Goal: Transaction & Acquisition: Subscribe to service/newsletter

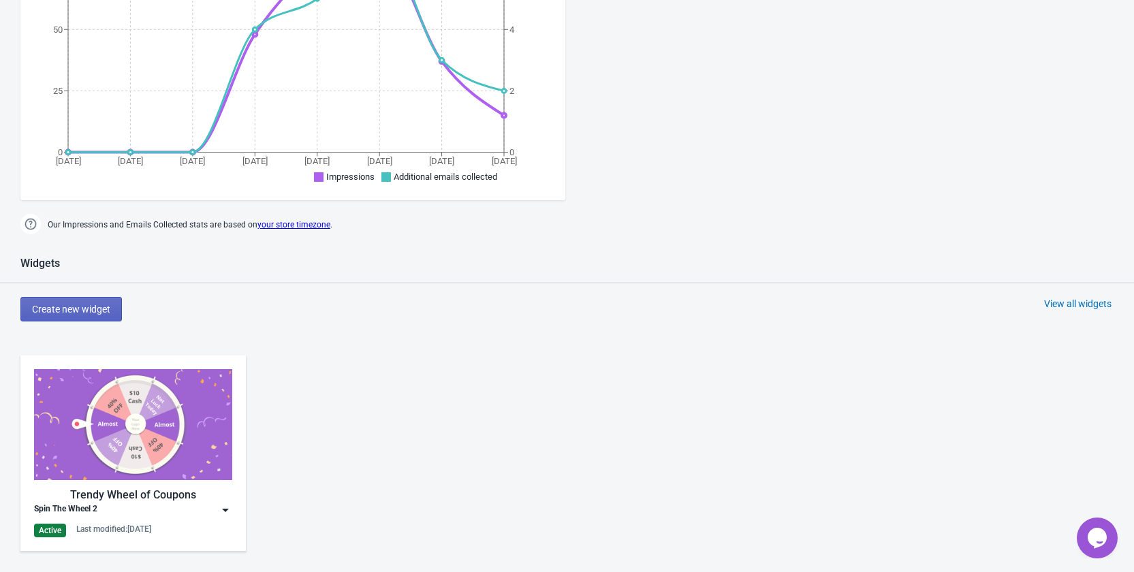
scroll to position [477, 0]
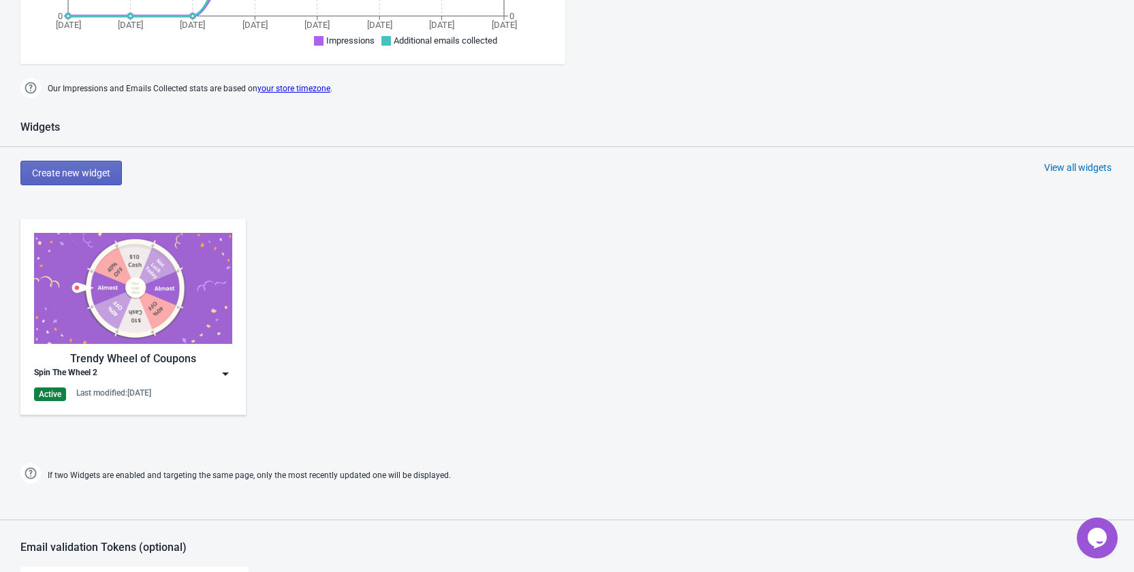
click at [224, 376] on img at bounding box center [226, 374] width 14 height 14
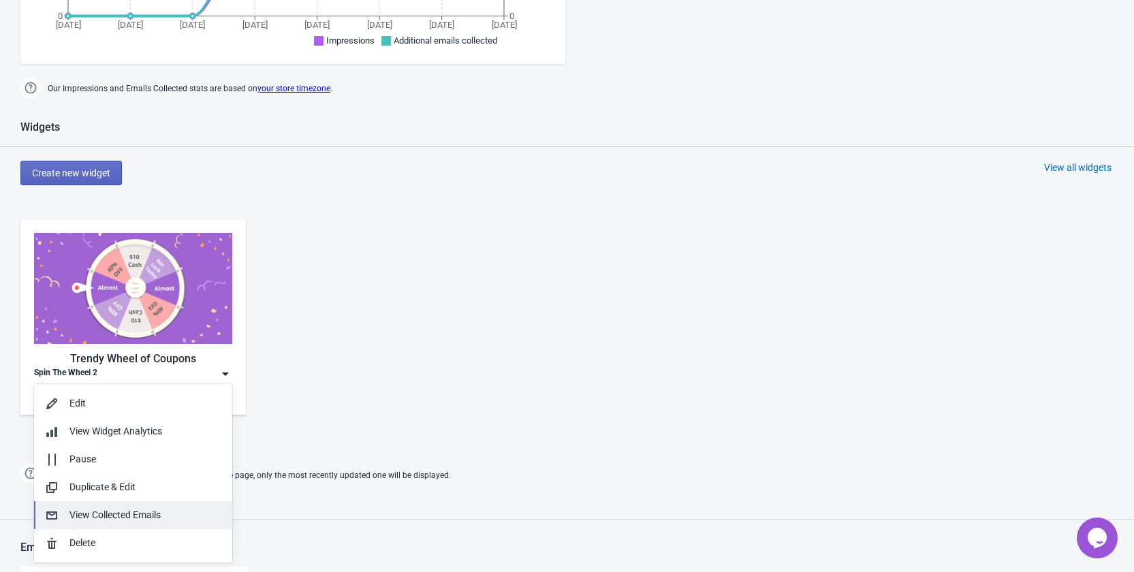
click at [164, 520] on div "View Collected Emails" at bounding box center [145, 515] width 152 height 14
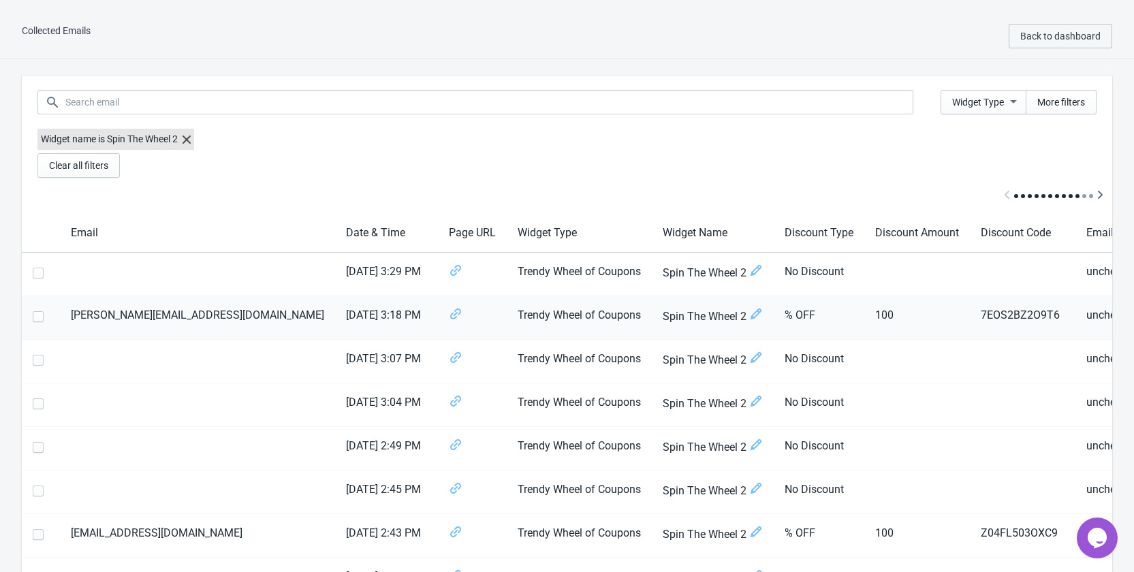
click at [970, 315] on td "7EOS2BZ2O9T6" at bounding box center [1023, 318] width 106 height 44
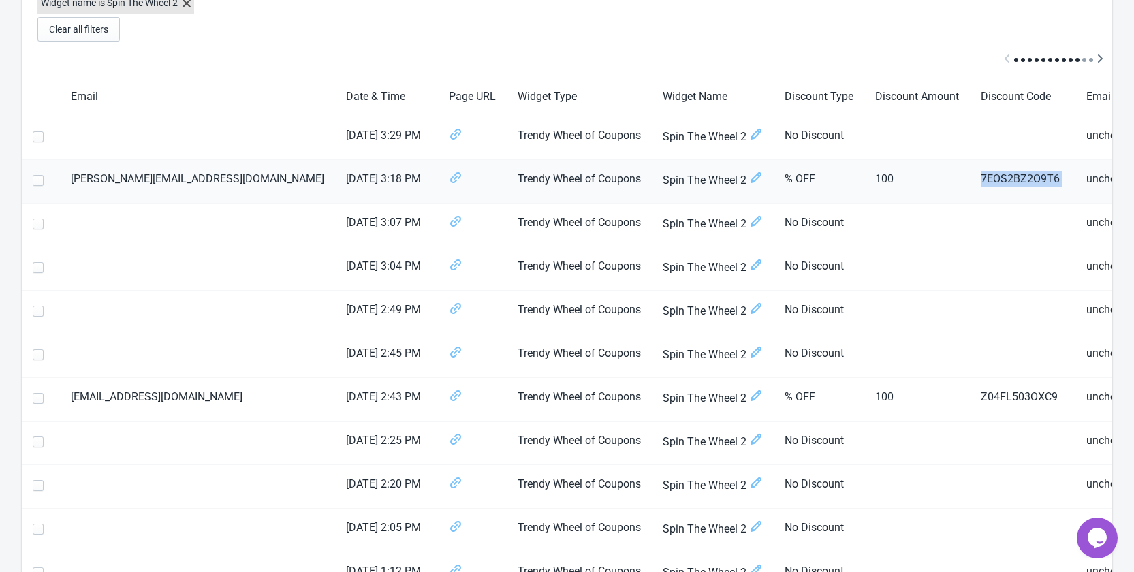
click at [749, 176] on icon at bounding box center [756, 178] width 14 height 14
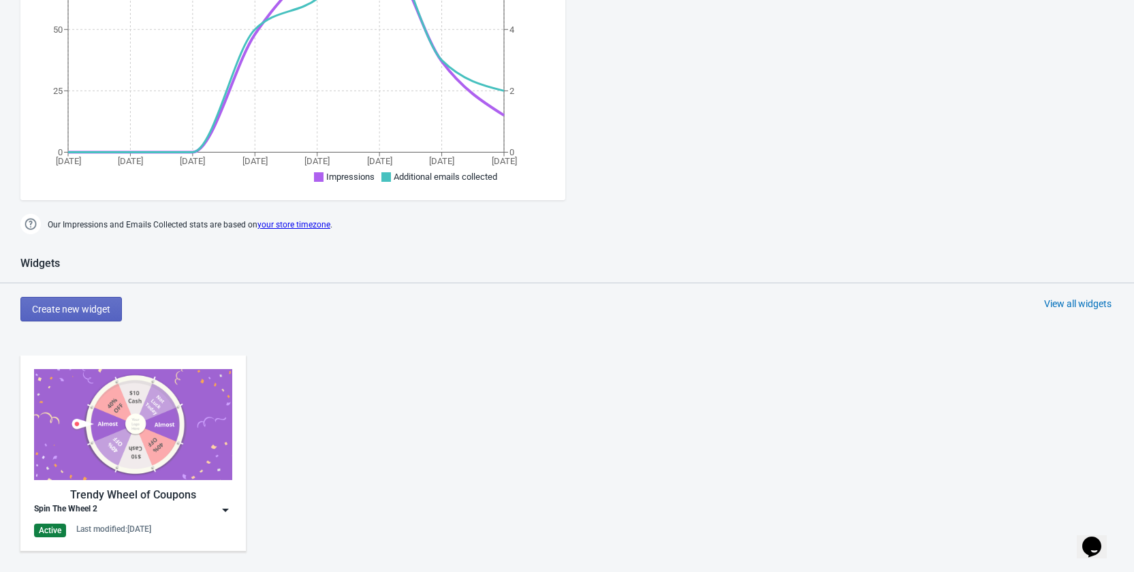
scroll to position [545, 0]
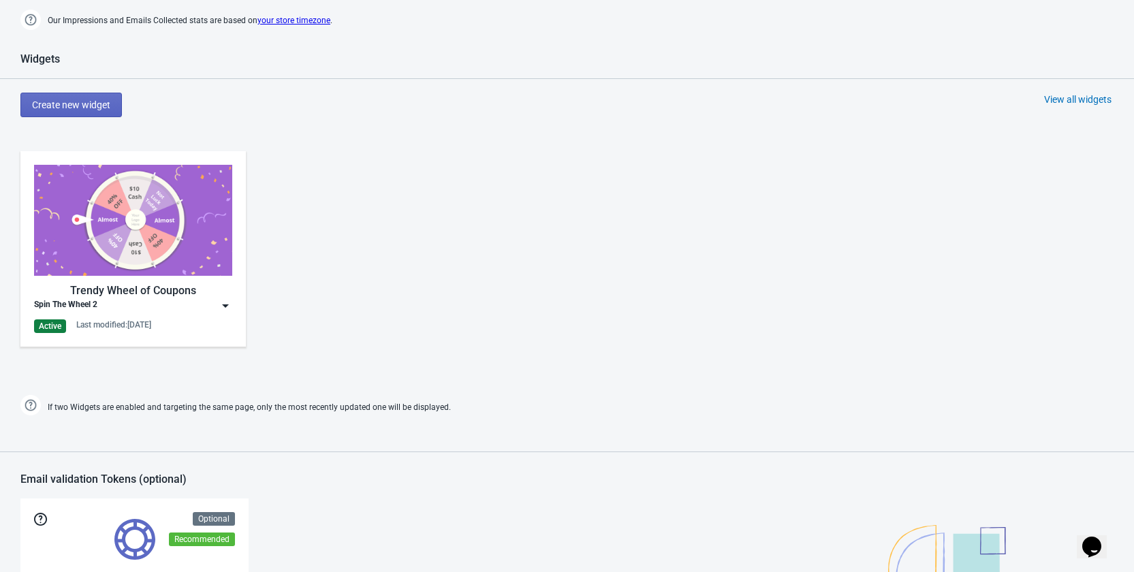
click at [227, 305] on img at bounding box center [226, 306] width 14 height 14
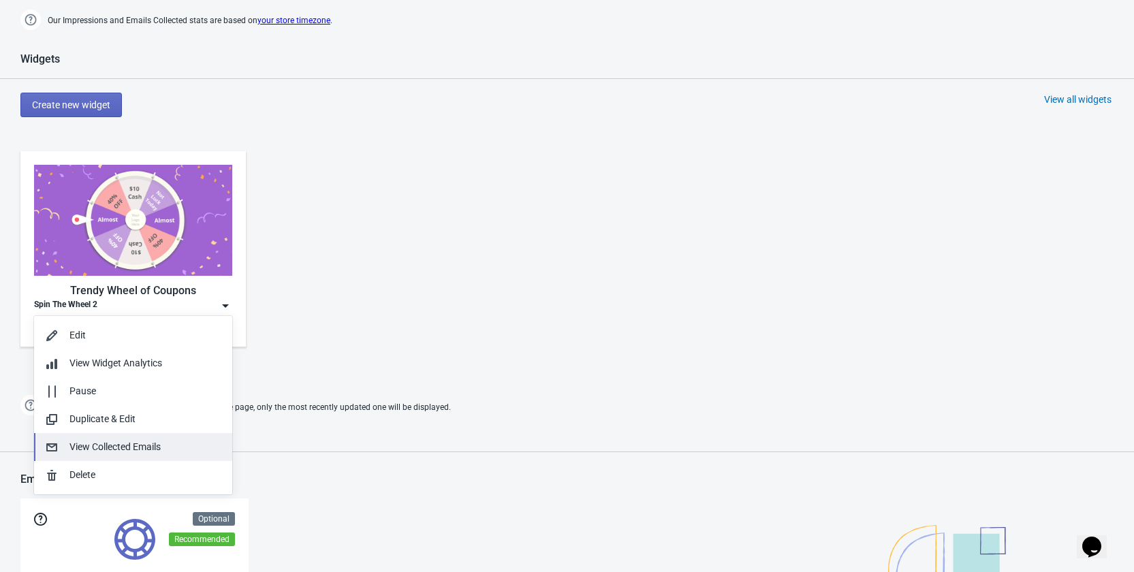
click at [129, 447] on div "View Collected Emails" at bounding box center [145, 447] width 152 height 14
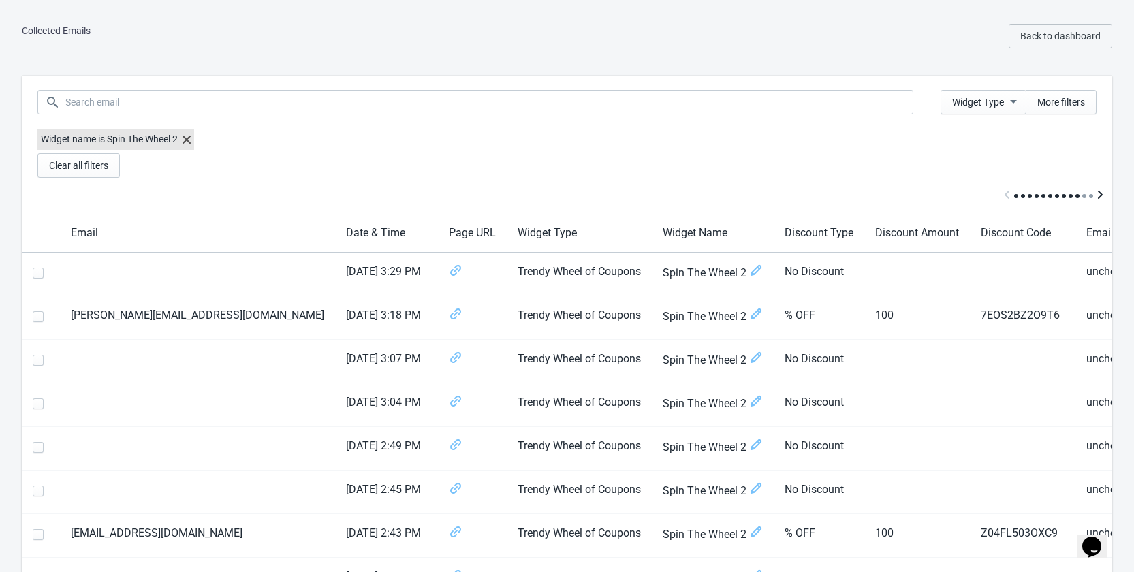
click at [1102, 192] on icon "Scroll table right one column" at bounding box center [1100, 195] width 14 height 14
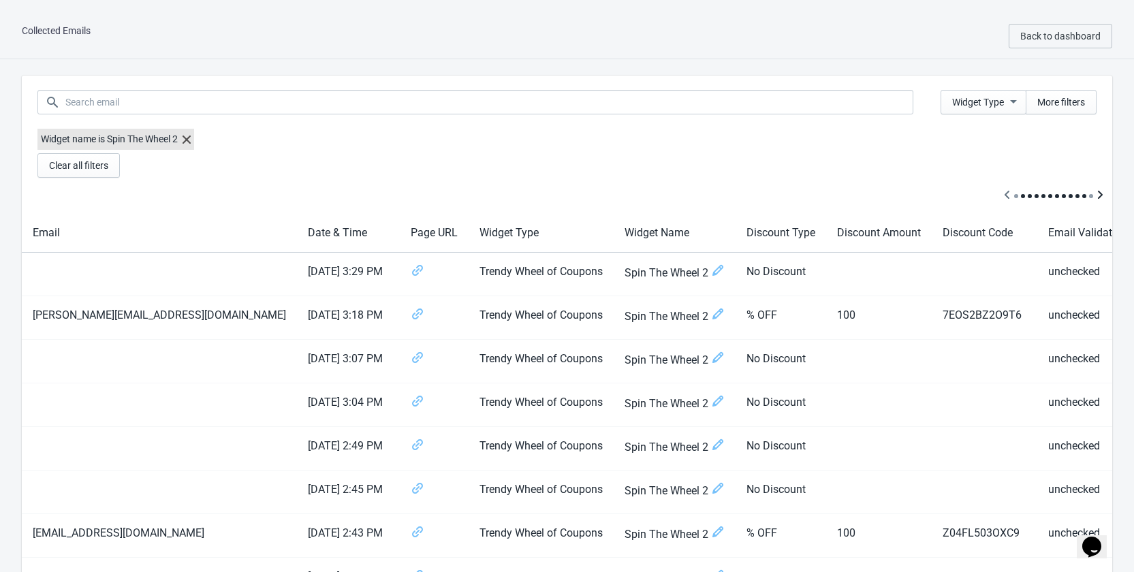
click at [1102, 192] on icon "Scroll table right one column" at bounding box center [1100, 195] width 14 height 14
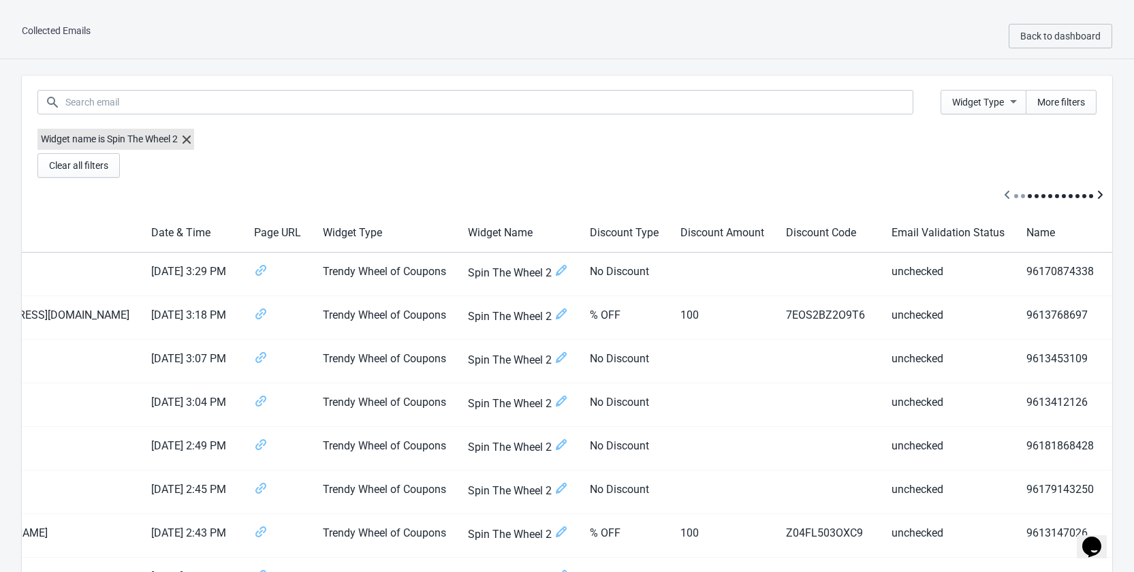
click at [1102, 192] on icon "Scroll table right one column" at bounding box center [1100, 195] width 14 height 14
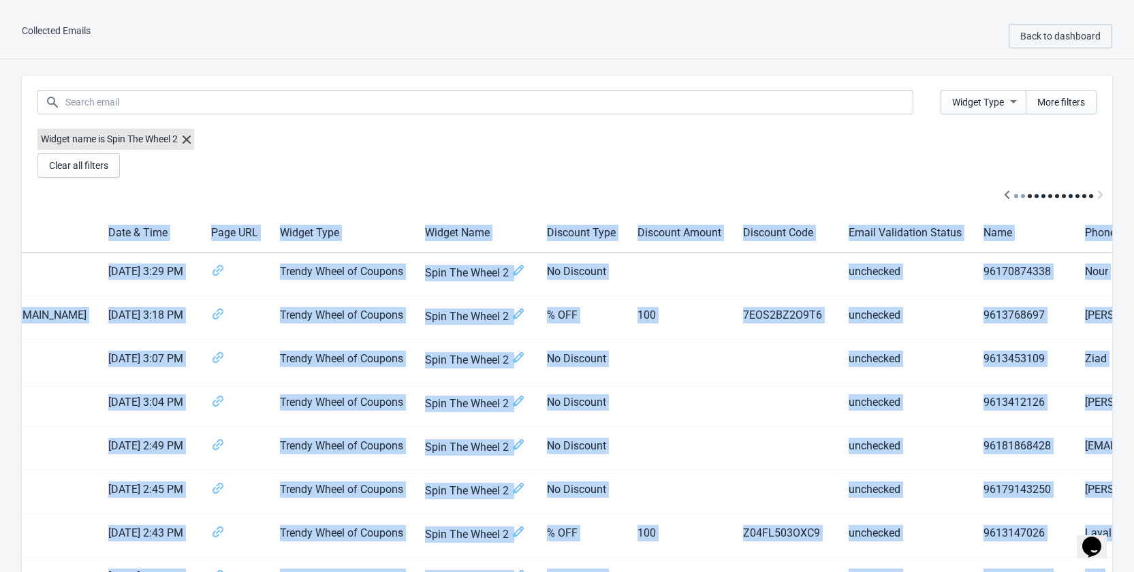
click at [1102, 192] on div at bounding box center [567, 196] width 1090 height 36
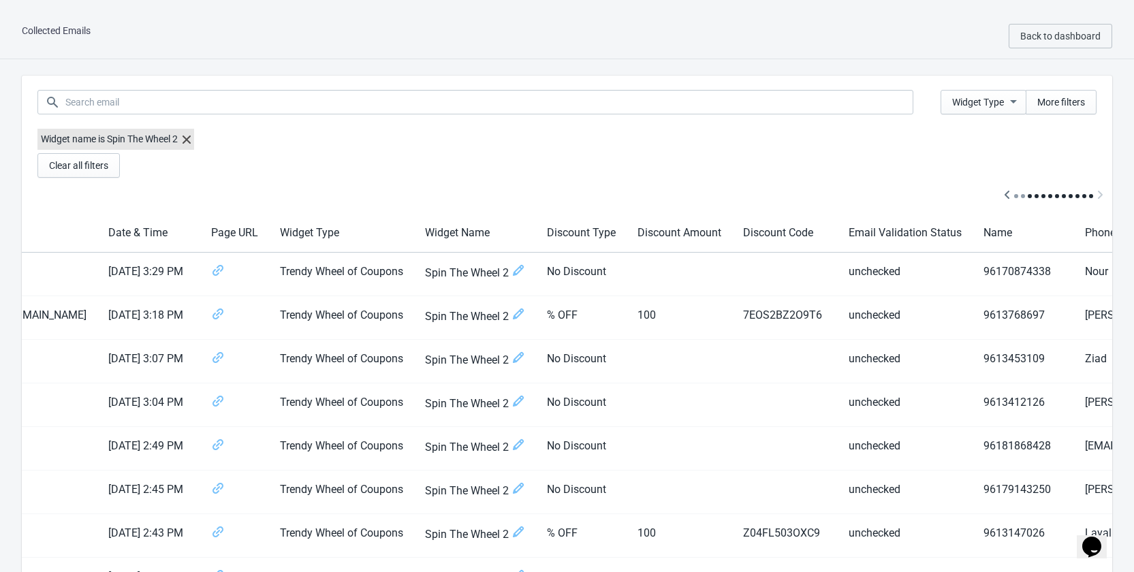
click at [1099, 193] on div at bounding box center [567, 196] width 1090 height 36
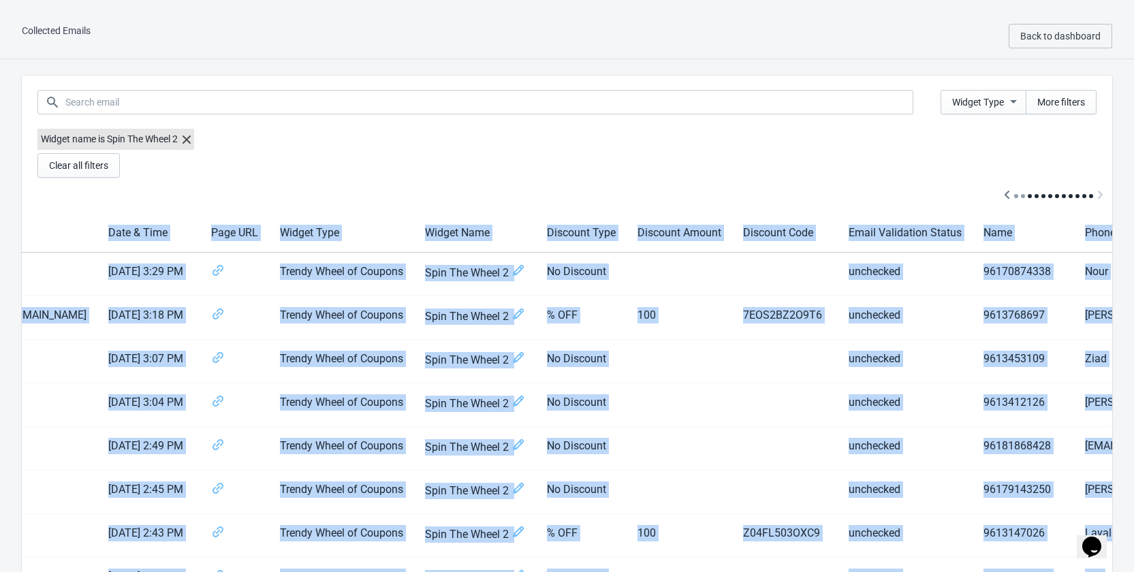
click at [1099, 193] on div at bounding box center [567, 196] width 1090 height 36
click at [732, 298] on td "7EOS2BZ2O9T6" at bounding box center [785, 318] width 106 height 44
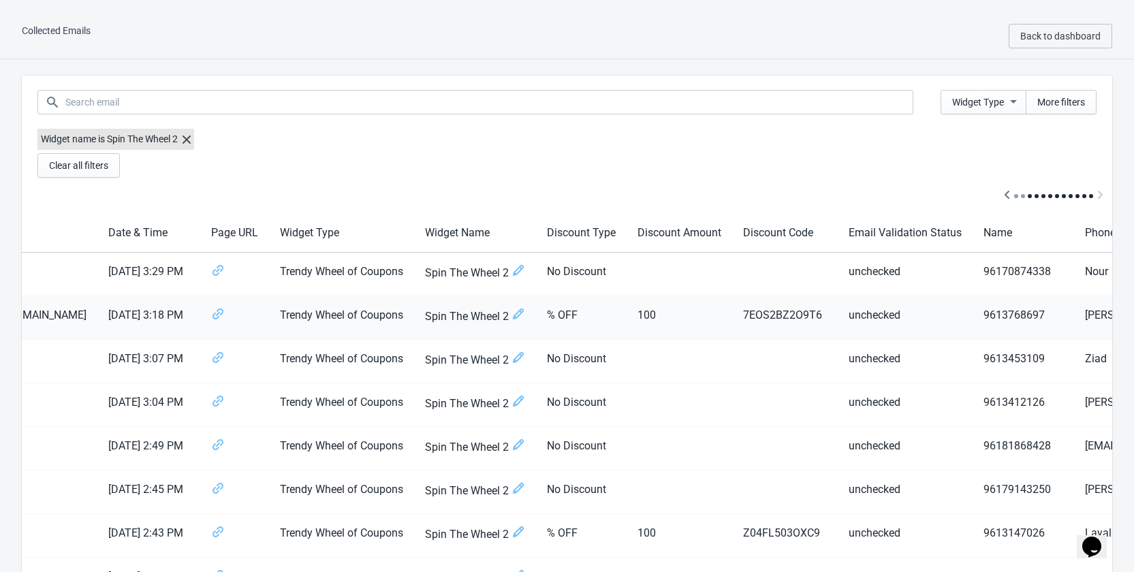
click at [732, 314] on td "7EOS2BZ2O9T6" at bounding box center [785, 318] width 106 height 44
click at [212, 314] on icon at bounding box center [217, 313] width 11 height 11
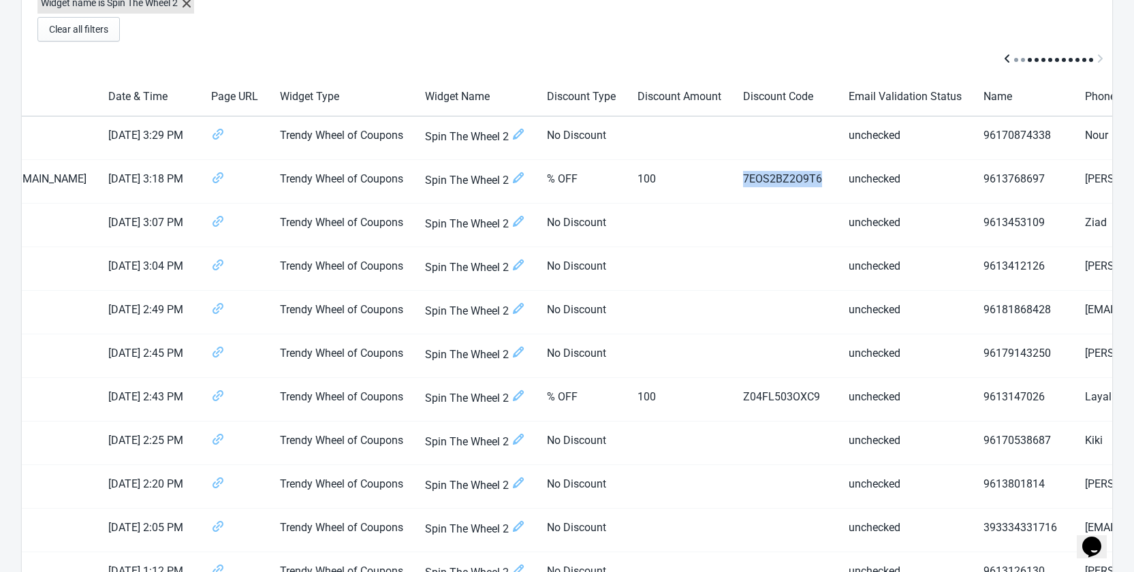
click at [1008, 54] on icon "Scroll table left one column" at bounding box center [1007, 59] width 14 height 14
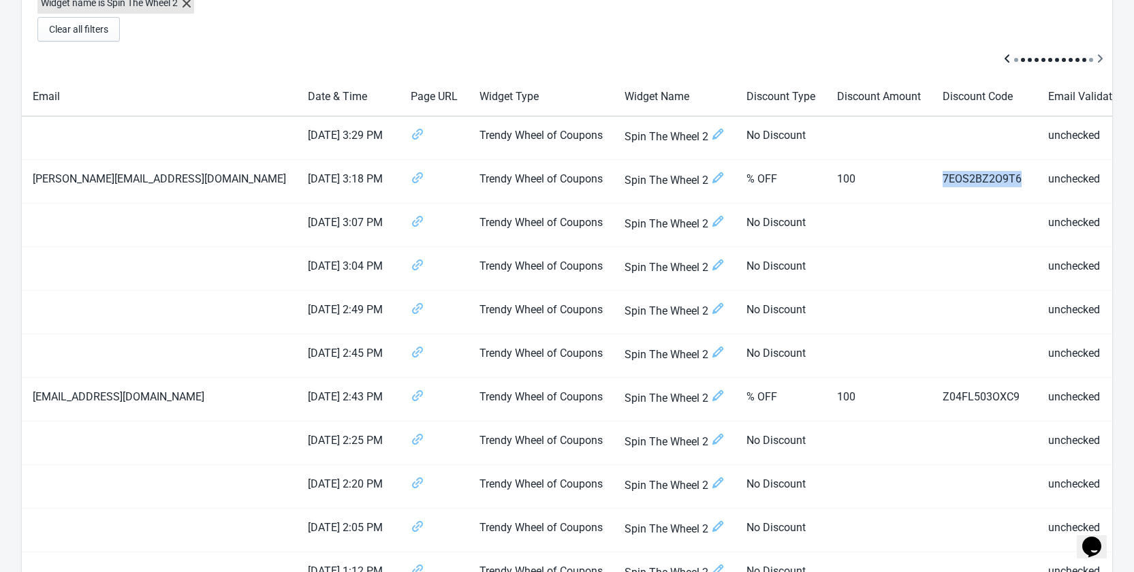
click at [1008, 54] on icon "Scroll table left one column" at bounding box center [1007, 59] width 14 height 14
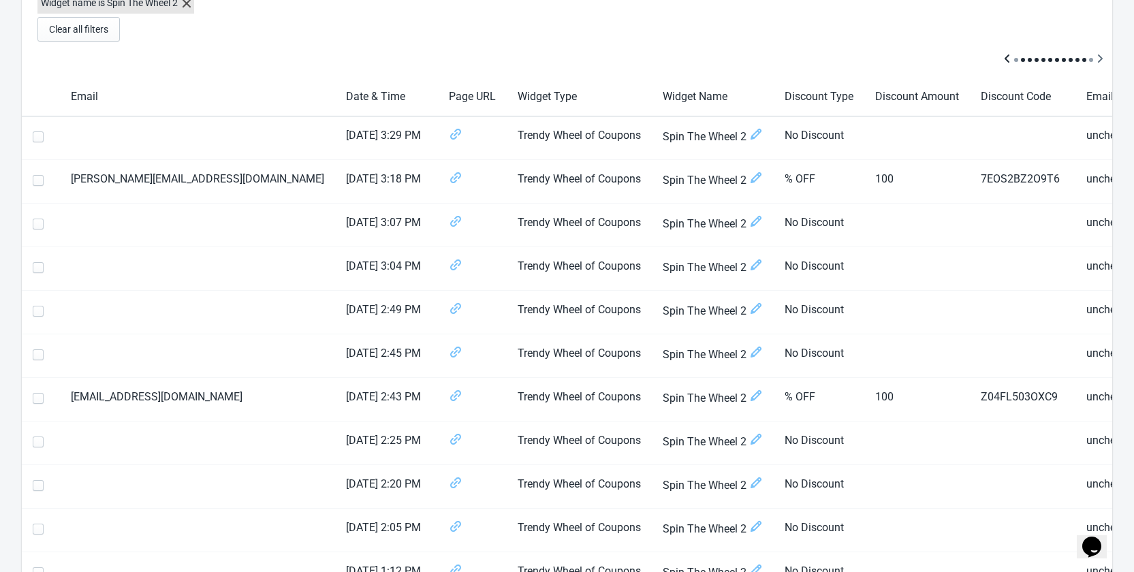
click at [1008, 54] on div at bounding box center [567, 60] width 1090 height 36
click at [1101, 60] on icon "Scroll table right one column" at bounding box center [1100, 58] width 5 height 8
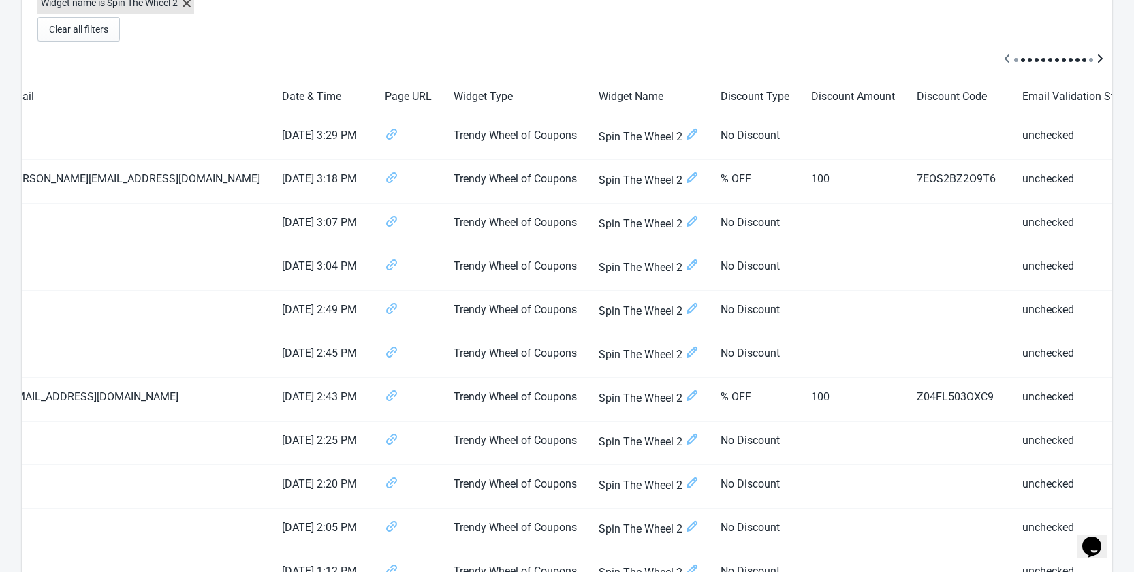
click at [1101, 60] on icon "Scroll table right one column" at bounding box center [1100, 58] width 5 height 8
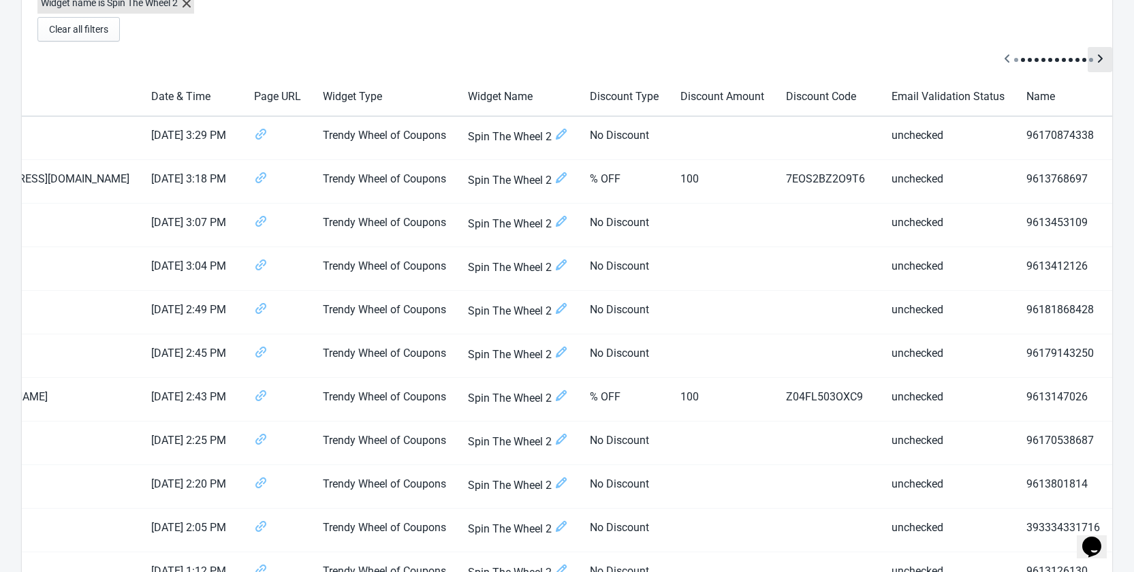
click at [1101, 60] on icon "Scroll table right one column" at bounding box center [1100, 58] width 5 height 8
click at [1101, 60] on div at bounding box center [567, 60] width 1090 height 36
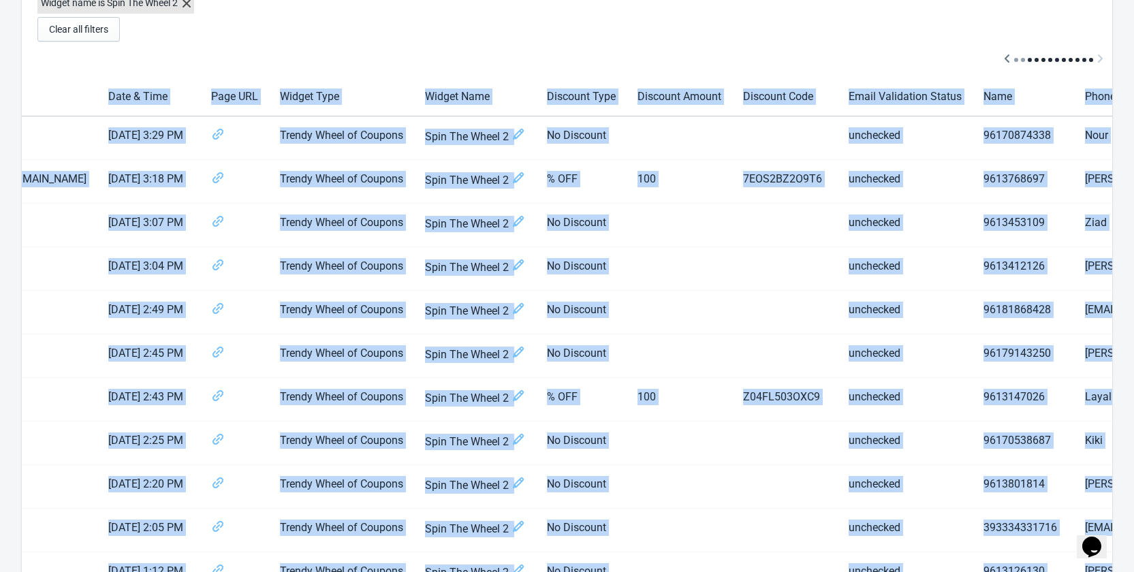
click at [1101, 60] on div at bounding box center [567, 60] width 1090 height 36
click at [837, 58] on div at bounding box center [567, 60] width 1090 height 36
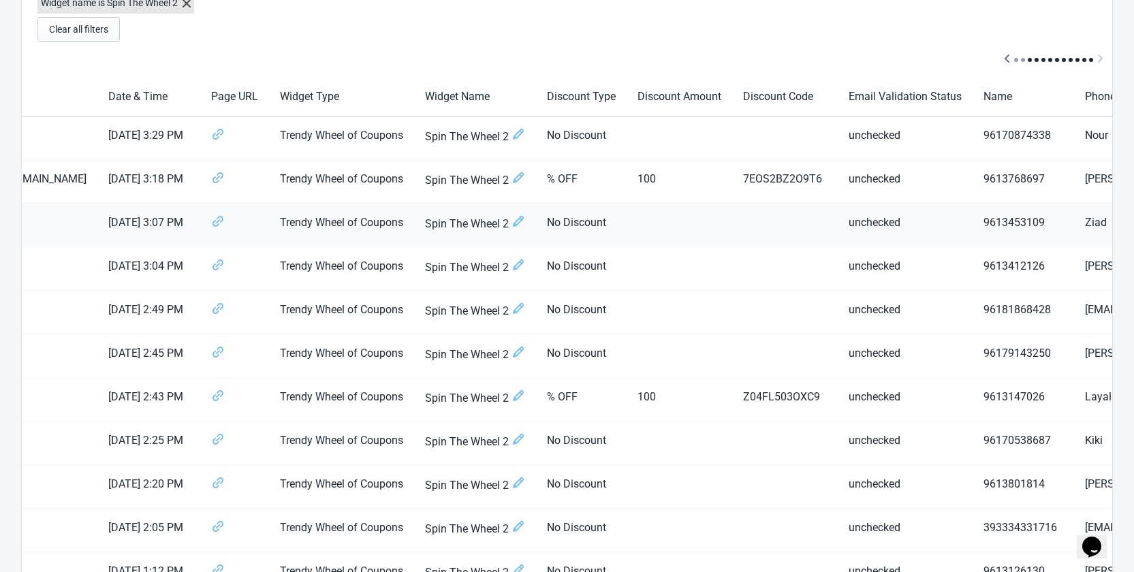
click at [536, 223] on td "No Discount" at bounding box center [581, 226] width 91 height 44
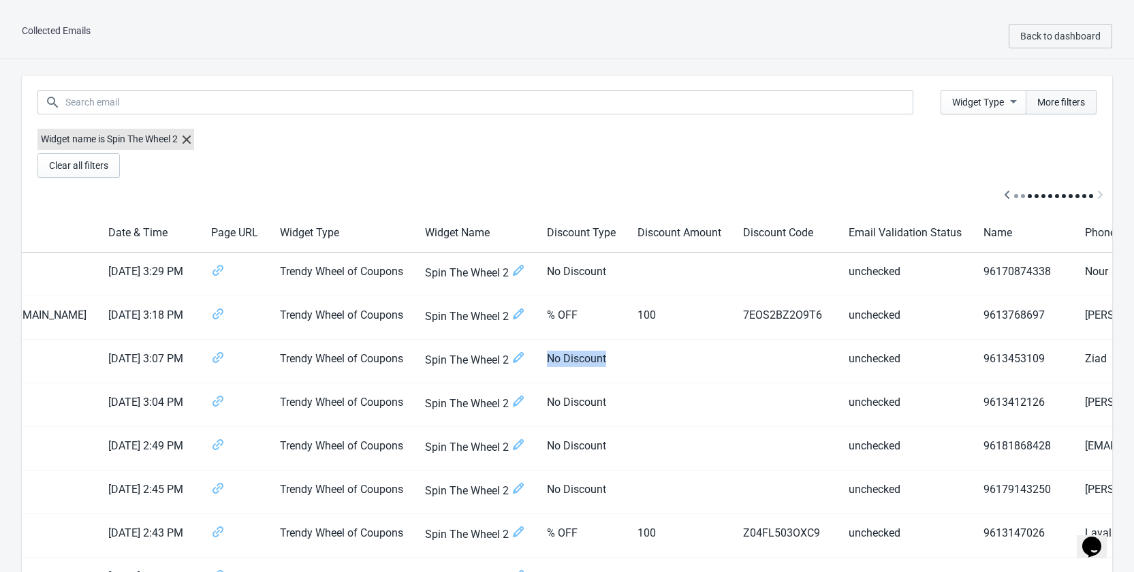
click at [1059, 107] on span "More filters" at bounding box center [1061, 102] width 48 height 11
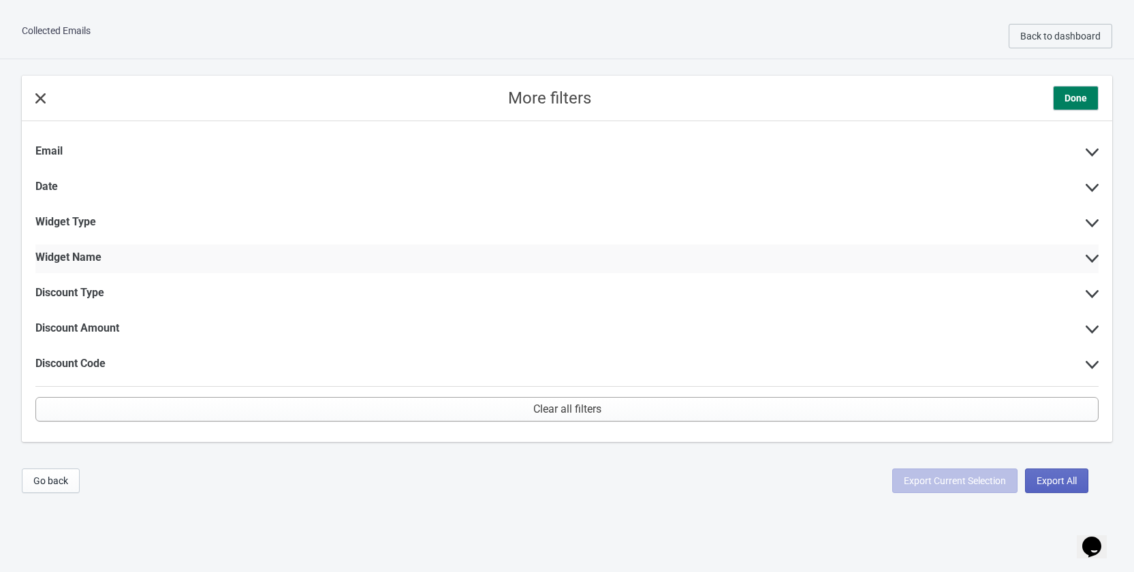
click at [270, 246] on div "Widget Name" at bounding box center [566, 258] width 1063 height 29
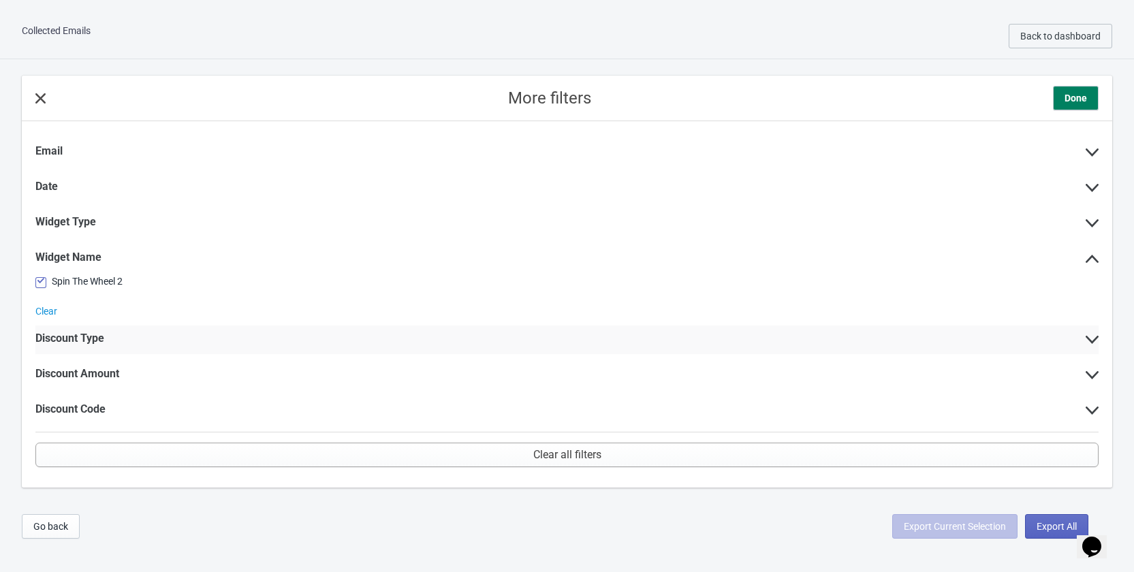
scroll to position [14, 0]
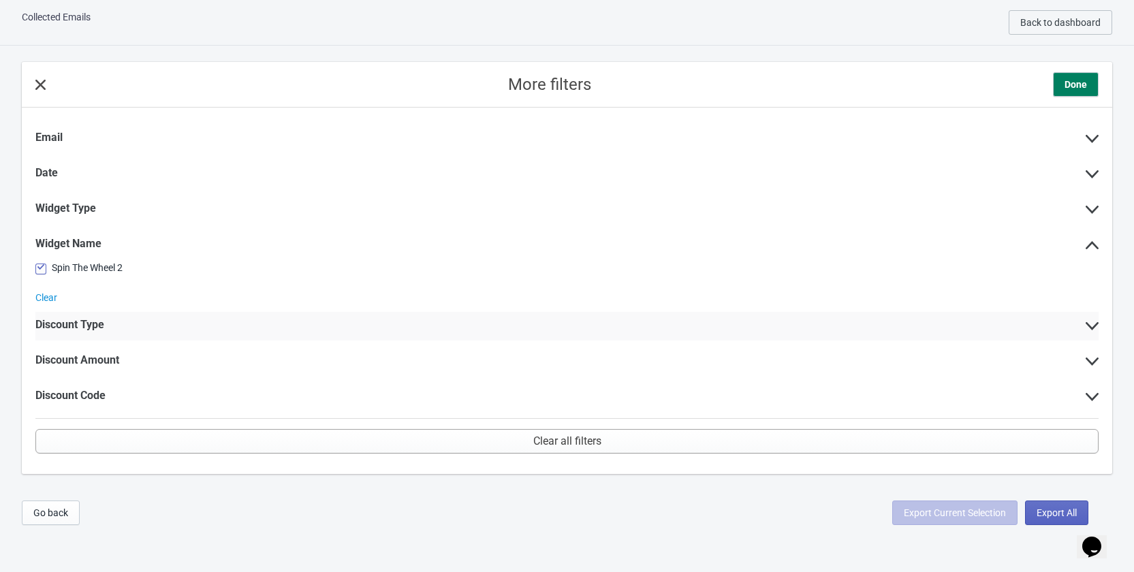
click at [121, 329] on div "Discount Type" at bounding box center [566, 326] width 1063 height 29
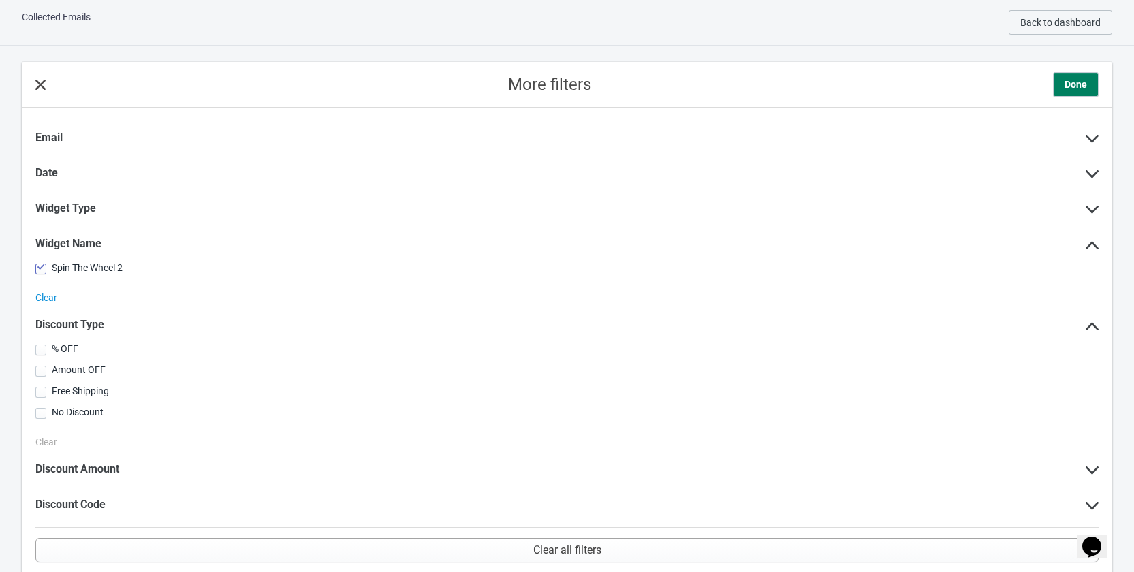
scroll to position [86, 0]
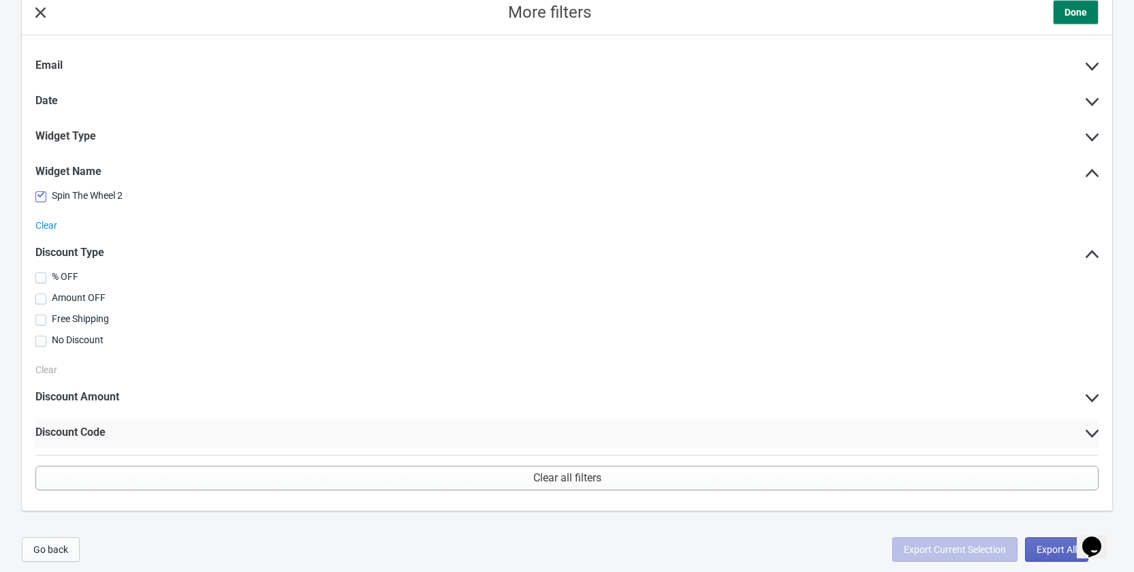
click at [176, 435] on div "Discount Code" at bounding box center [566, 433] width 1063 height 29
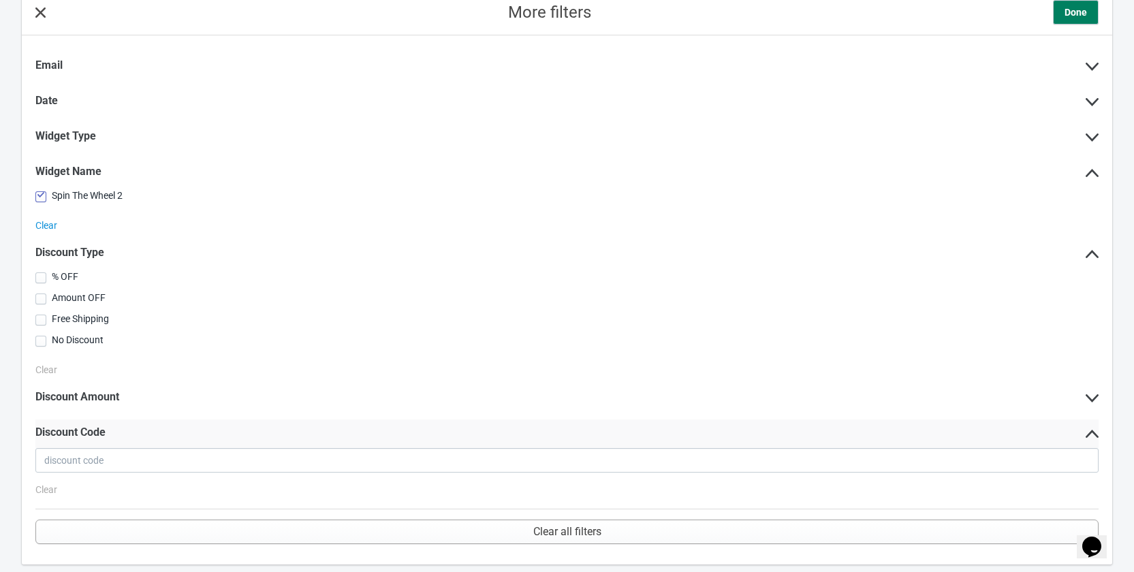
scroll to position [135, 0]
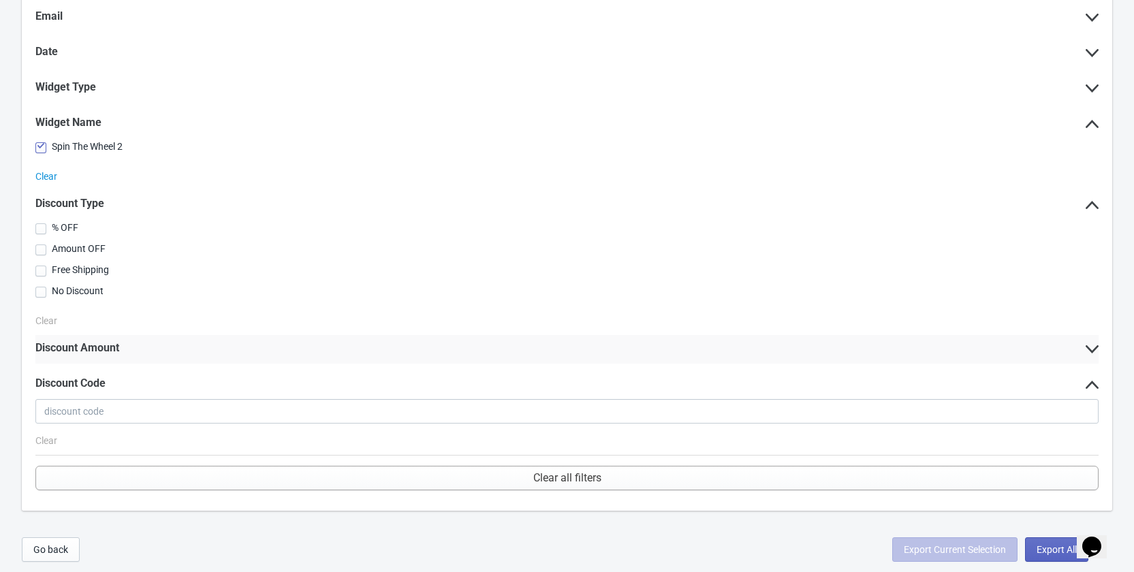
click at [120, 355] on div "Discount Amount" at bounding box center [566, 349] width 1063 height 29
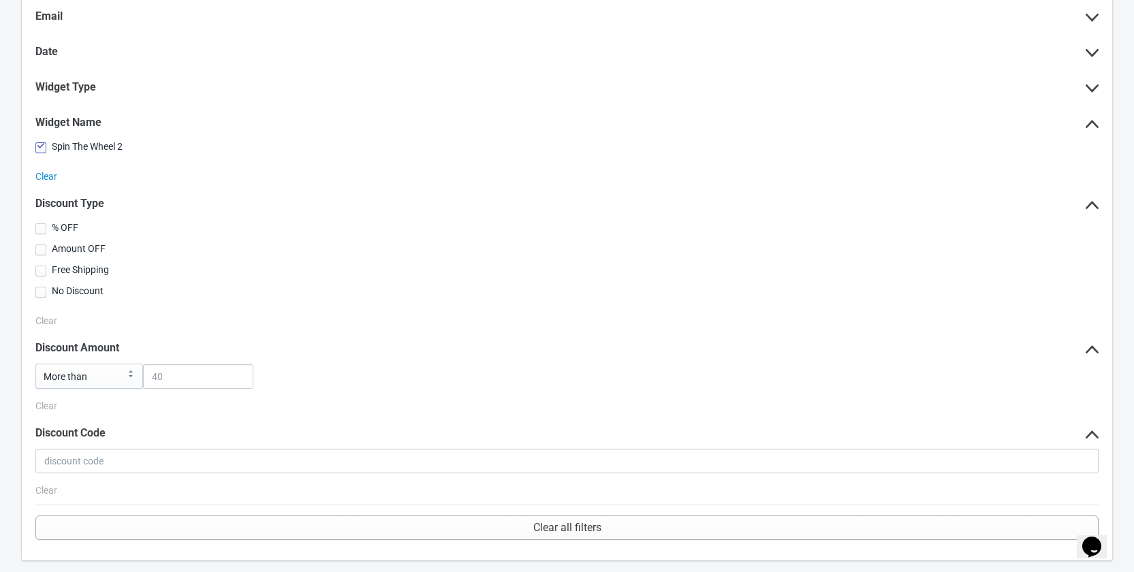
scroll to position [0, 0]
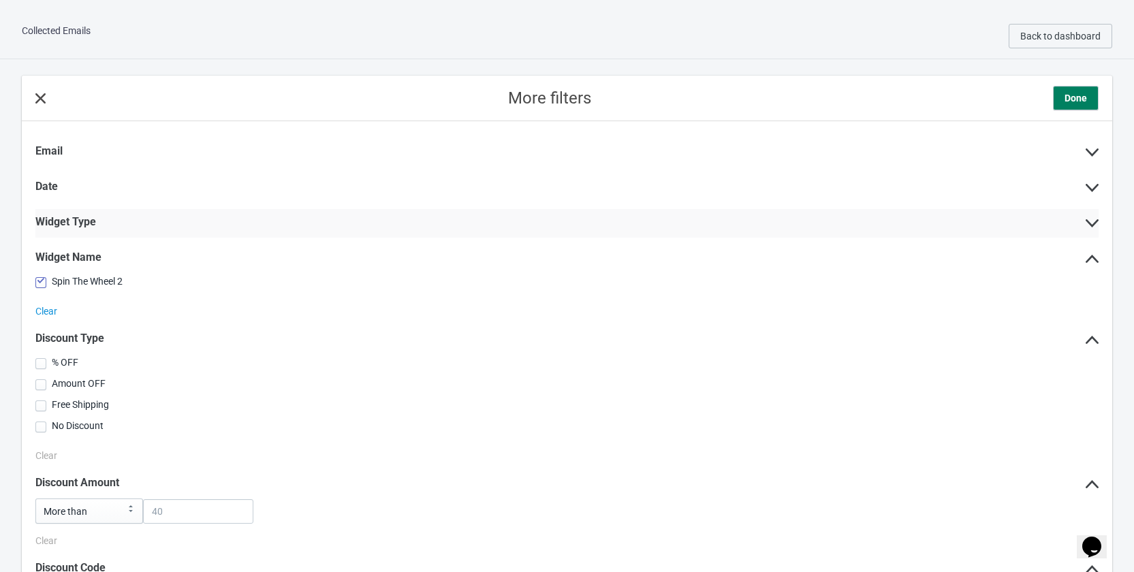
click at [115, 227] on div "Widget Type" at bounding box center [566, 223] width 1063 height 29
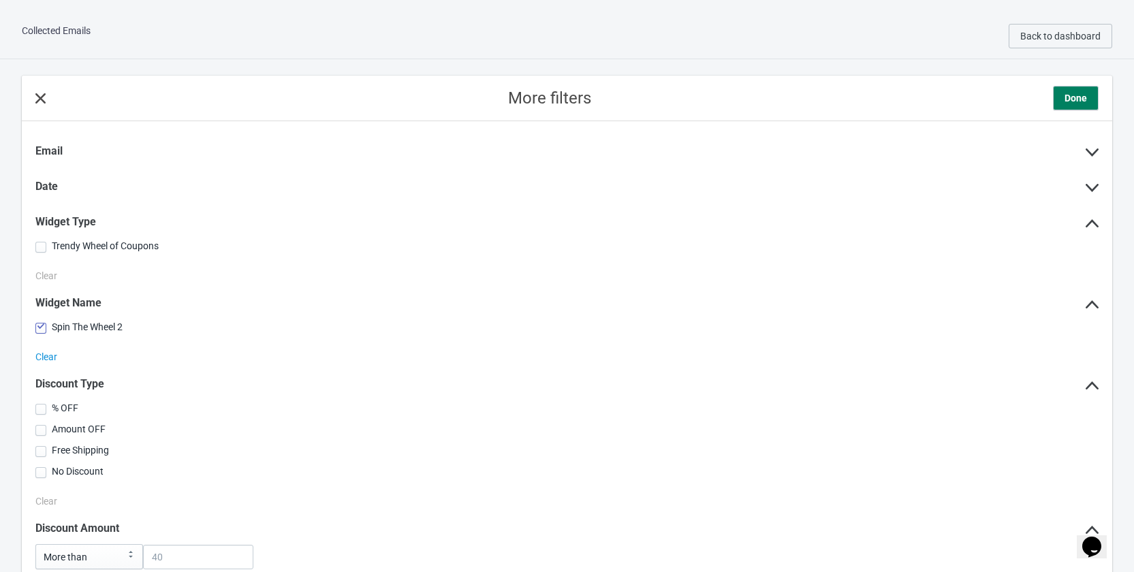
click at [47, 96] on div "More filters Done" at bounding box center [567, 99] width 1090 height 46
click at [37, 94] on icon at bounding box center [40, 98] width 10 height 10
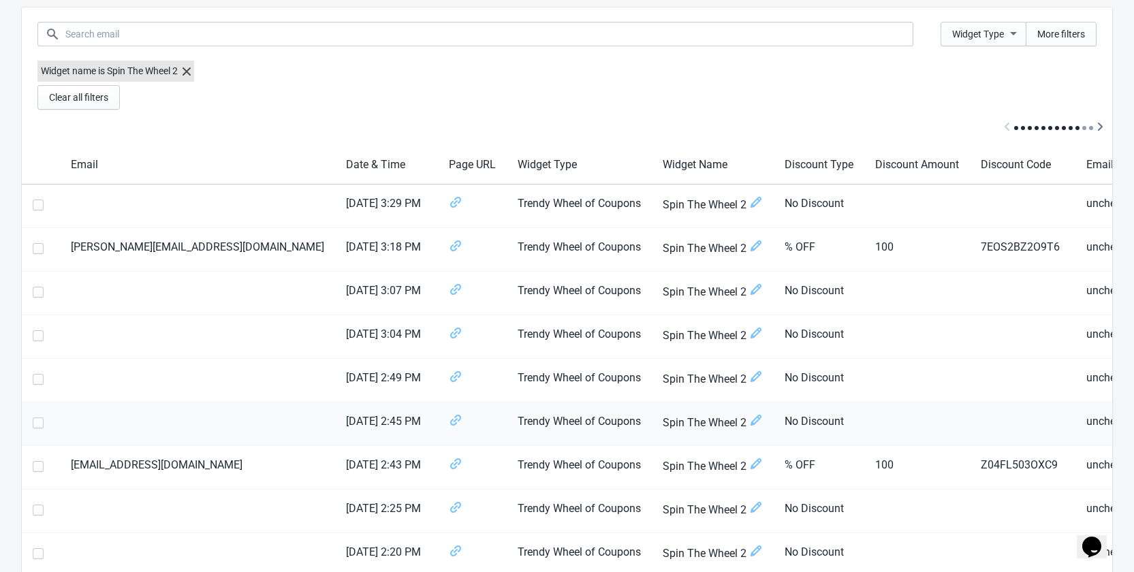
scroll to position [136, 0]
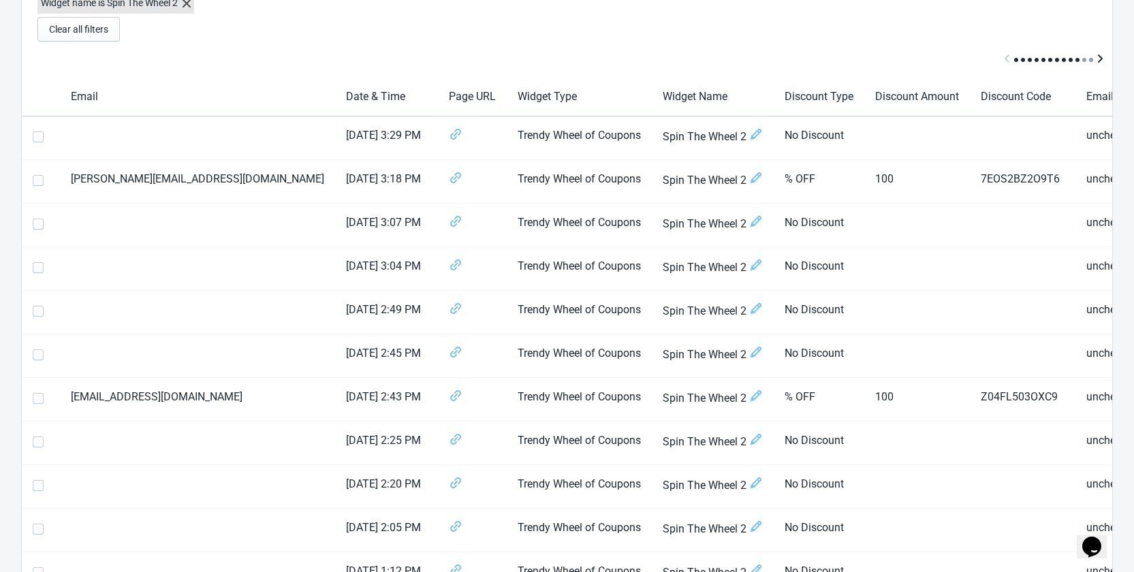
click at [1096, 60] on icon "Scroll table right one column" at bounding box center [1100, 59] width 14 height 14
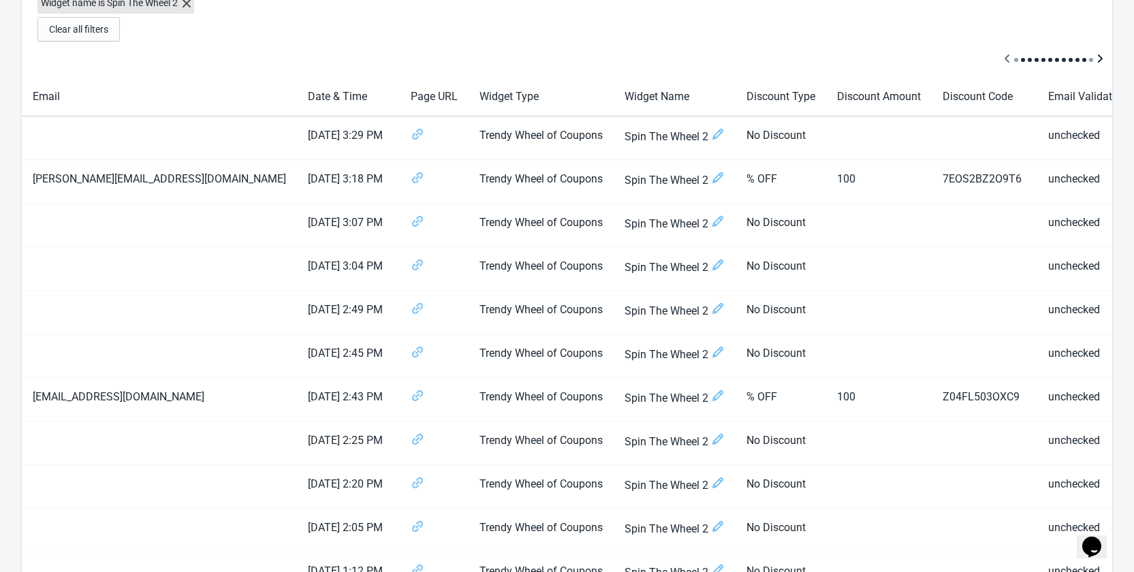
click at [1096, 60] on icon "Scroll table right one column" at bounding box center [1100, 59] width 14 height 14
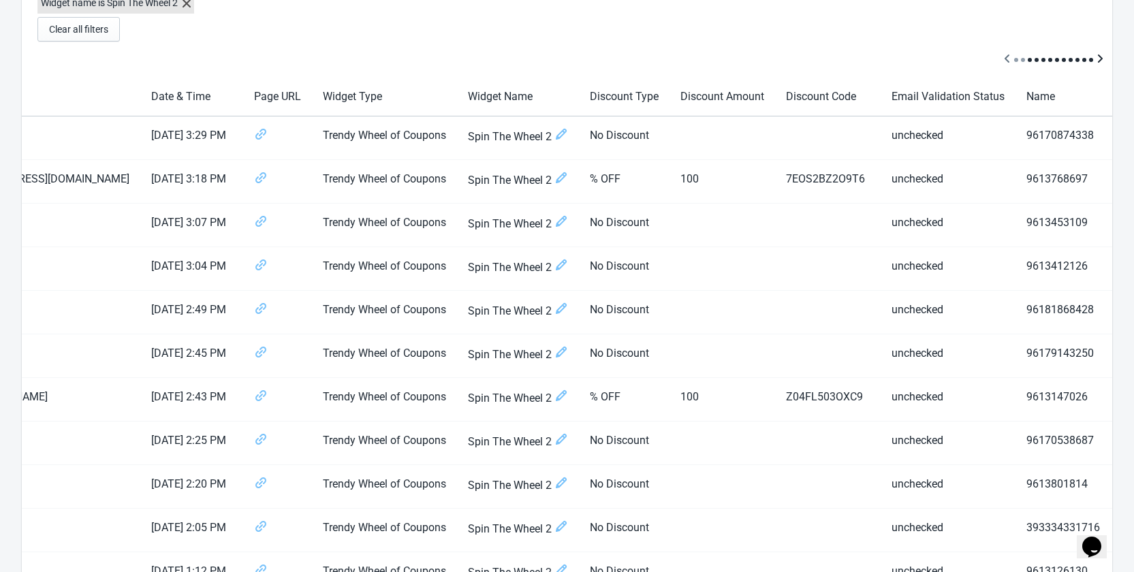
click at [1097, 59] on icon "Scroll table right one column" at bounding box center [1100, 59] width 14 height 14
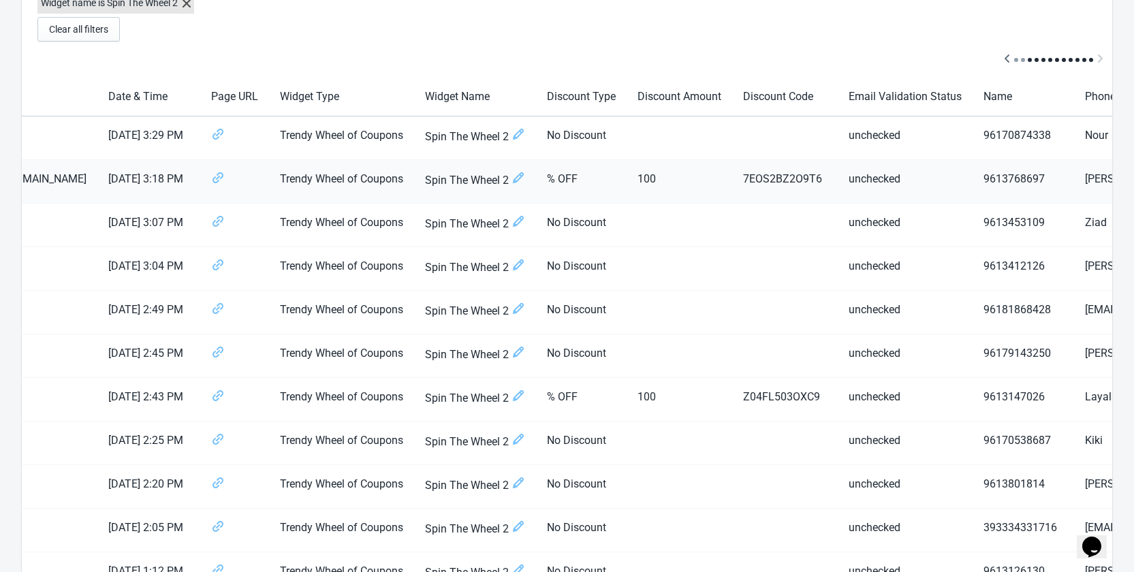
drag, startPoint x: 803, startPoint y: 184, endPoint x: 1044, endPoint y: 189, distance: 241.1
click at [1102, 541] on icon "Opens Chat This icon Opens the chat window." at bounding box center [1092, 547] width 22 height 22
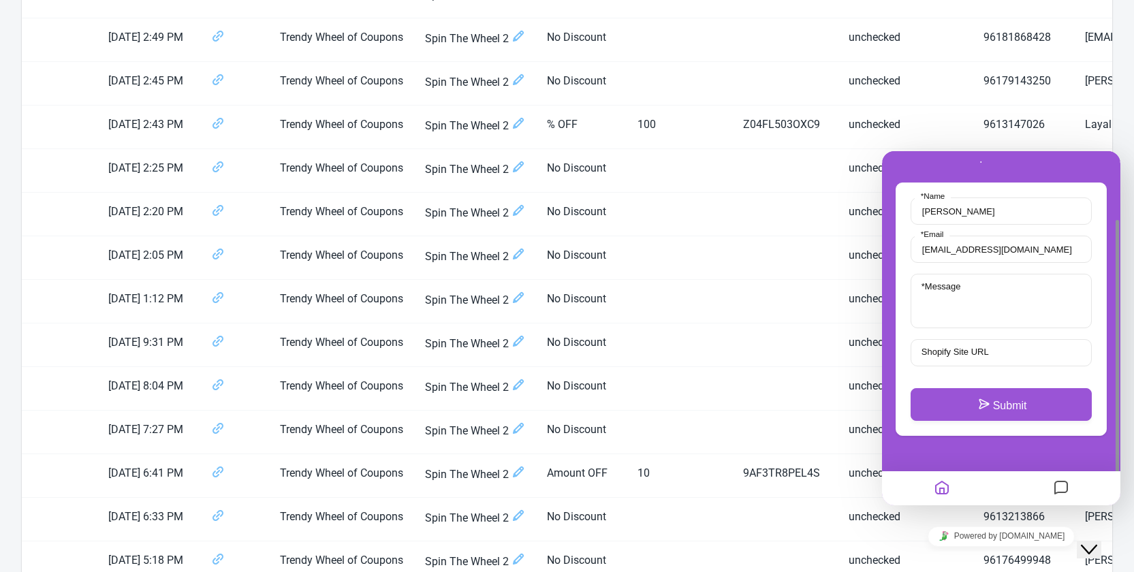
scroll to position [681, 0]
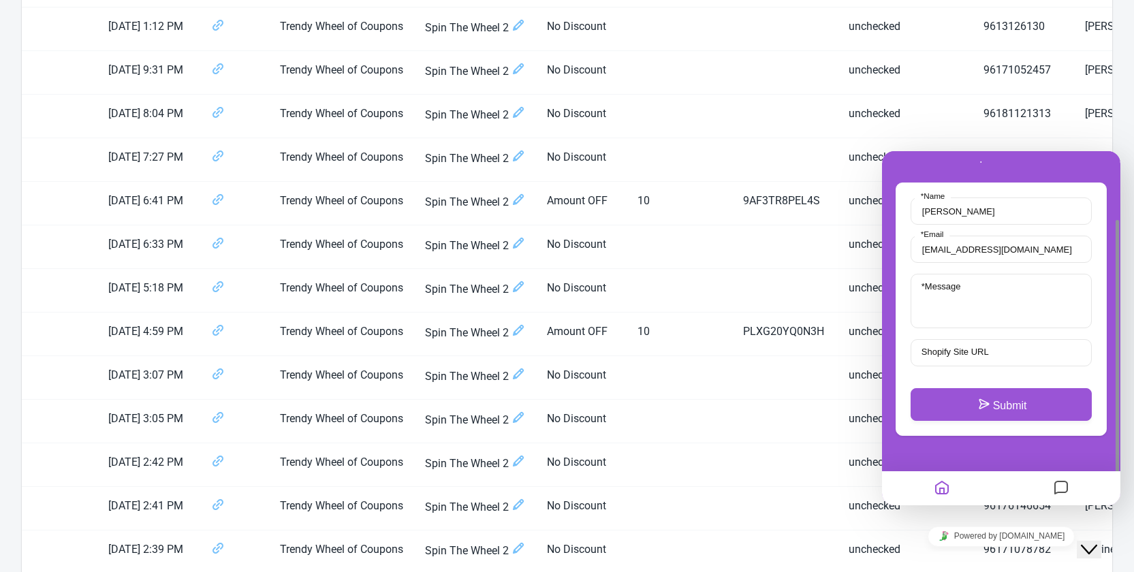
click at [1063, 485] on icon "Messages" at bounding box center [1061, 488] width 16 height 27
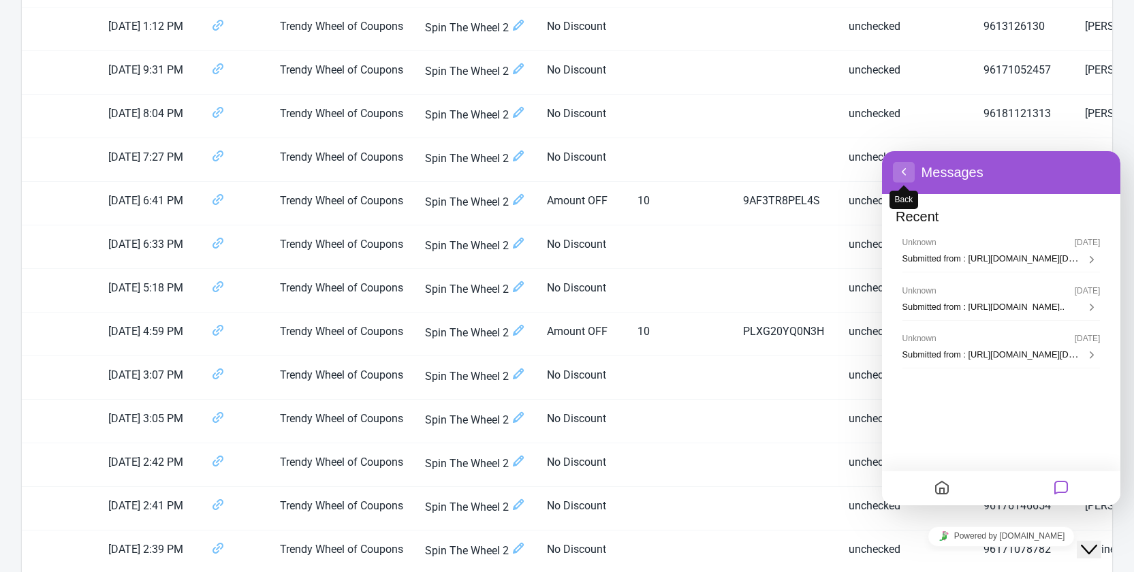
click at [906, 175] on button "Back" at bounding box center [904, 172] width 22 height 20
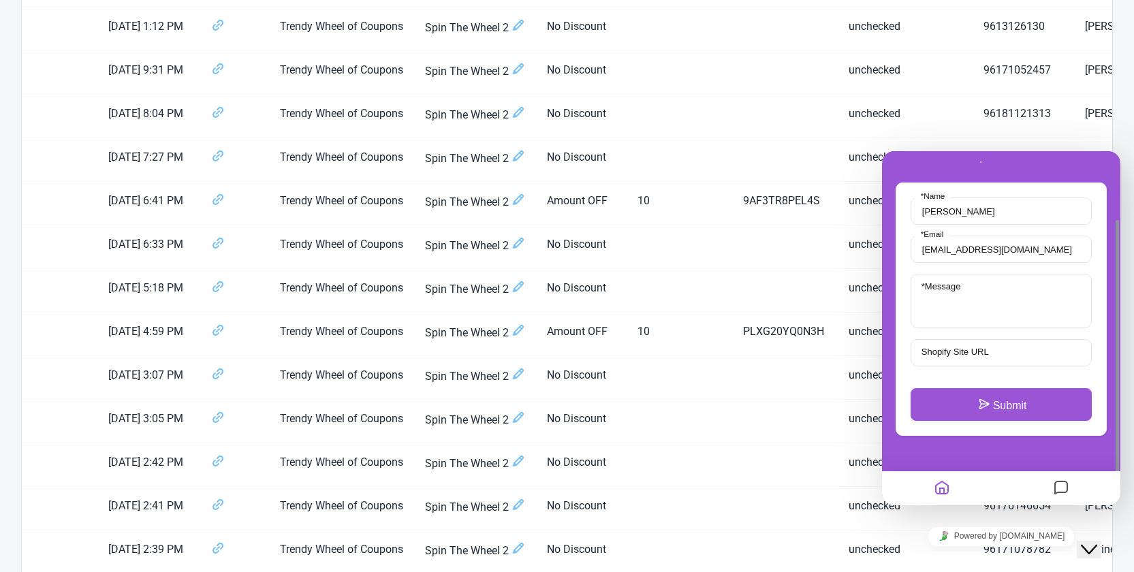
scroll to position [817, 0]
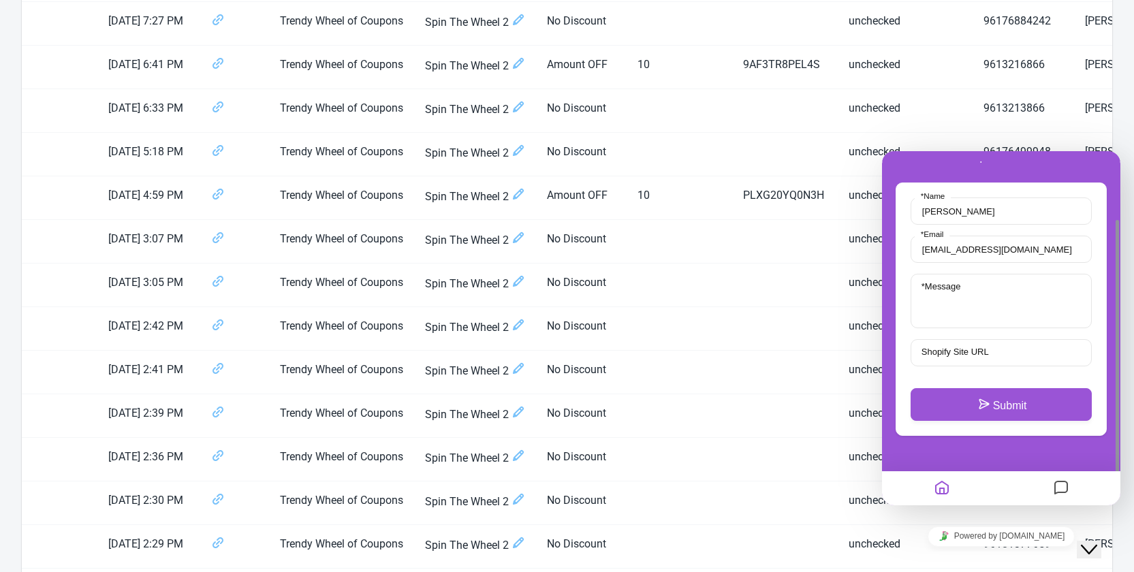
click at [992, 354] on label "Shopify Site URL" at bounding box center [954, 352] width 80 height 10
click at [992, 354] on input "Shopify Site URL" at bounding box center [1000, 352] width 181 height 27
click at [974, 298] on textarea "* Message" at bounding box center [1000, 301] width 181 height 54
type textarea "hi"
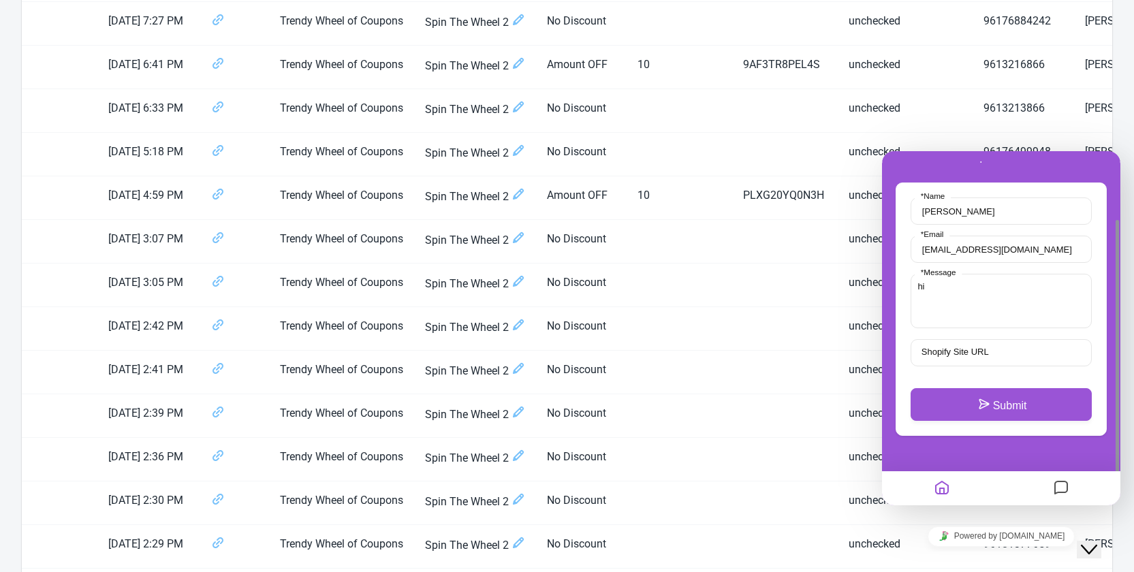
click at [1125, 77] on div "Widget Type More filters Widget name is Spin The Wheel 2 Clear all filters Emai…" at bounding box center [567, 477] width 1134 height 2470
click at [1013, 540] on link "Powered by tawk.to" at bounding box center [1001, 536] width 148 height 20
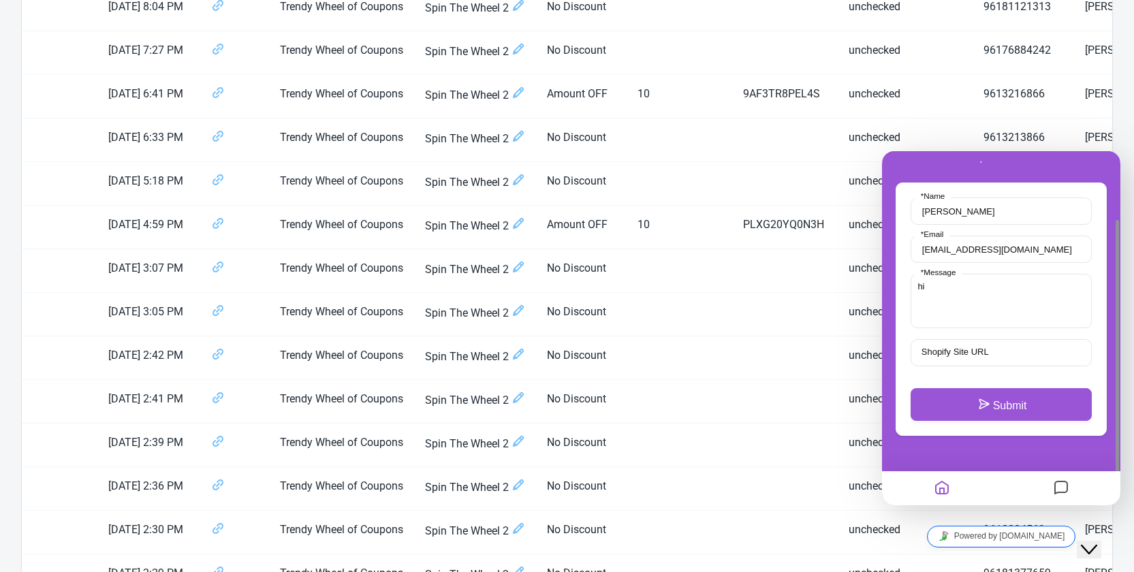
scroll to position [379, 0]
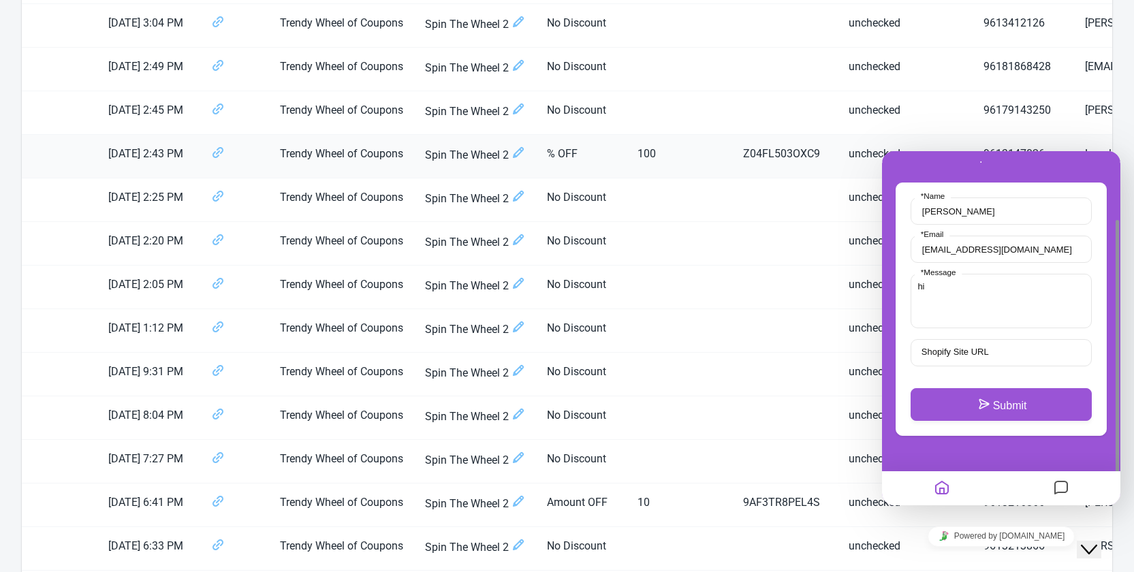
click at [425, 161] on span "Spin The Wheel 2" at bounding box center [475, 155] width 100 height 18
click at [511, 157] on icon at bounding box center [518, 153] width 14 height 14
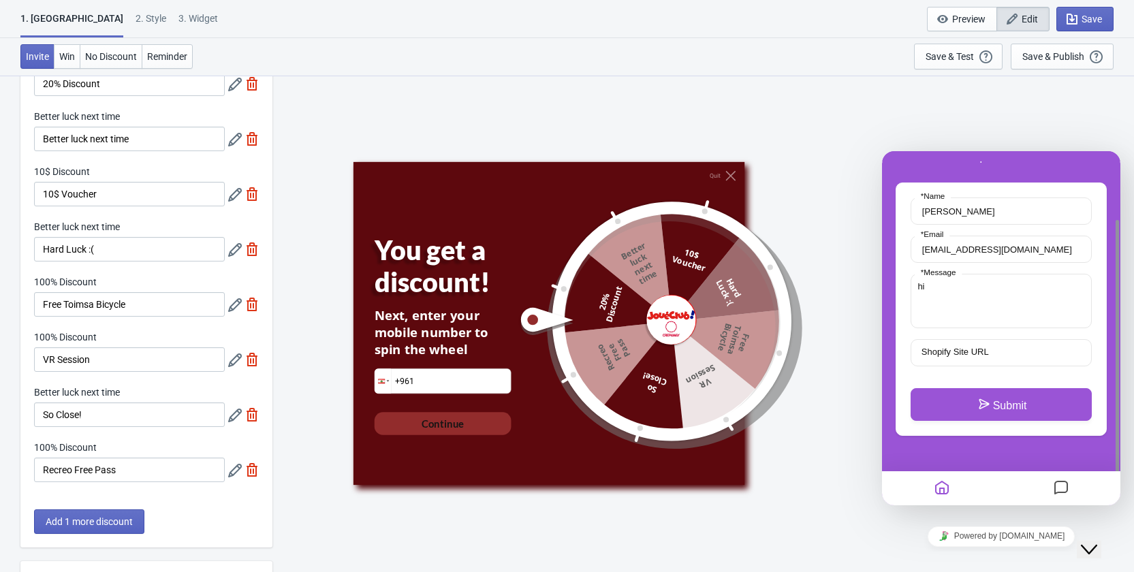
scroll to position [23, 0]
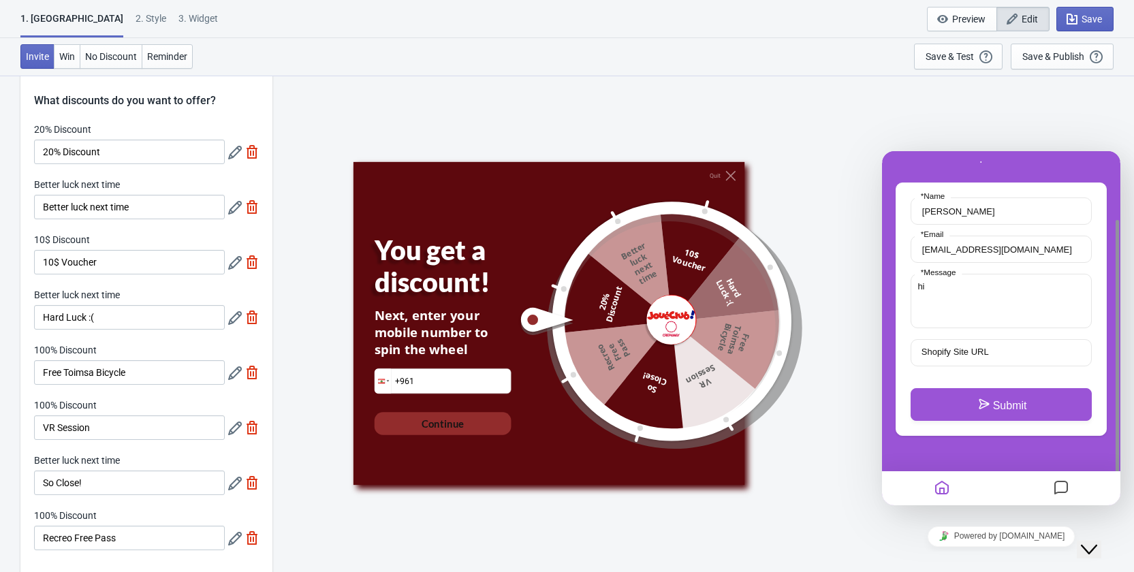
click at [231, 155] on icon at bounding box center [235, 153] width 14 height 14
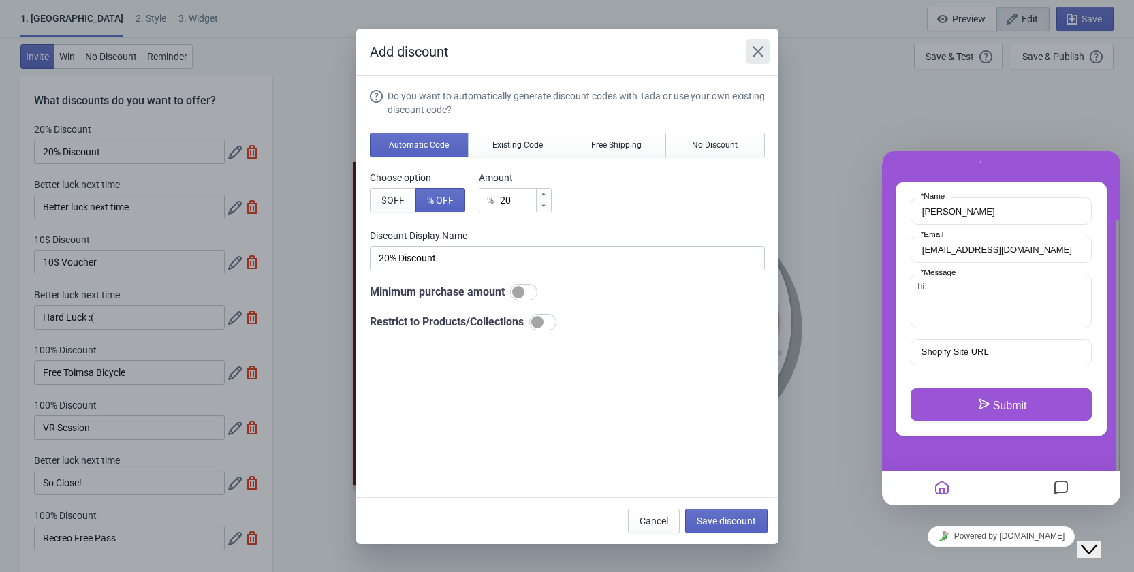
click at [761, 55] on icon "Close" at bounding box center [757, 51] width 11 height 11
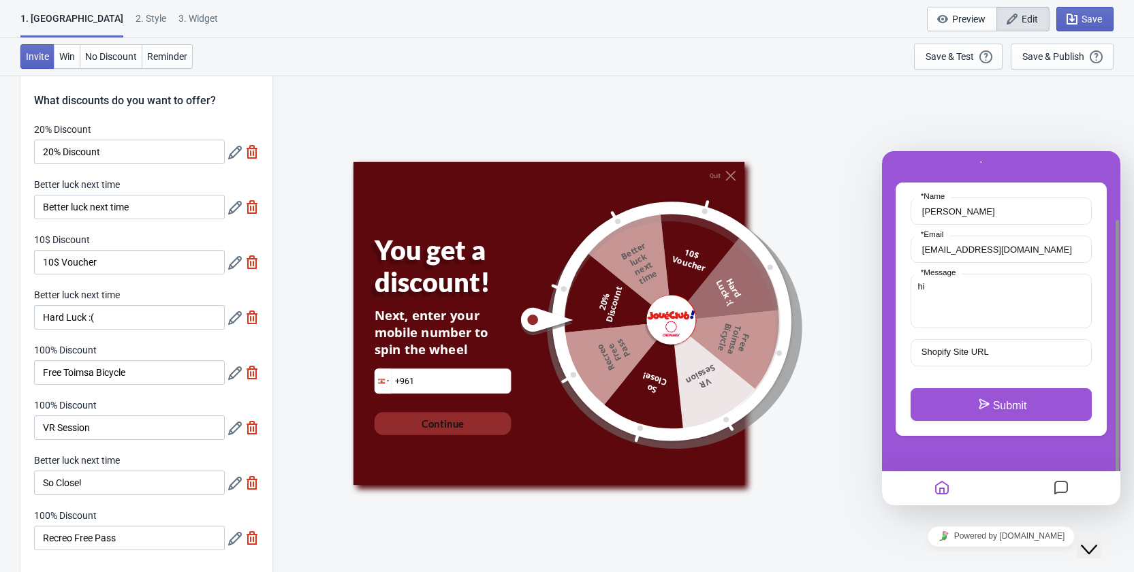
click at [135, 19] on div "2 . Style" at bounding box center [150, 24] width 31 height 24
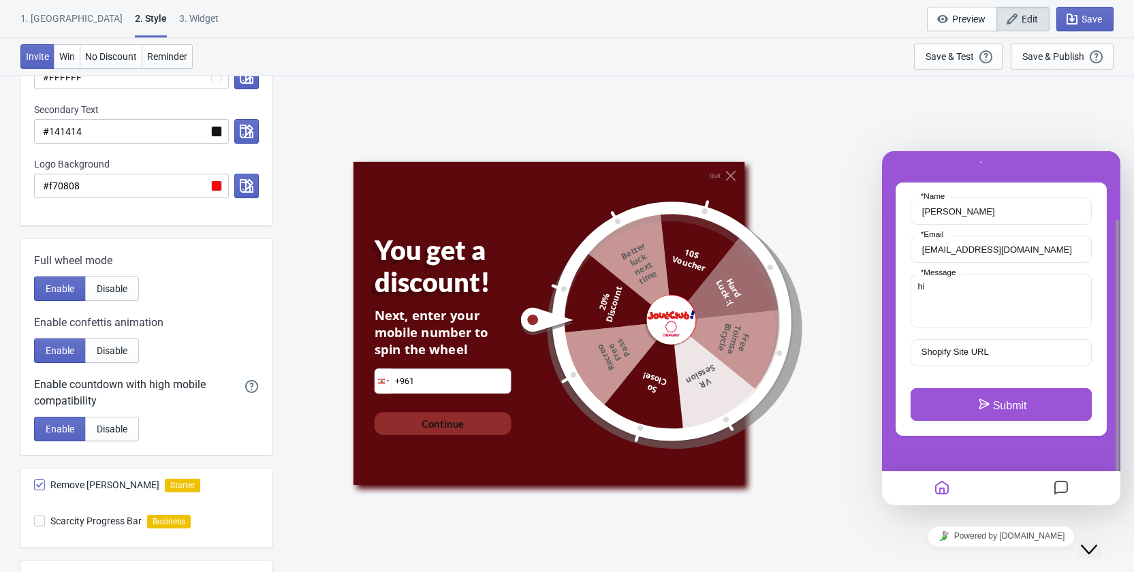
scroll to position [633, 0]
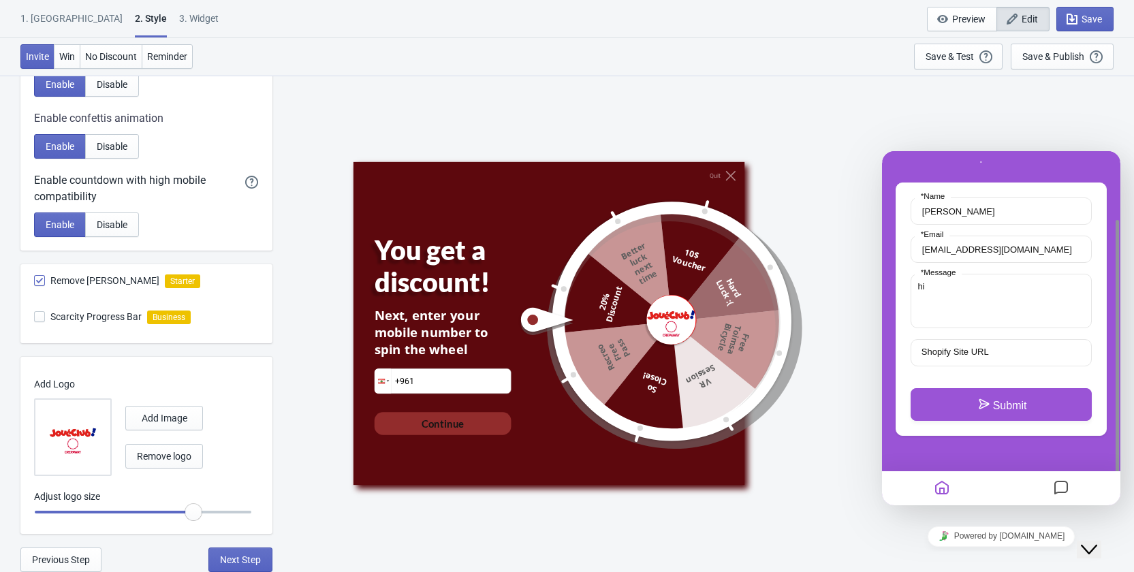
click at [179, 12] on div "3. Widget" at bounding box center [198, 24] width 39 height 24
select select "specificURL"
select select "period"
select select "1"
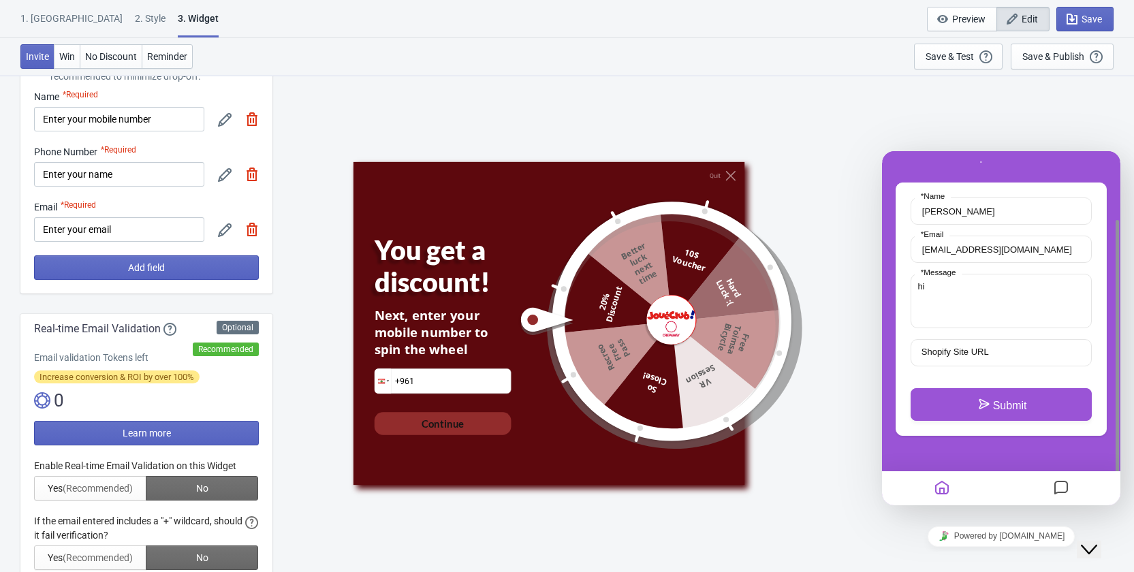
scroll to position [272, 0]
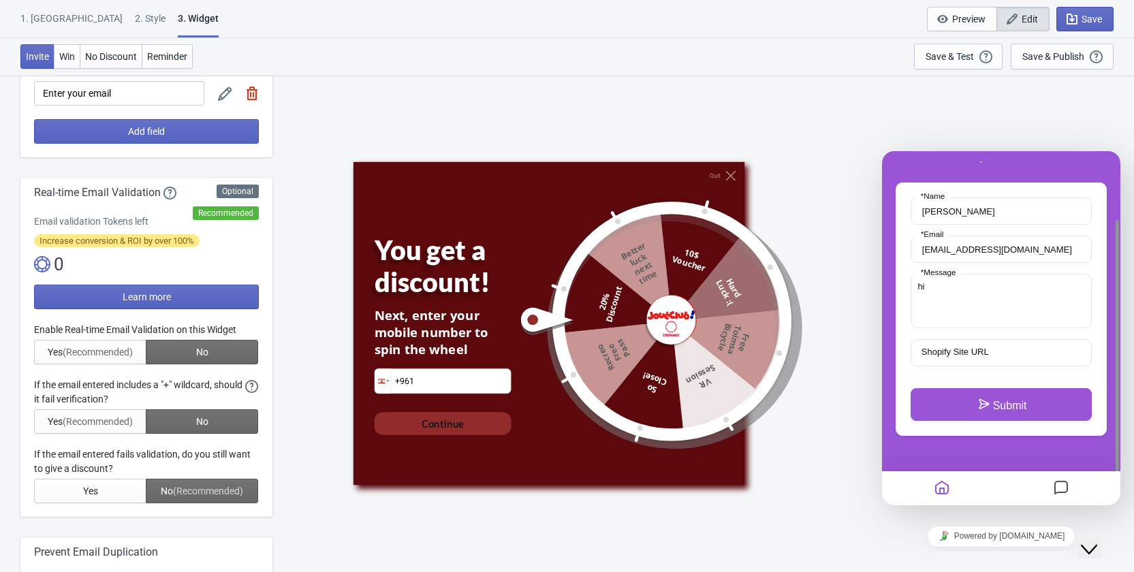
drag, startPoint x: 52, startPoint y: 386, endPoint x: 167, endPoint y: 387, distance: 115.1
click at [167, 387] on div at bounding box center [146, 413] width 225 height 180
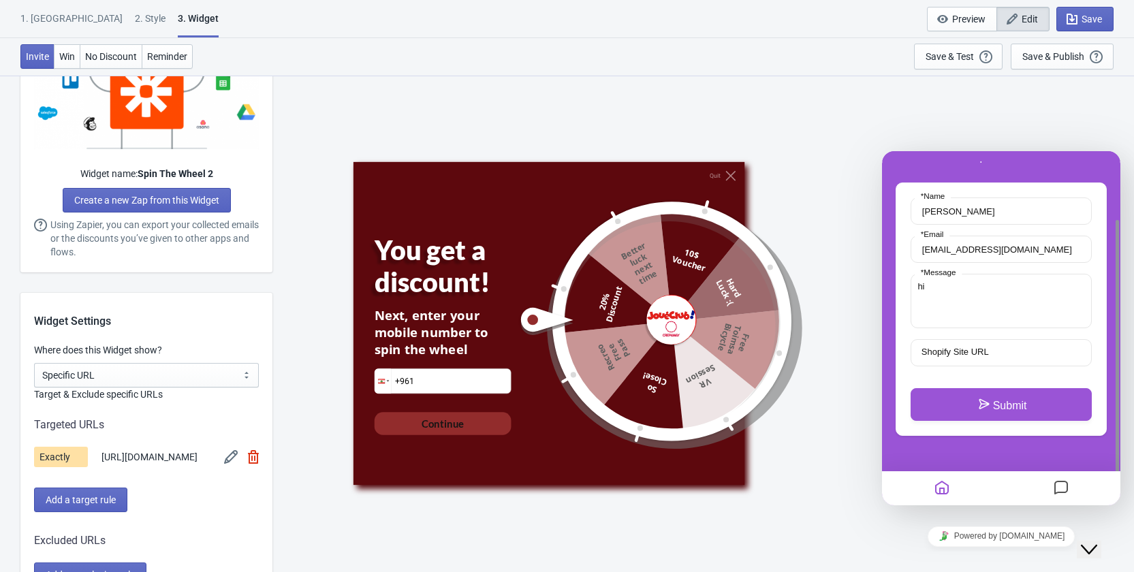
scroll to position [1021, 0]
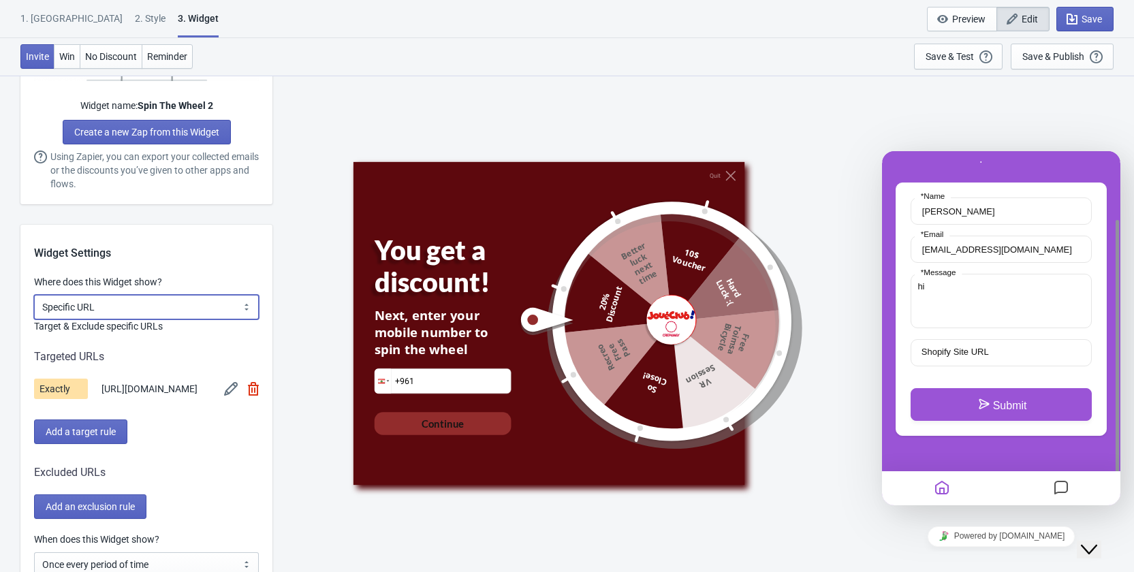
click at [108, 310] on select "All Pages All Product Pages All Blog Pages All Static Pages Specific Product(s)…" at bounding box center [146, 307] width 225 height 25
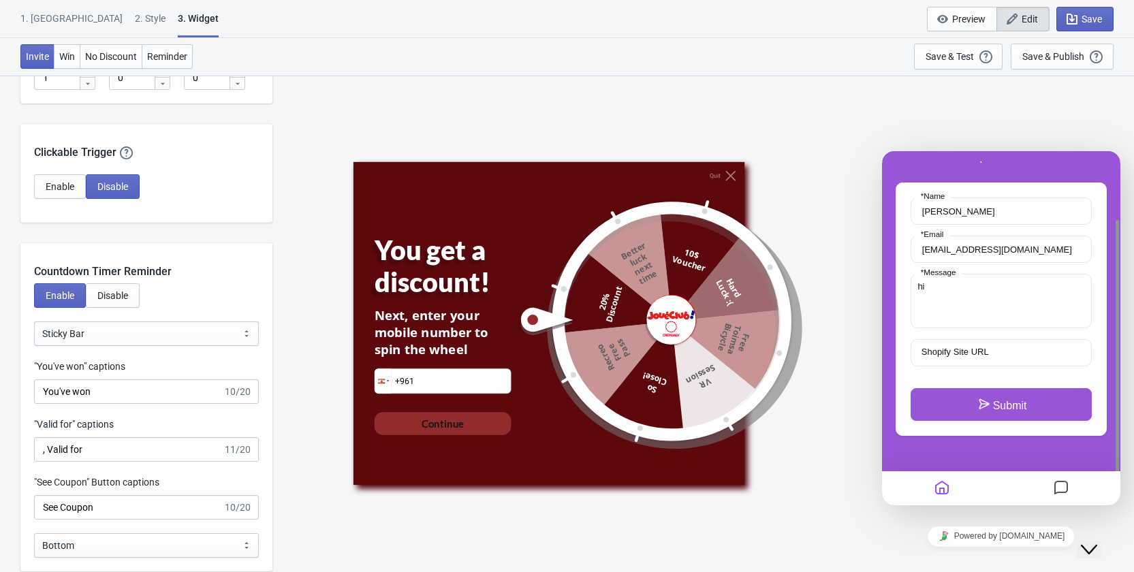
scroll to position [1702, 0]
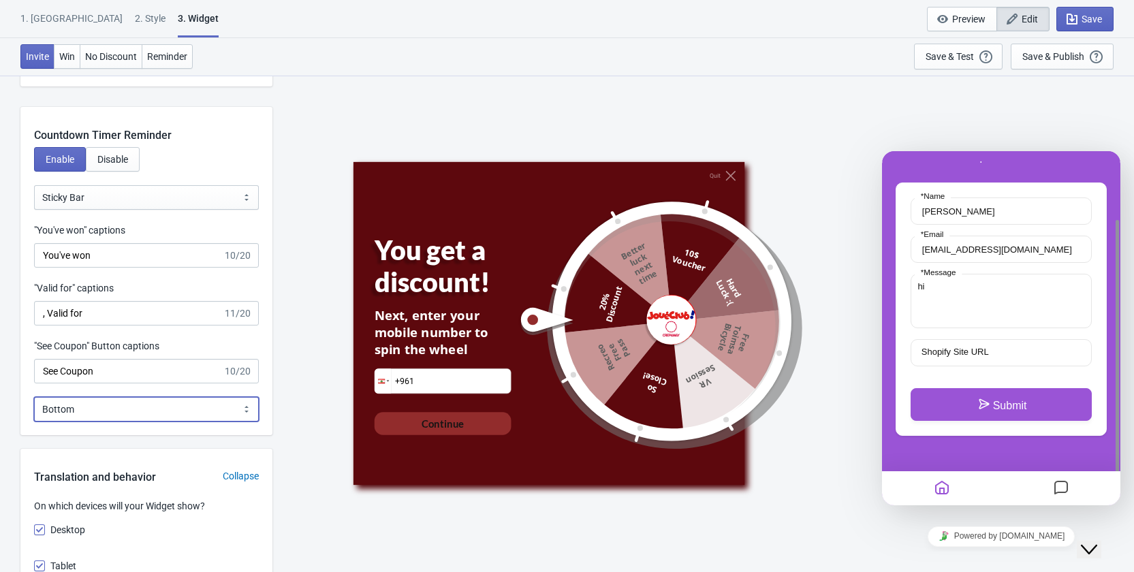
click at [167, 421] on select "Bottom Top" at bounding box center [146, 409] width 225 height 25
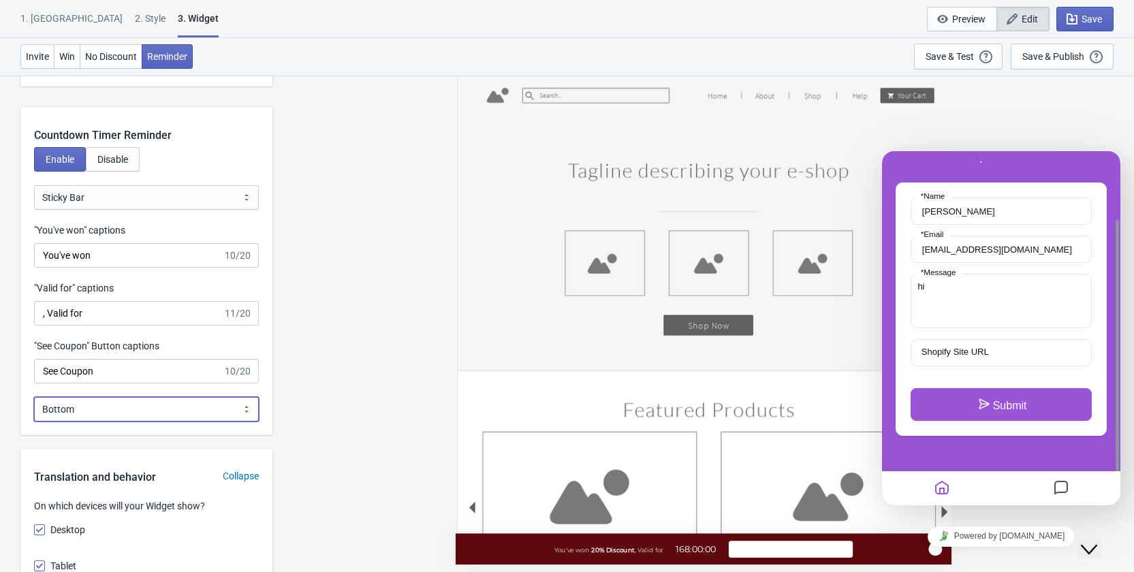
click at [167, 421] on select "Bottom Top" at bounding box center [146, 409] width 225 height 25
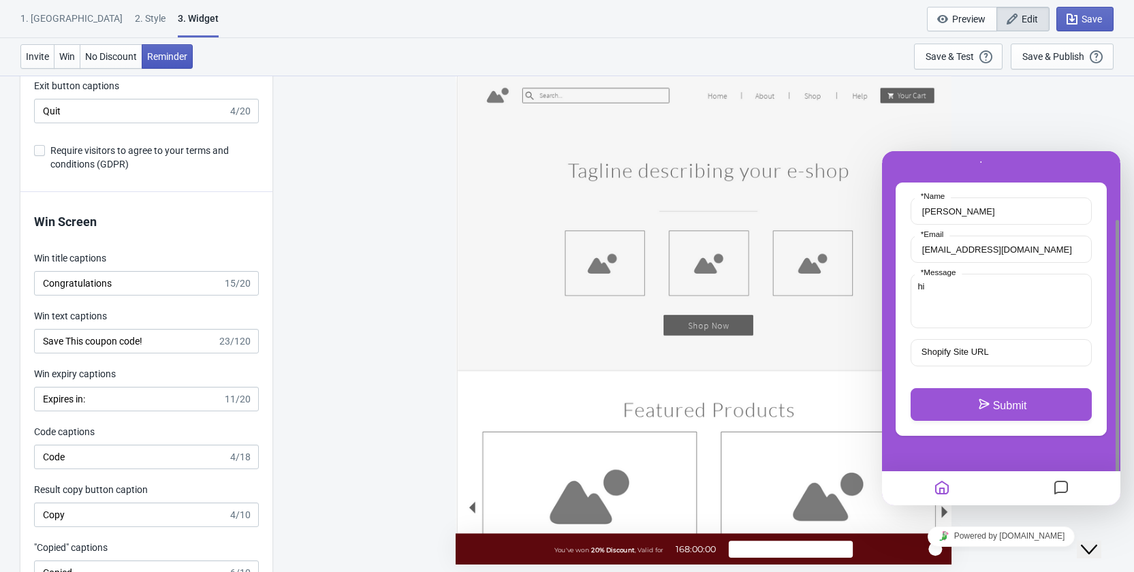
scroll to position [2723, 0]
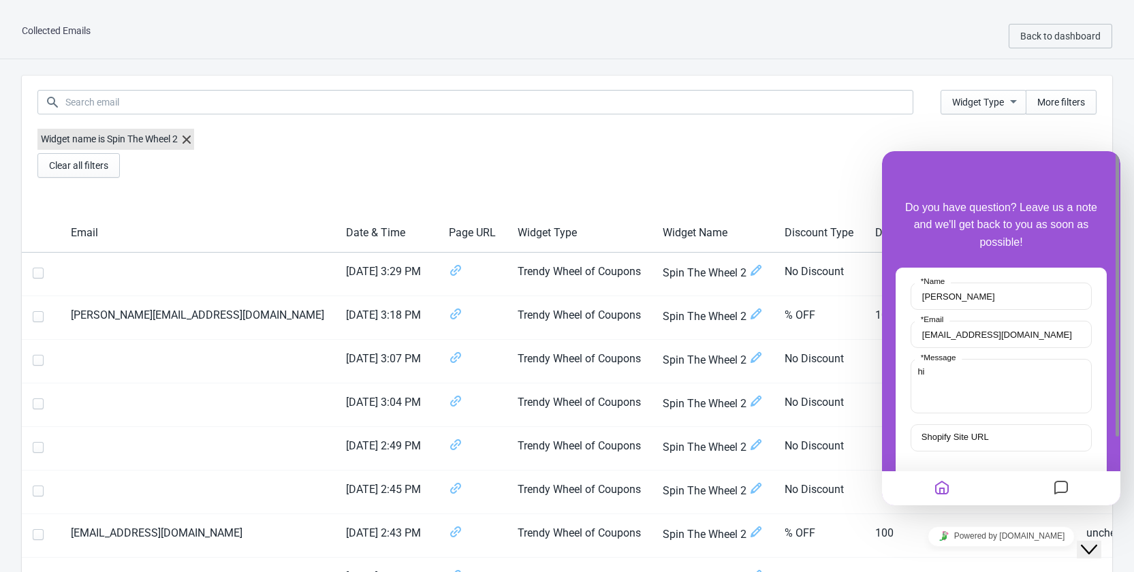
click at [1097, 541] on div "Close Chat This icon closes the chat window." at bounding box center [1089, 549] width 16 height 16
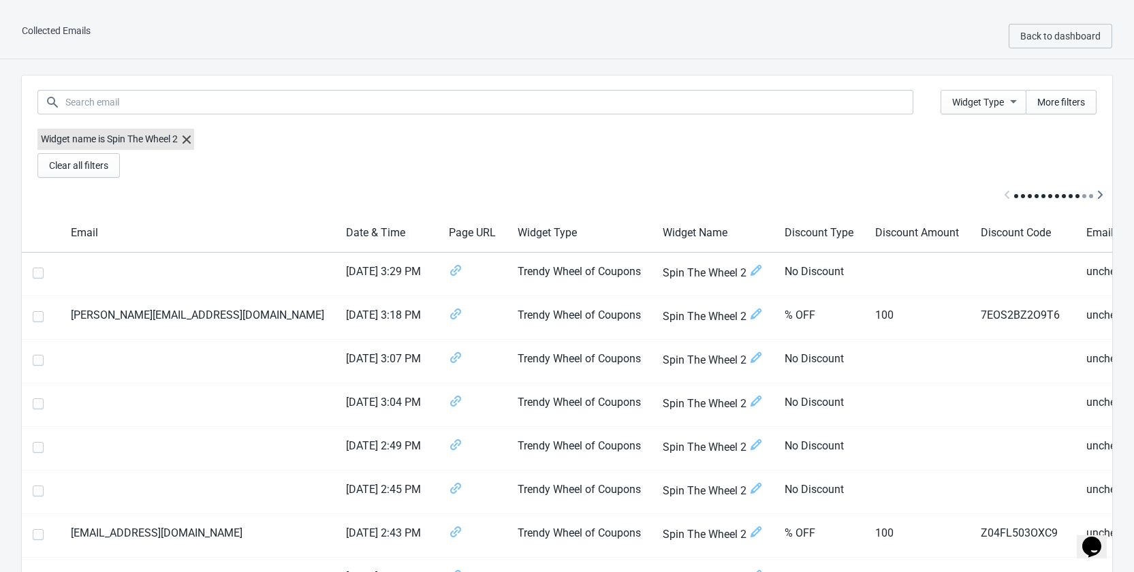
click at [191, 138] on icon at bounding box center [186, 139] width 8 height 8
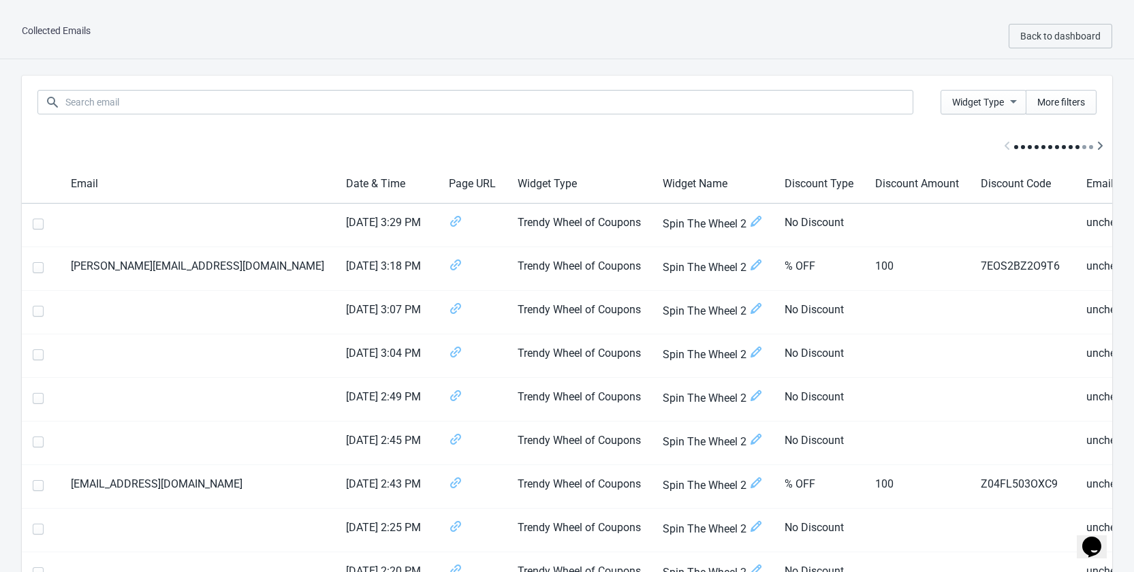
click at [20, 31] on div "Collected Emails Back to dashboard" at bounding box center [567, 37] width 1134 height 46
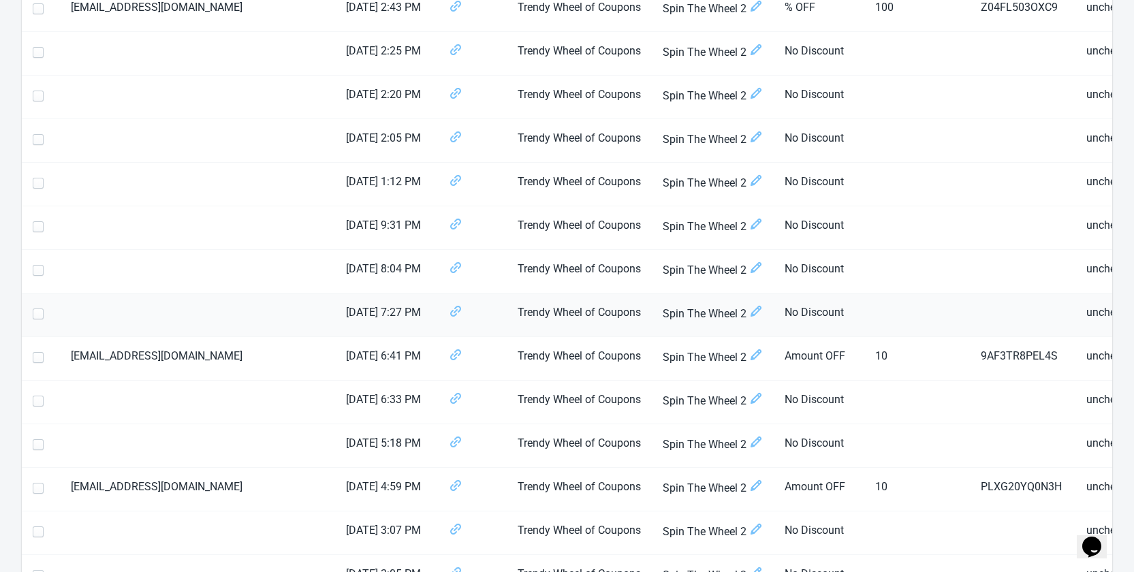
scroll to position [613, 0]
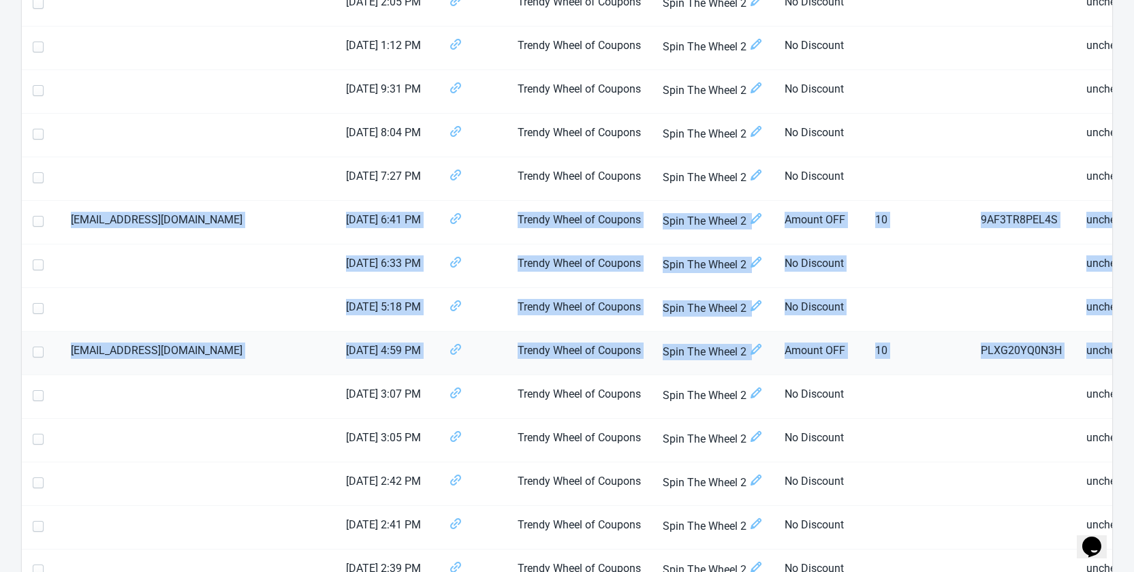
drag, startPoint x: 82, startPoint y: 223, endPoint x: 1071, endPoint y: 352, distance: 997.1
click at [1083, 350] on td "unchecked" at bounding box center [1142, 354] width 135 height 44
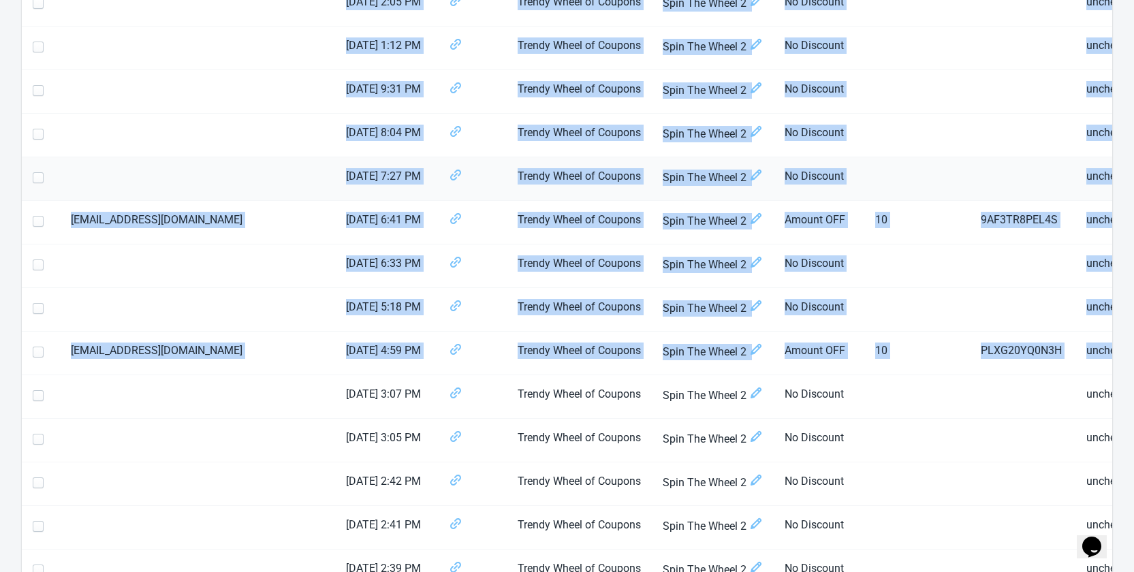
drag, startPoint x: 1104, startPoint y: 347, endPoint x: 125, endPoint y: 182, distance: 992.7
click at [335, 221] on td "11/08/25 6:41 PM" at bounding box center [386, 223] width 103 height 44
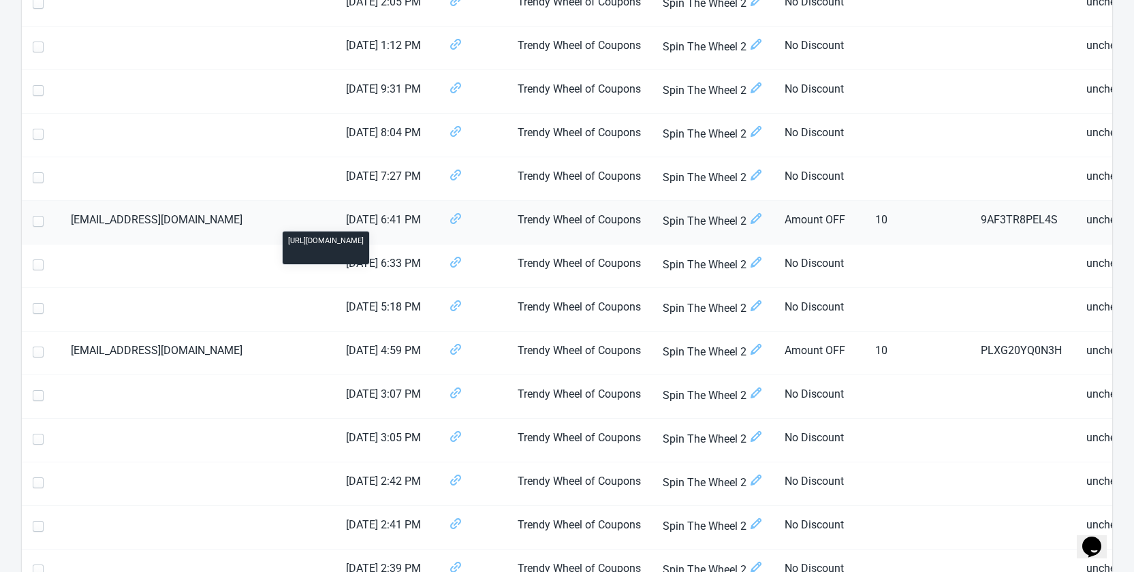
click at [449, 221] on icon at bounding box center [456, 219] width 14 height 14
click at [144, 353] on td "Yara.neaimeh@gmail.com" at bounding box center [197, 354] width 275 height 44
click at [144, 350] on td "Yara.neaimeh@gmail.com" at bounding box center [197, 354] width 275 height 44
click at [970, 343] on td "PLXG20YQ0N3H" at bounding box center [1023, 354] width 106 height 44
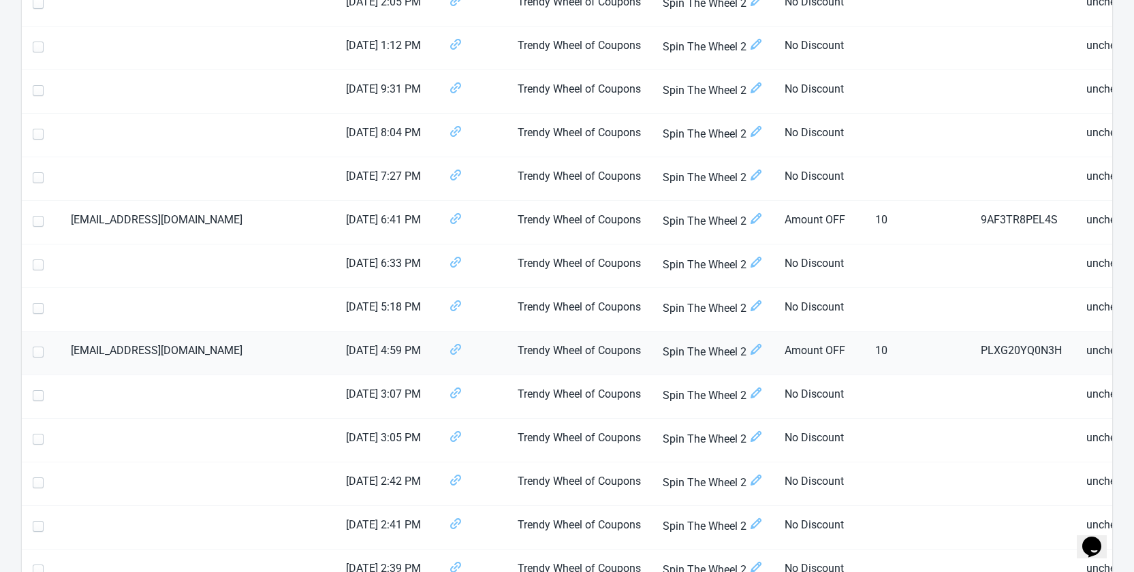
click at [970, 348] on td "PLXG20YQ0N3H" at bounding box center [1023, 354] width 106 height 44
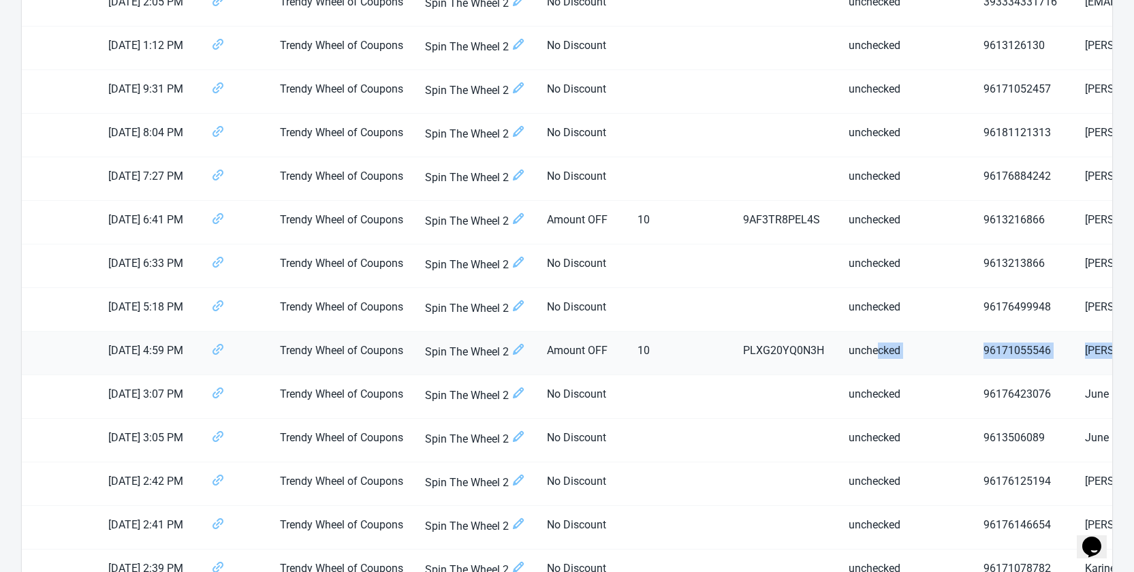
drag, startPoint x: 1009, startPoint y: 355, endPoint x: 1049, endPoint y: 340, distance: 42.6
click at [1049, 340] on tr "Yara.neaimeh@gmail.com 11/08/25 4:59 PM Trendy Wheel of Coupons Spin The Wheel …" at bounding box center [525, 354] width 1483 height 44
click at [972, 354] on td "96171055546" at bounding box center [1022, 354] width 101 height 44
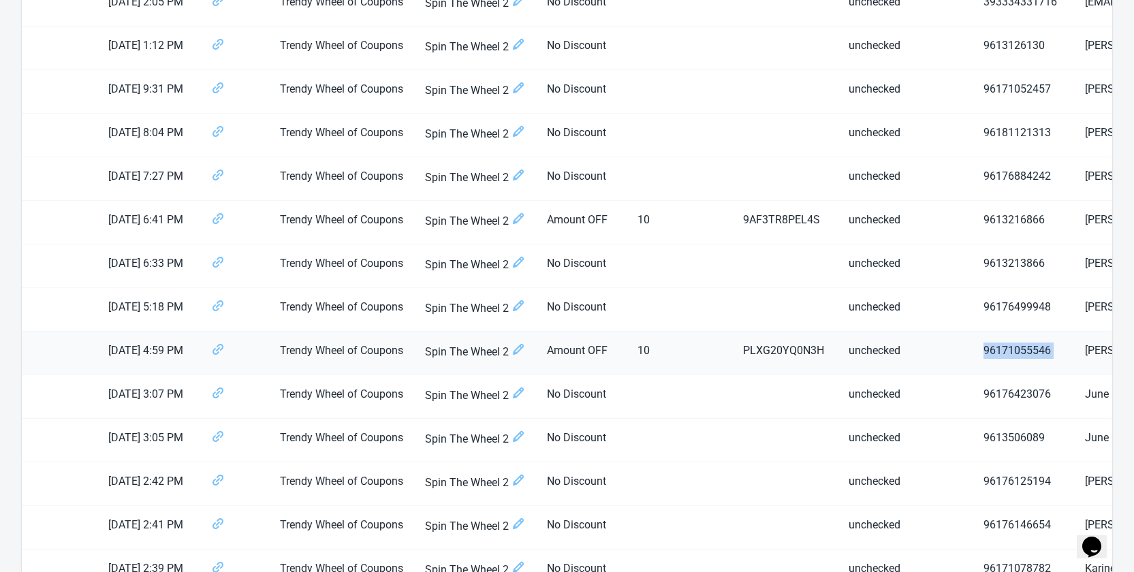
click at [972, 354] on td "96171055546" at bounding box center [1022, 354] width 101 height 44
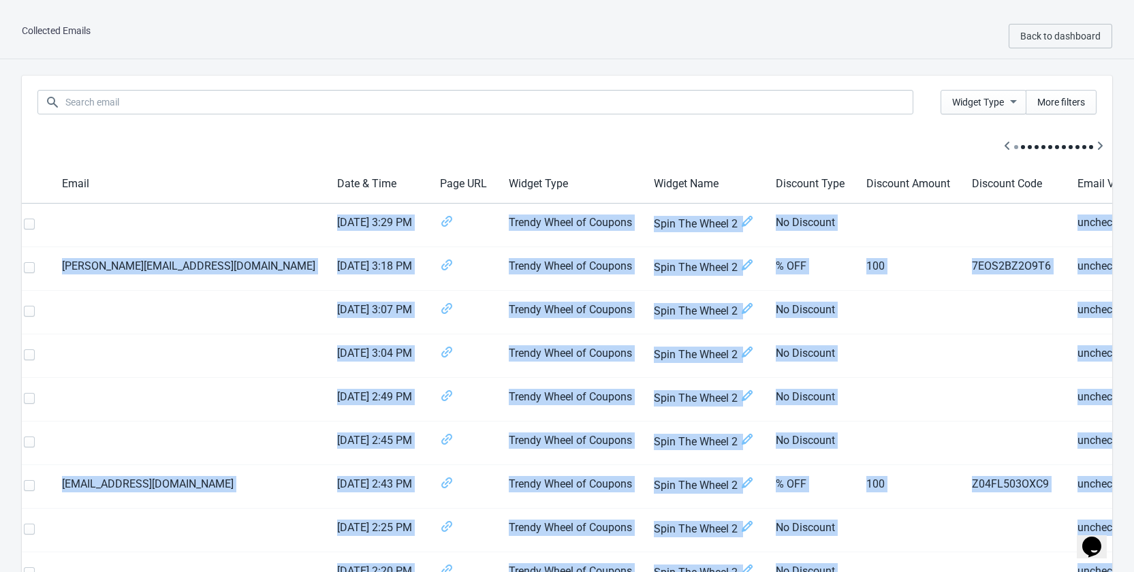
scroll to position [0, 0]
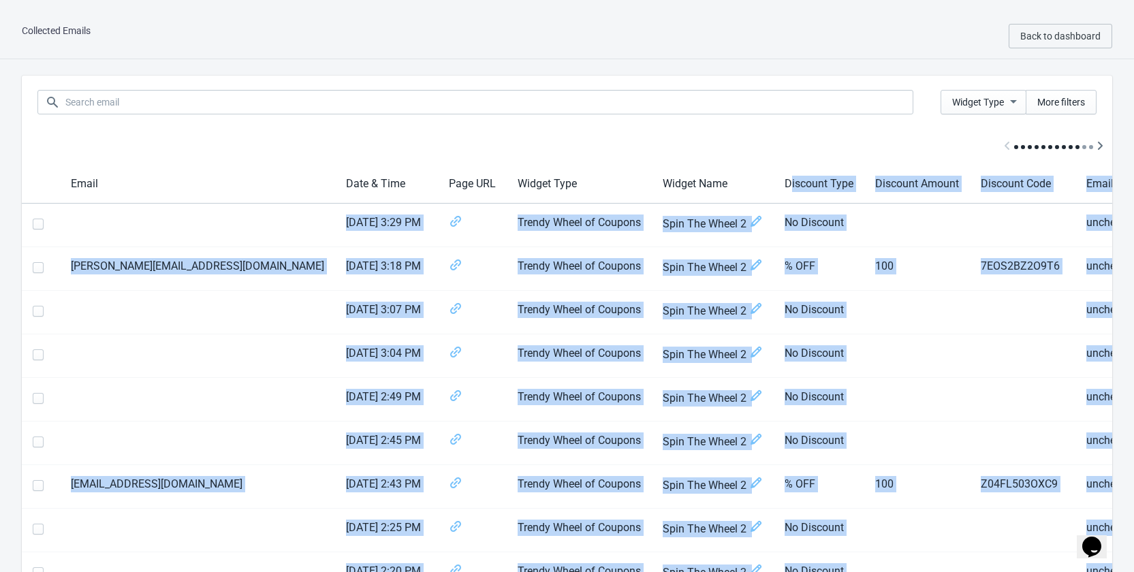
drag, startPoint x: 1082, startPoint y: 348, endPoint x: 684, endPoint y: 172, distance: 434.7
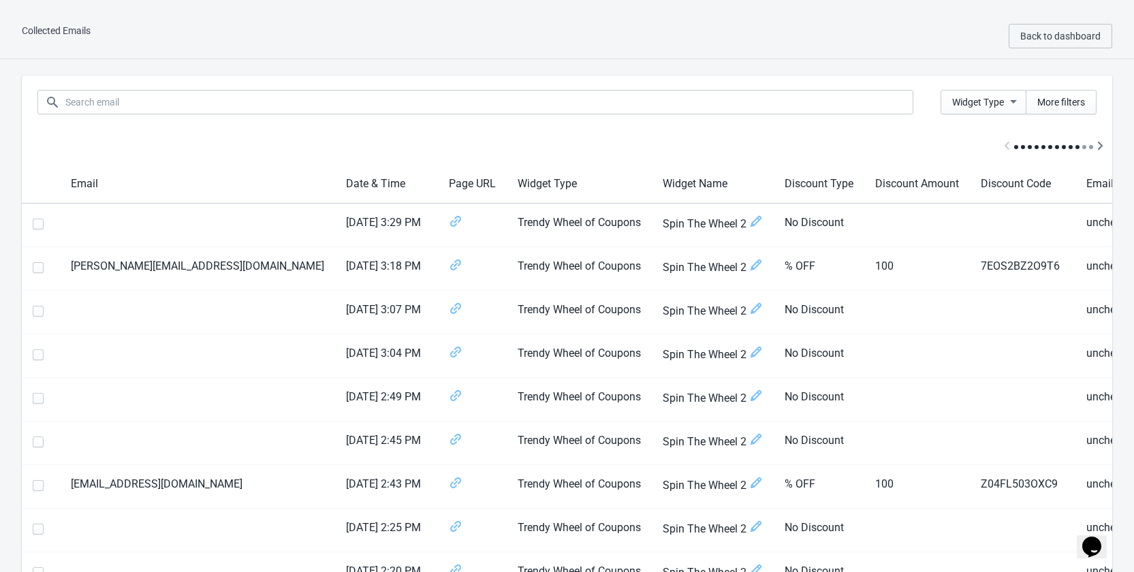
click at [521, 153] on div at bounding box center [567, 147] width 1090 height 36
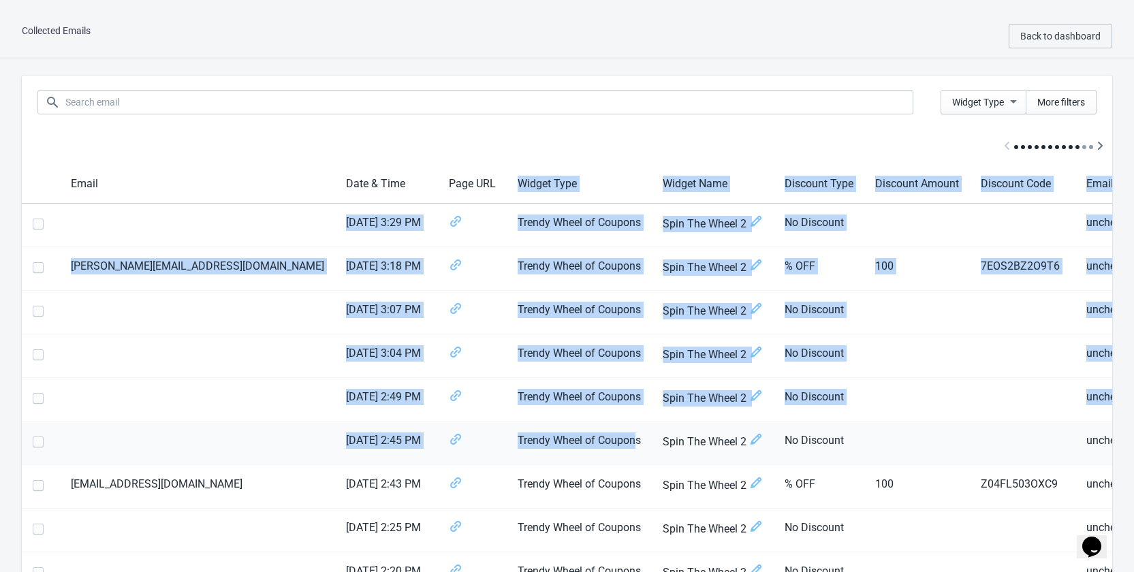
drag, startPoint x: 411, startPoint y: 182, endPoint x: 532, endPoint y: 461, distance: 303.7
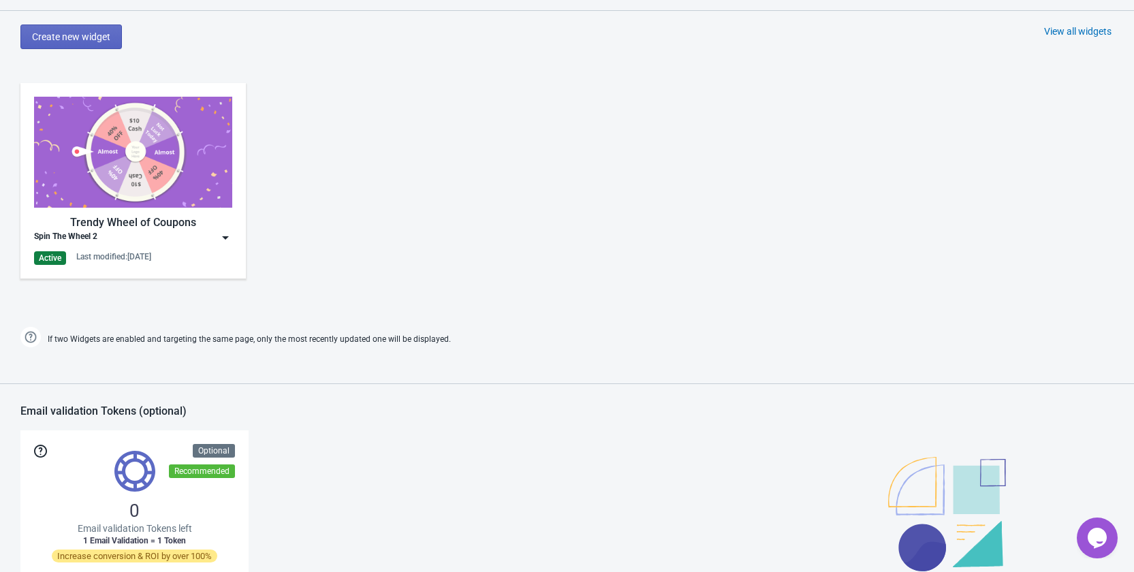
scroll to position [681, 0]
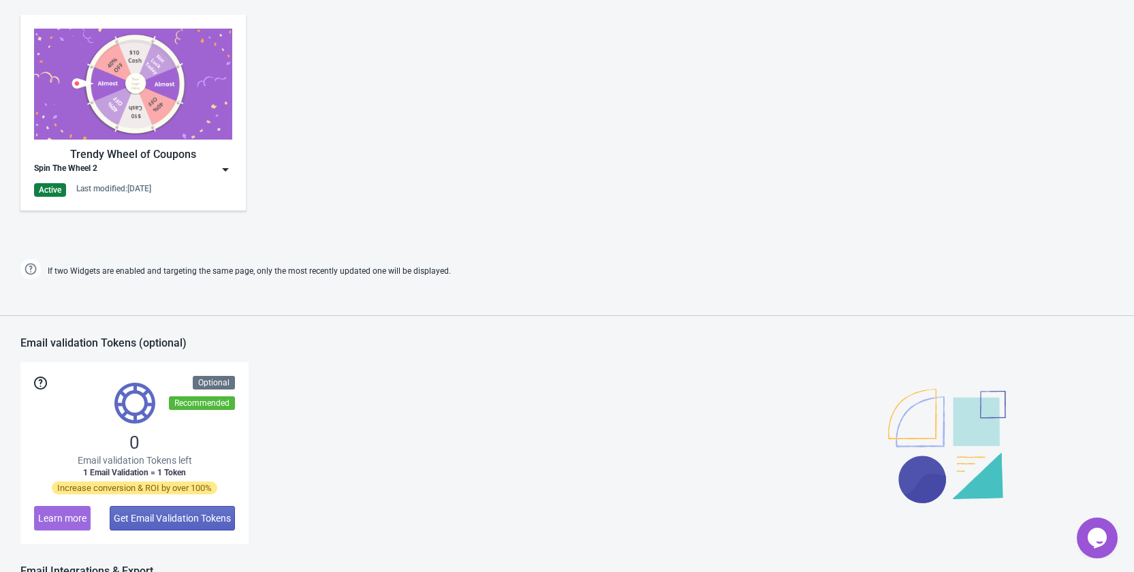
click at [221, 170] on img at bounding box center [226, 170] width 14 height 14
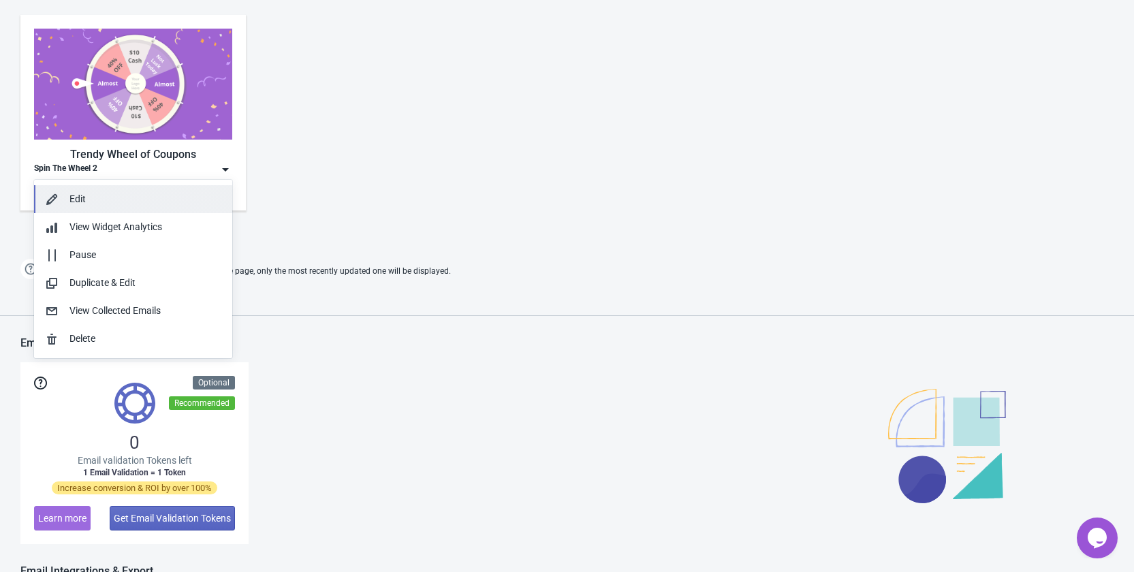
click at [123, 194] on div "Edit" at bounding box center [145, 199] width 152 height 14
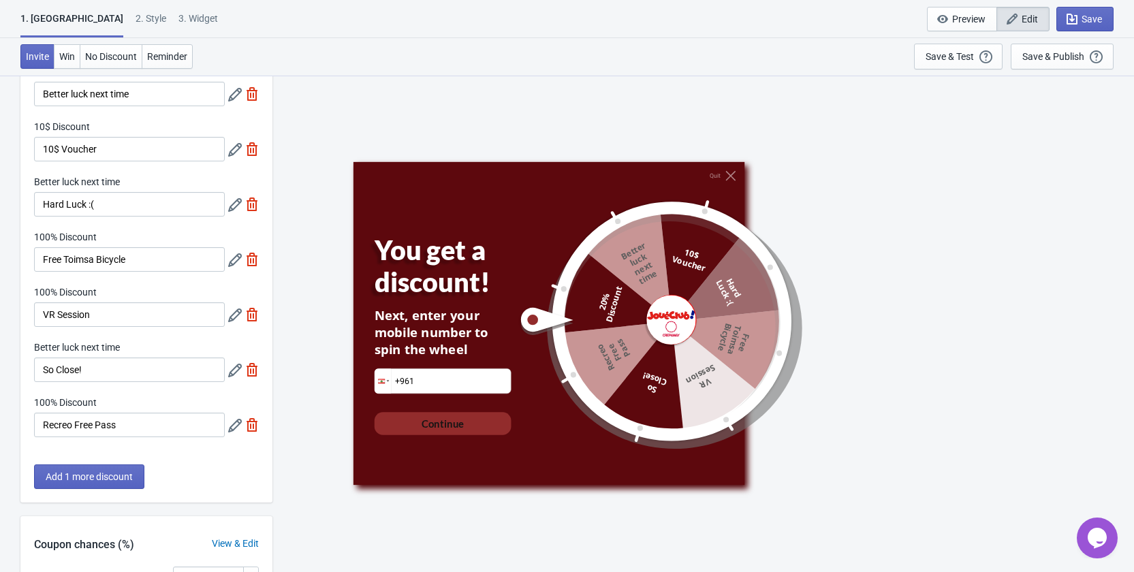
scroll to position [204, 0]
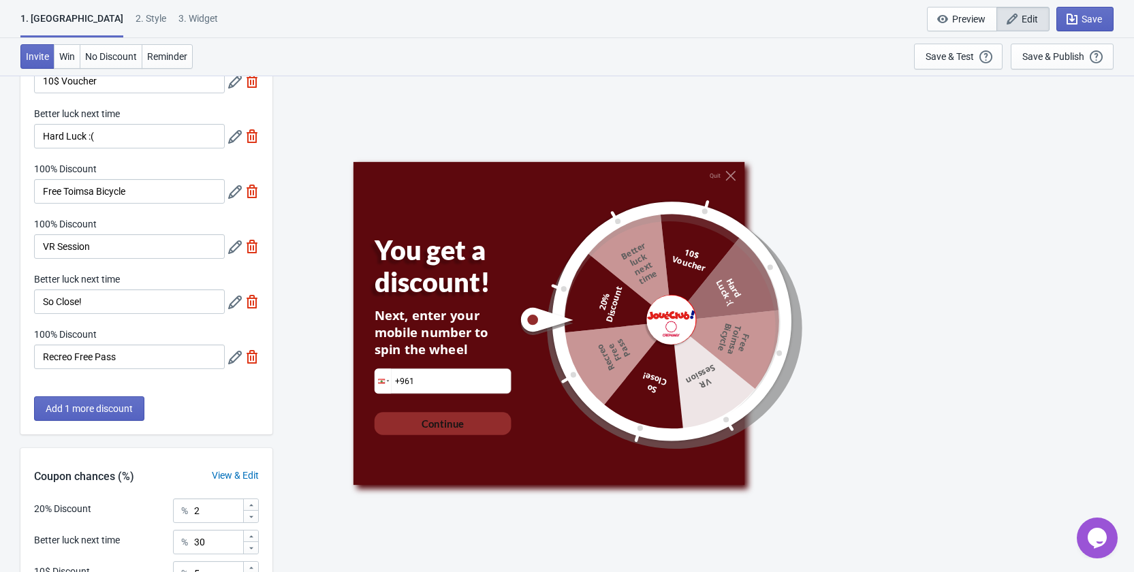
click at [234, 188] on icon at bounding box center [235, 192] width 14 height 14
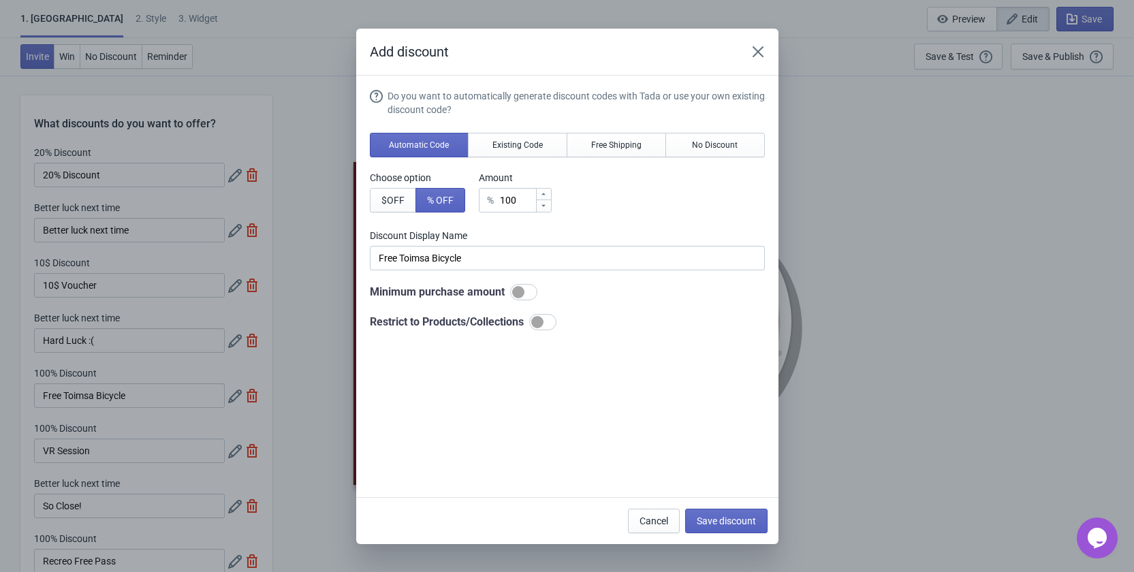
scroll to position [0, 0]
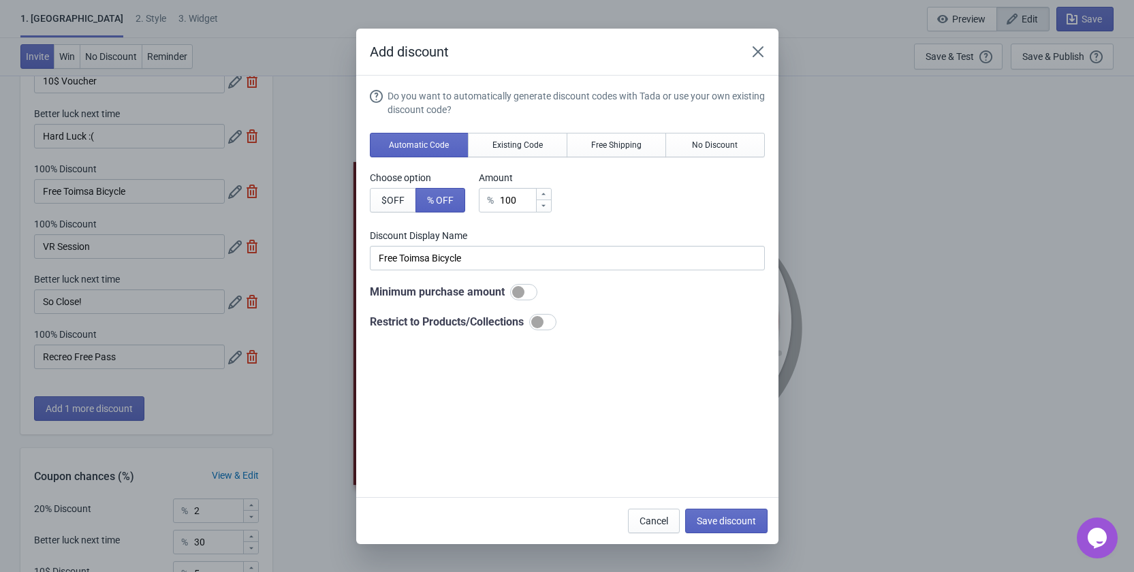
click at [543, 319] on div at bounding box center [537, 322] width 12 height 12
click at [547, 319] on div at bounding box center [548, 322] width 12 height 12
checkbox input "false"
click at [514, 148] on span "Existing Code" at bounding box center [517, 145] width 50 height 11
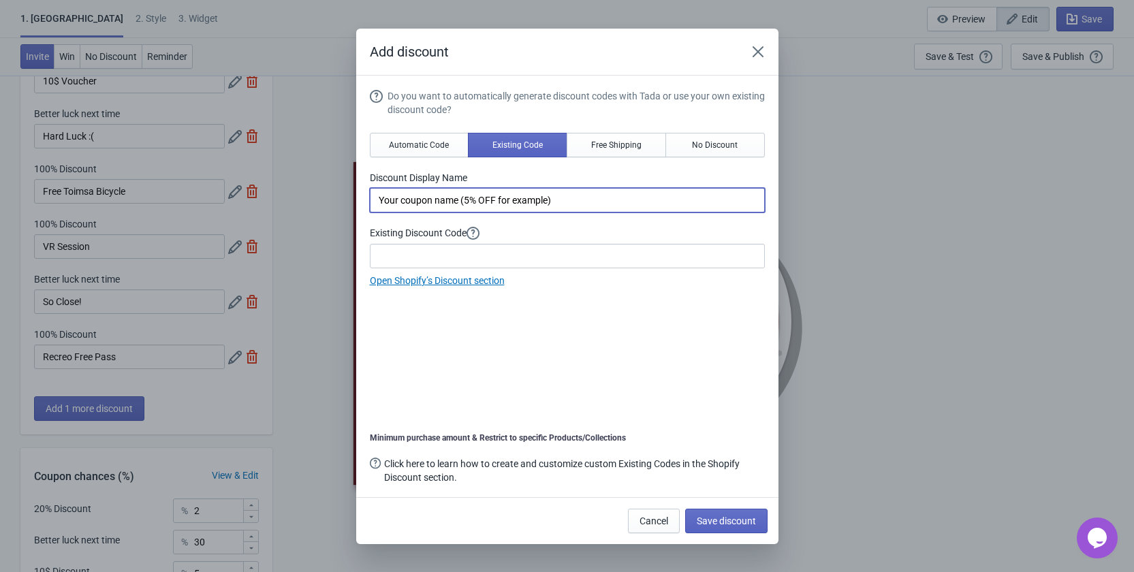
drag, startPoint x: 385, startPoint y: 199, endPoint x: 564, endPoint y: 208, distance: 178.6
click at [564, 208] on input "Your coupon name (5% OFF for example)" at bounding box center [567, 200] width 395 height 25
click at [566, 205] on input "Your coupon name (5% OFF for example)" at bounding box center [567, 200] width 395 height 25
click at [712, 133] on button "No Discount" at bounding box center [714, 145] width 99 height 25
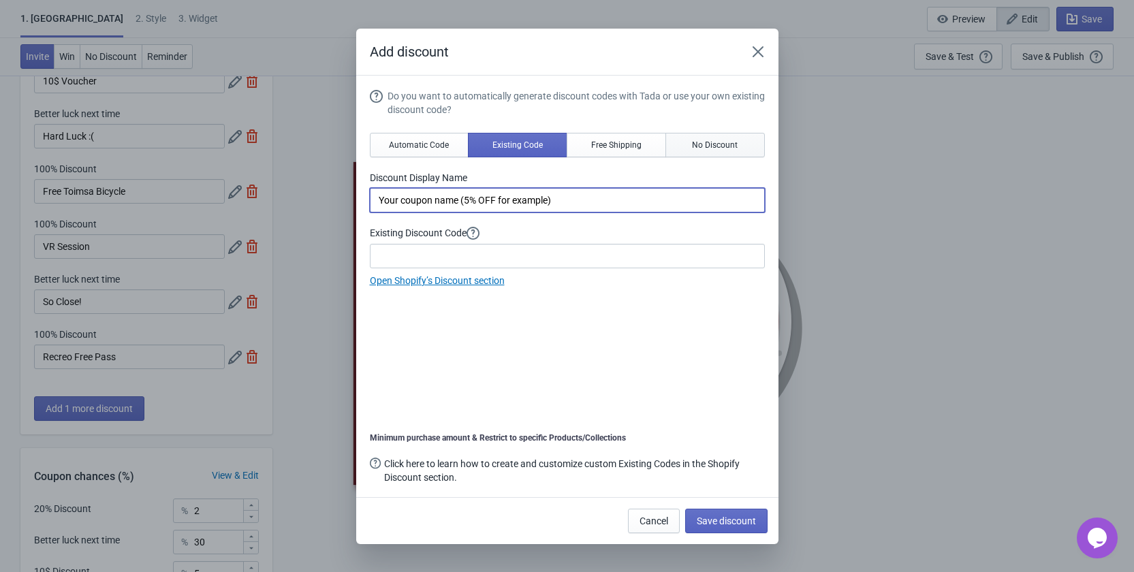
type input "Better luck next time"
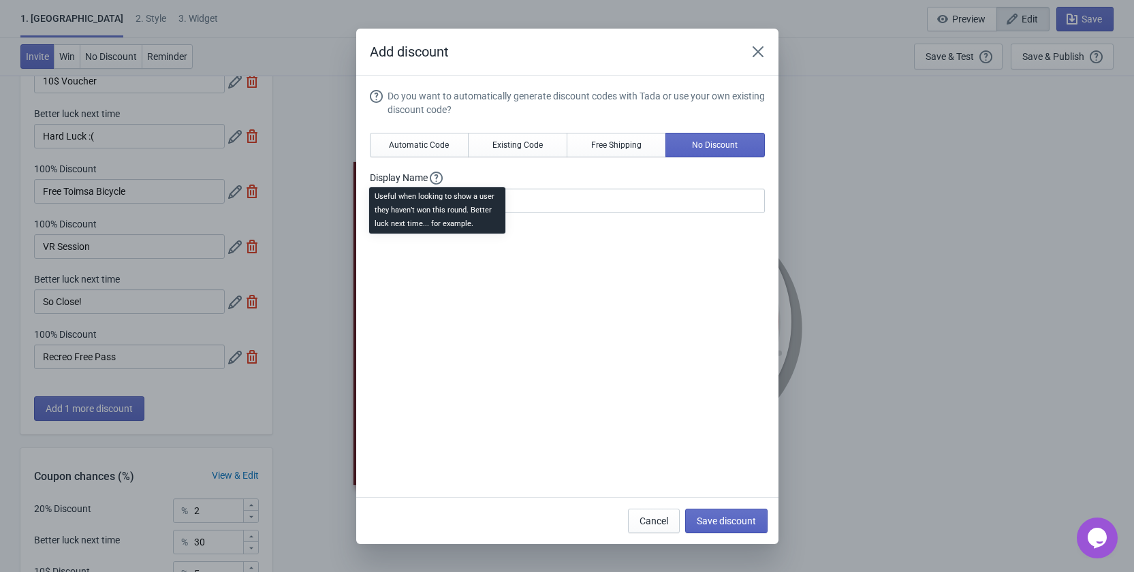
click at [441, 202] on div "Useful when looking to show a user they haven’t won this round. Better luck nex…" at bounding box center [437, 215] width 158 height 60
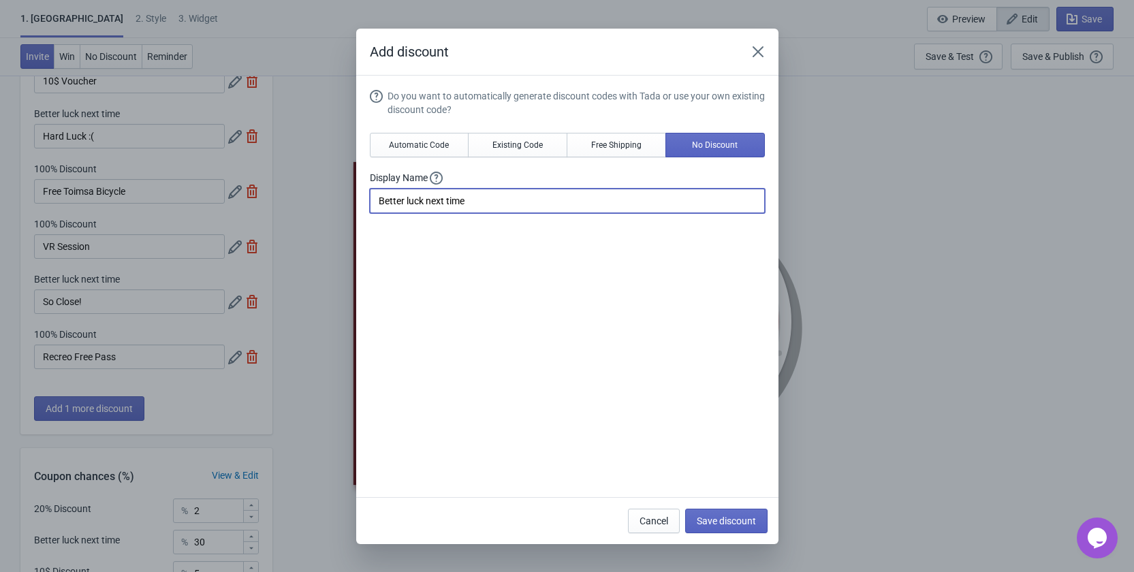
click at [556, 202] on input "Better luck next time" at bounding box center [567, 201] width 395 height 25
click at [753, 54] on icon "Close" at bounding box center [758, 52] width 14 height 14
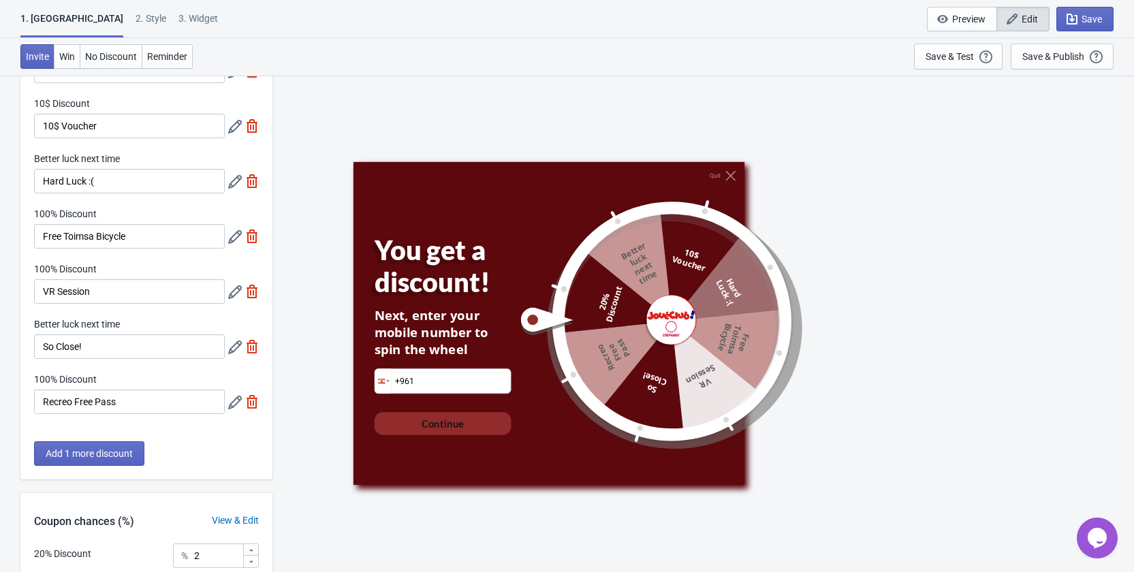
scroll to position [91, 0]
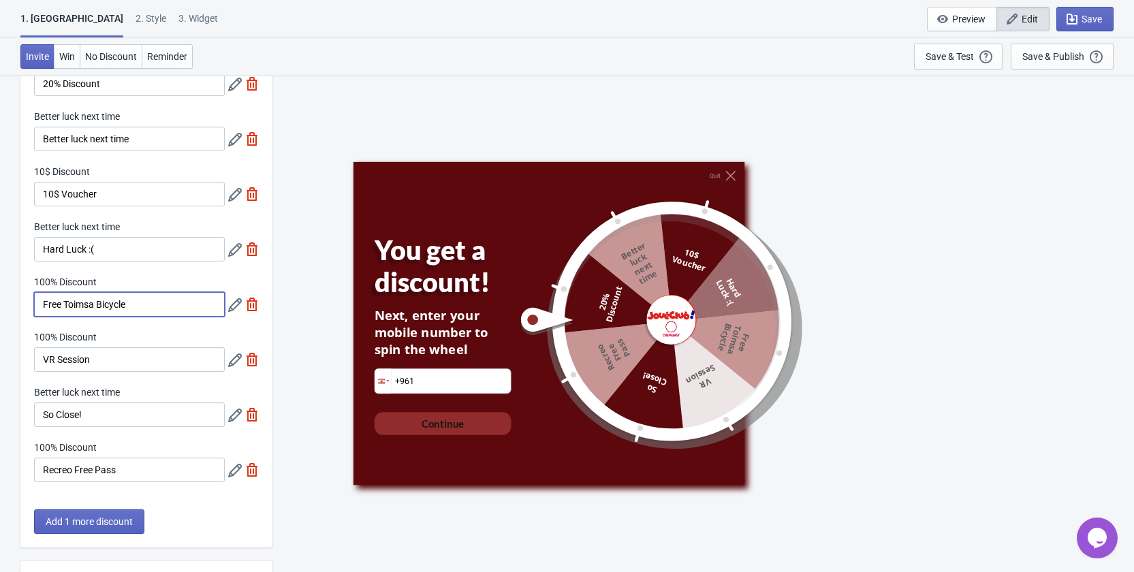
click at [155, 307] on input "Free Toimsa Bicycle" at bounding box center [129, 304] width 191 height 25
click at [106, 278] on div "100% Discount" at bounding box center [129, 283] width 191 height 17
click at [229, 306] on icon at bounding box center [235, 305] width 14 height 14
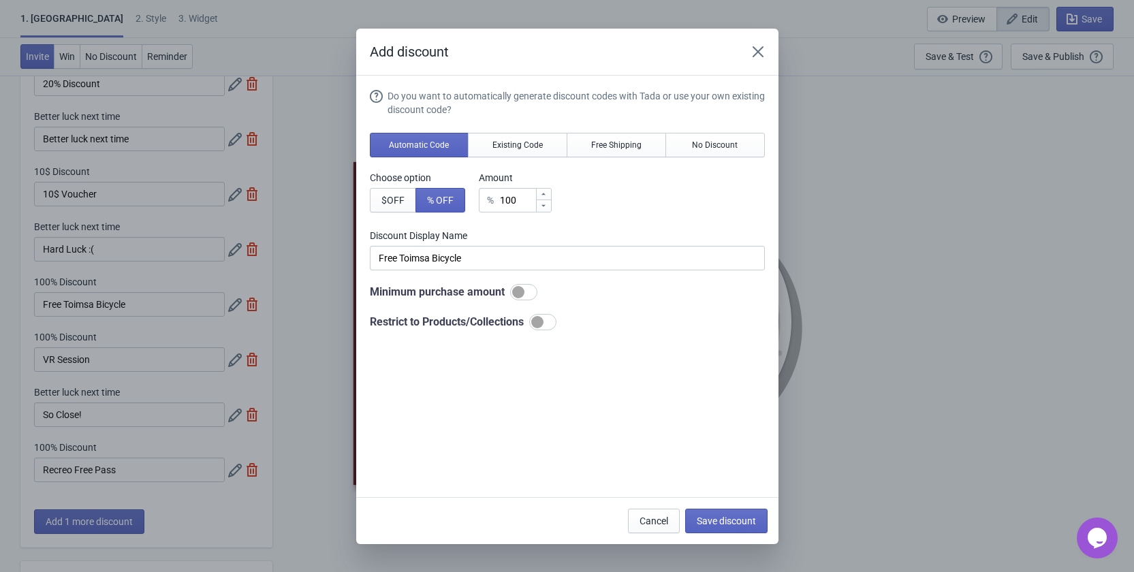
click at [115, 292] on div "Add discount Do you want to automatically generate discount codes with Tada or …" at bounding box center [567, 286] width 1134 height 515
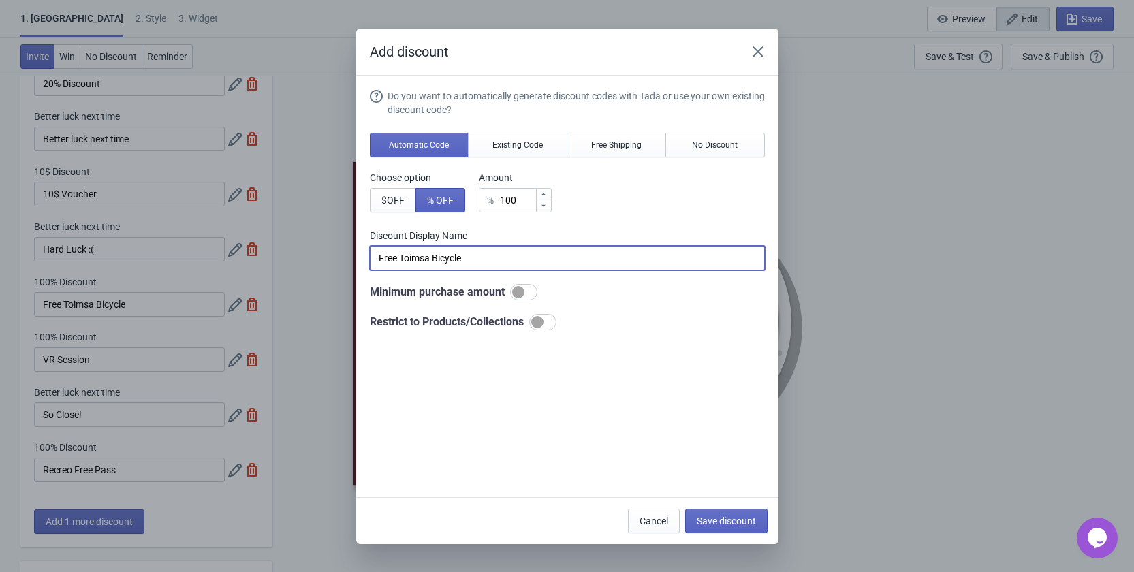
click at [481, 261] on input "Free Toimsa Bicycle" at bounding box center [567, 258] width 395 height 25
click at [188, 338] on div "Add discount Do you want to automatically generate discount codes with Tada or …" at bounding box center [567, 286] width 1134 height 515
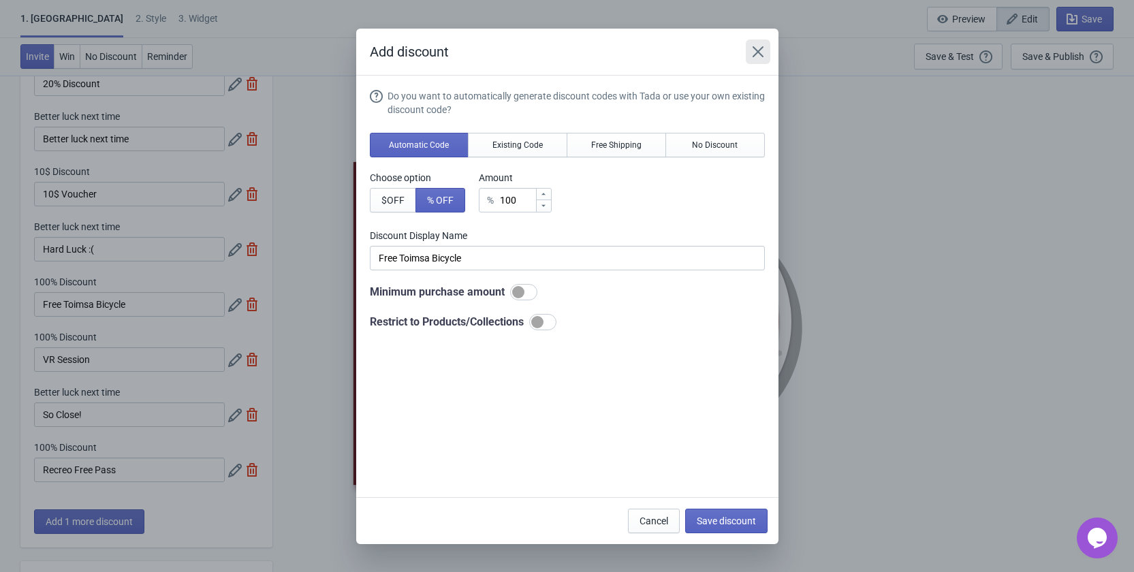
click at [758, 55] on icon "Close" at bounding box center [758, 52] width 14 height 14
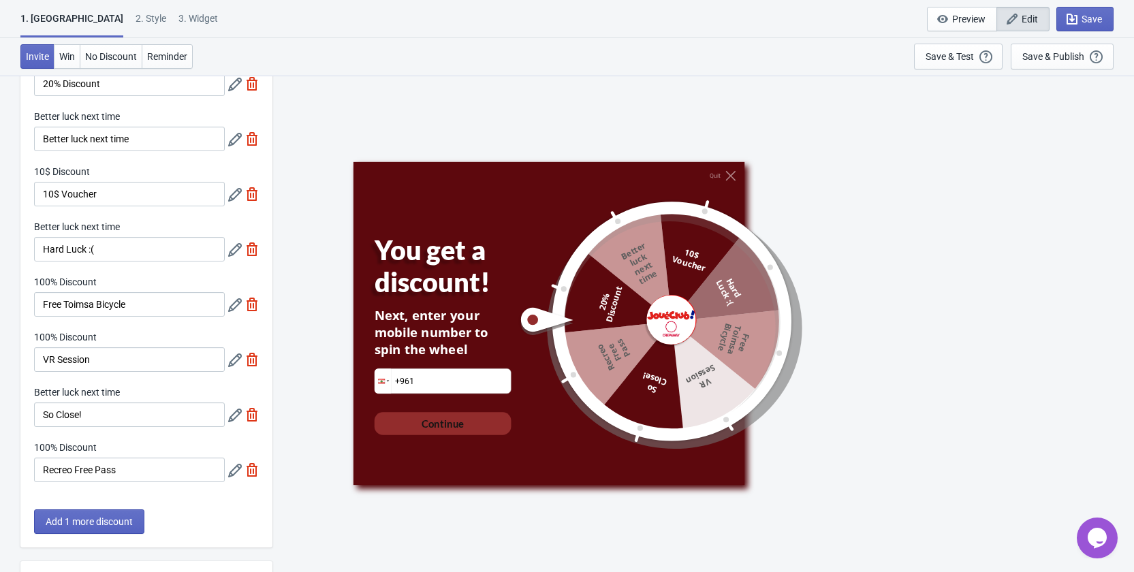
scroll to position [295, 0]
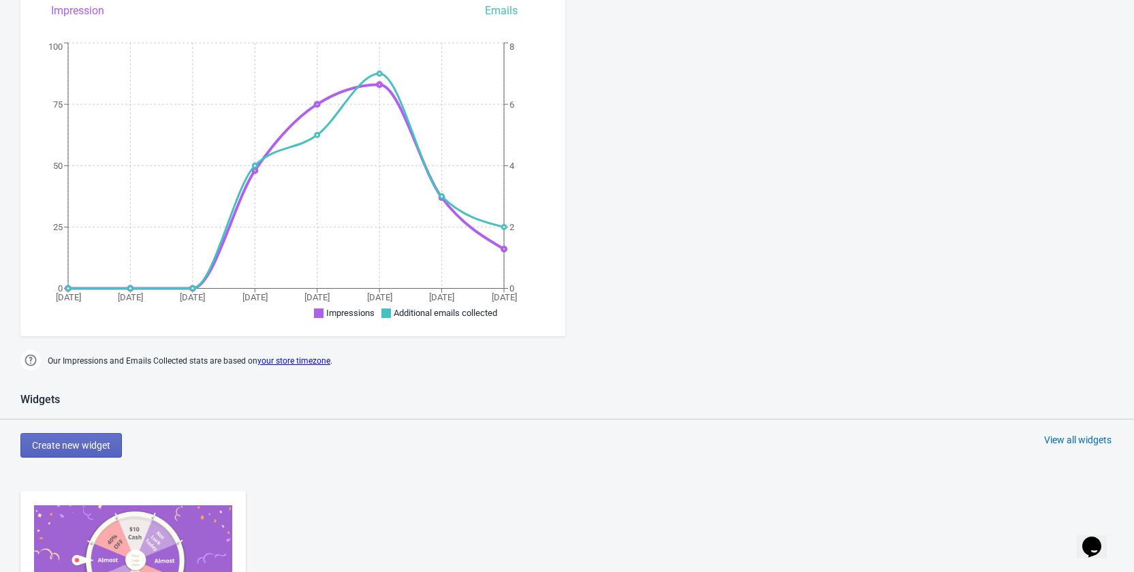
scroll to position [477, 0]
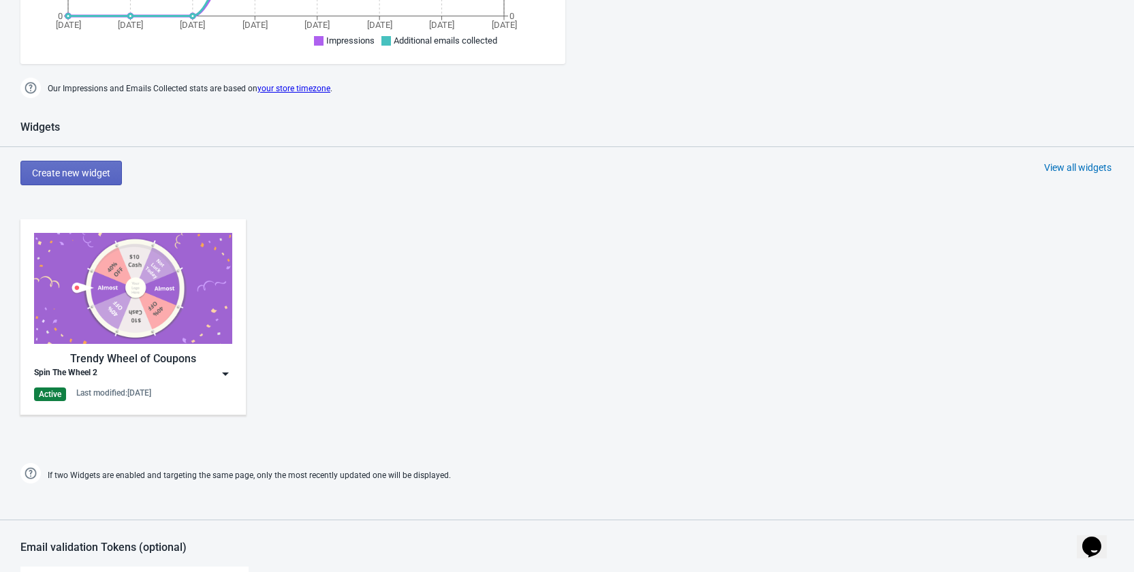
click at [227, 369] on img at bounding box center [226, 374] width 14 height 14
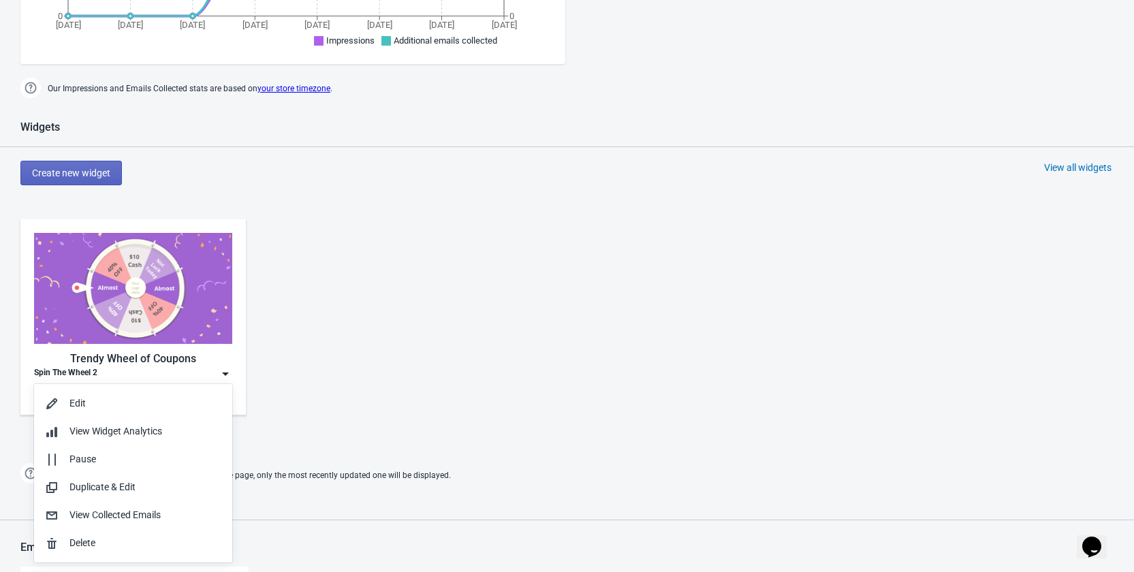
click at [223, 377] on img at bounding box center [226, 374] width 14 height 14
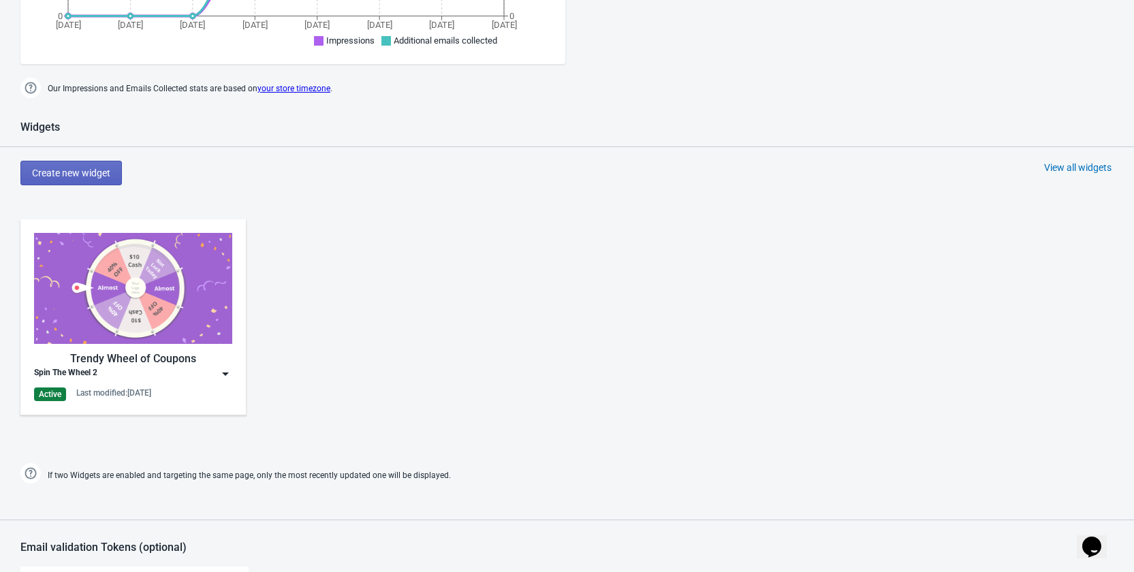
click at [223, 377] on img at bounding box center [226, 374] width 14 height 14
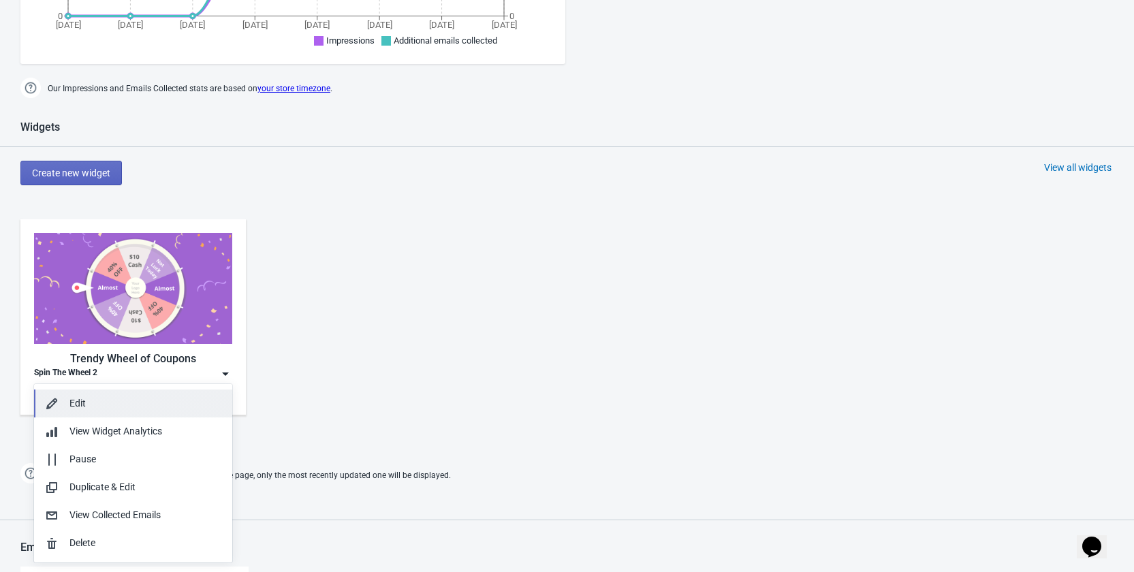
click at [155, 400] on div "Edit" at bounding box center [145, 403] width 152 height 14
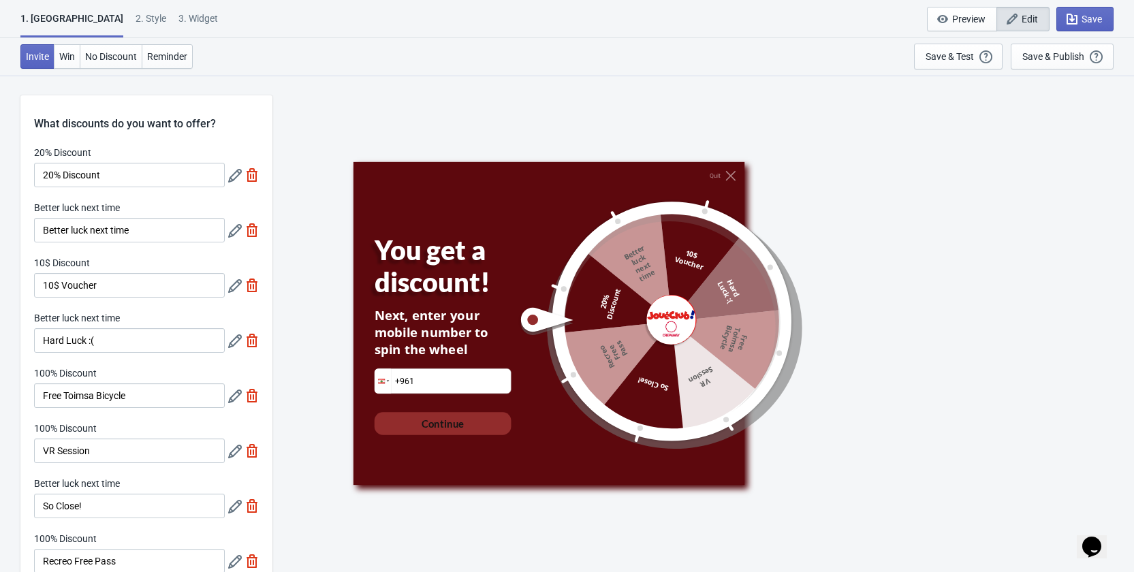
scroll to position [68, 0]
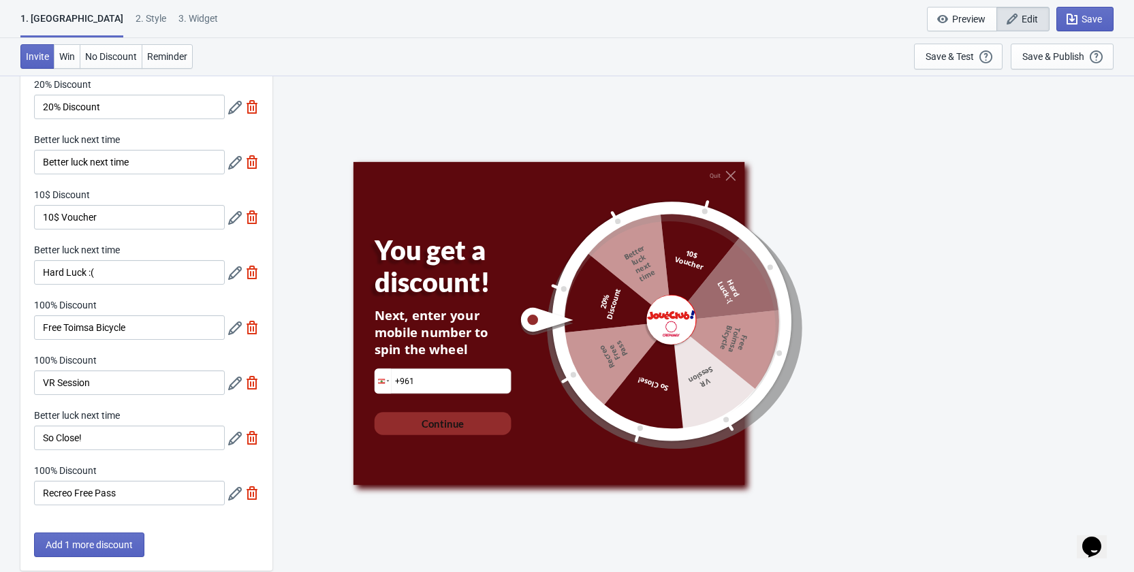
click at [227, 389] on div "100% Discount VR Session" at bounding box center [146, 374] width 225 height 42
click at [236, 386] on icon at bounding box center [235, 384] width 14 height 14
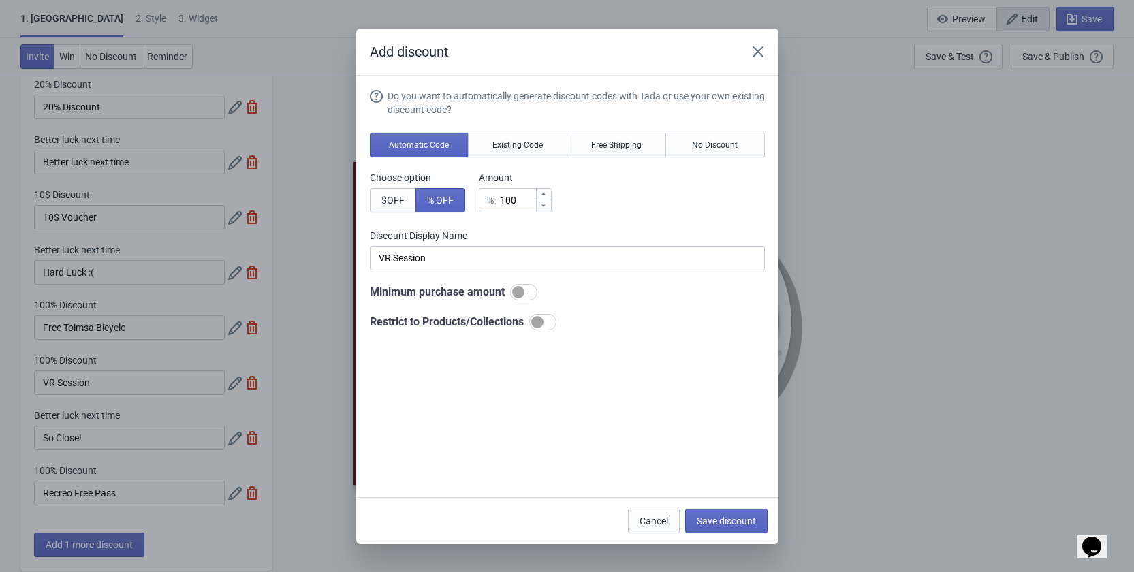
click at [157, 244] on div "Add discount Do you want to automatically generate discount codes with Tada or …" at bounding box center [567, 286] width 1134 height 515
click at [413, 36] on div "Add discount" at bounding box center [567, 52] width 422 height 47
click at [430, 51] on h2 "Add discount" at bounding box center [551, 51] width 362 height 19
click at [428, 52] on h2 "Add discount" at bounding box center [551, 51] width 362 height 19
click at [426, 52] on h2 "Add discount" at bounding box center [551, 51] width 362 height 19
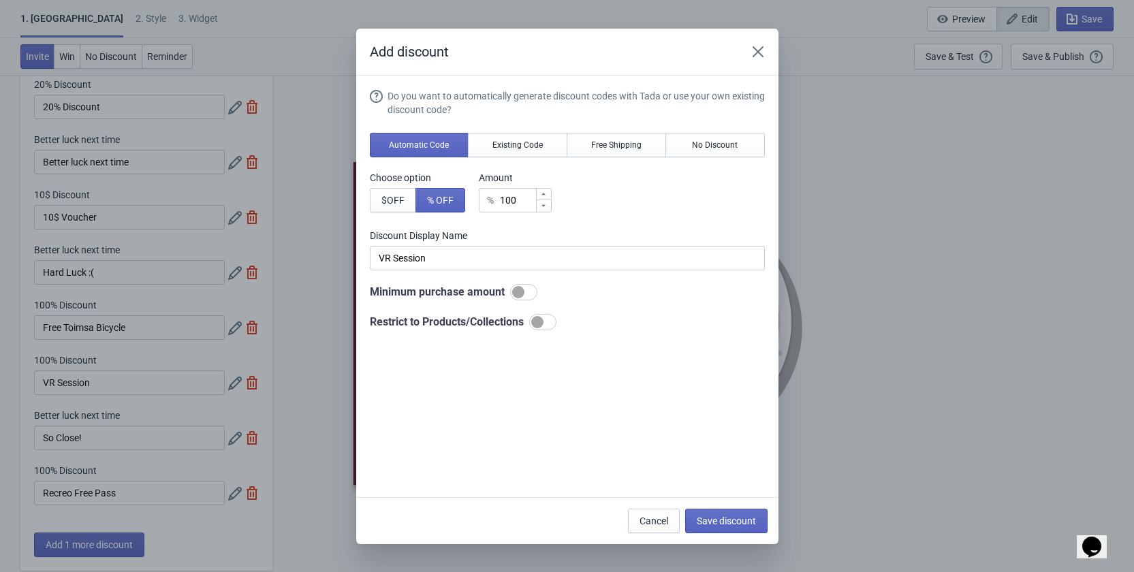
click at [422, 95] on div "Do you want to automatically generate discount codes with Tada or use your own …" at bounding box center [575, 102] width 377 height 27
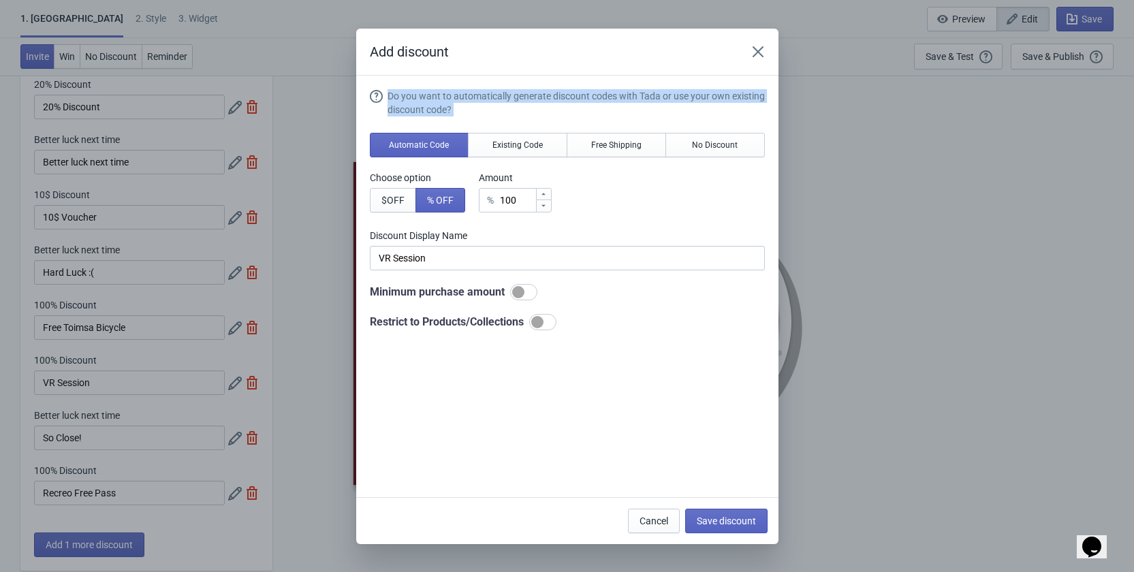
click at [422, 95] on div "Do you want to automatically generate discount codes with Tada or use your own …" at bounding box center [575, 102] width 377 height 27
click at [329, 136] on div "Add discount Do you want to automatically generate discount codes with Tada or …" at bounding box center [567, 286] width 1134 height 515
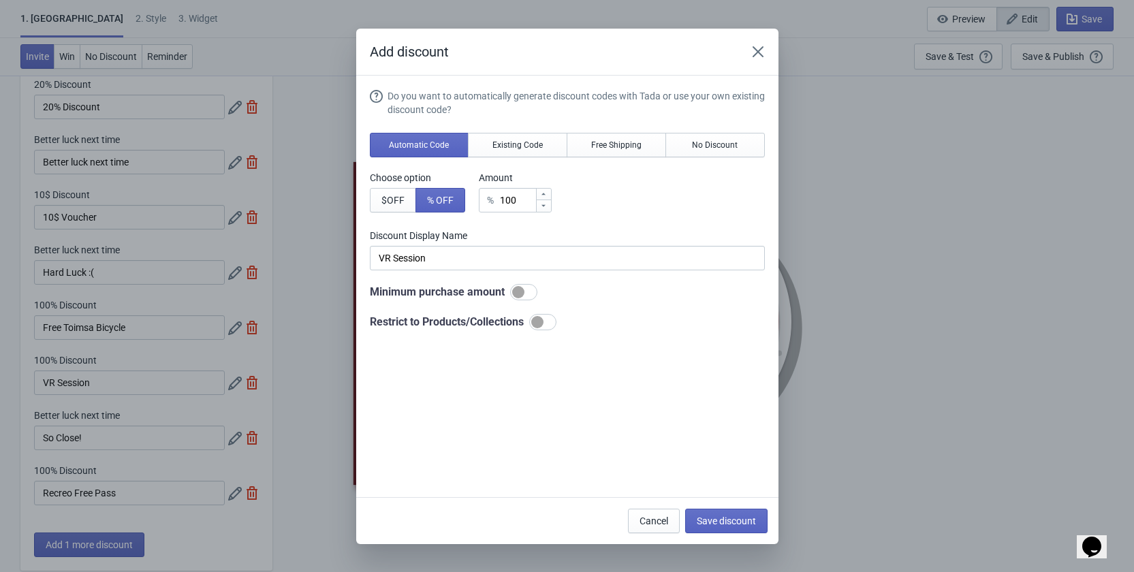
click at [72, 357] on div "Add discount Do you want to automatically generate discount codes with Tada or …" at bounding box center [567, 286] width 1134 height 515
click at [542, 327] on div at bounding box center [542, 322] width 27 height 16
click at [453, 354] on span "Collections" at bounding box center [466, 356] width 46 height 11
click at [405, 353] on span "Products" at bounding box center [400, 356] width 39 height 11
click at [536, 324] on div at bounding box center [542, 322] width 27 height 16
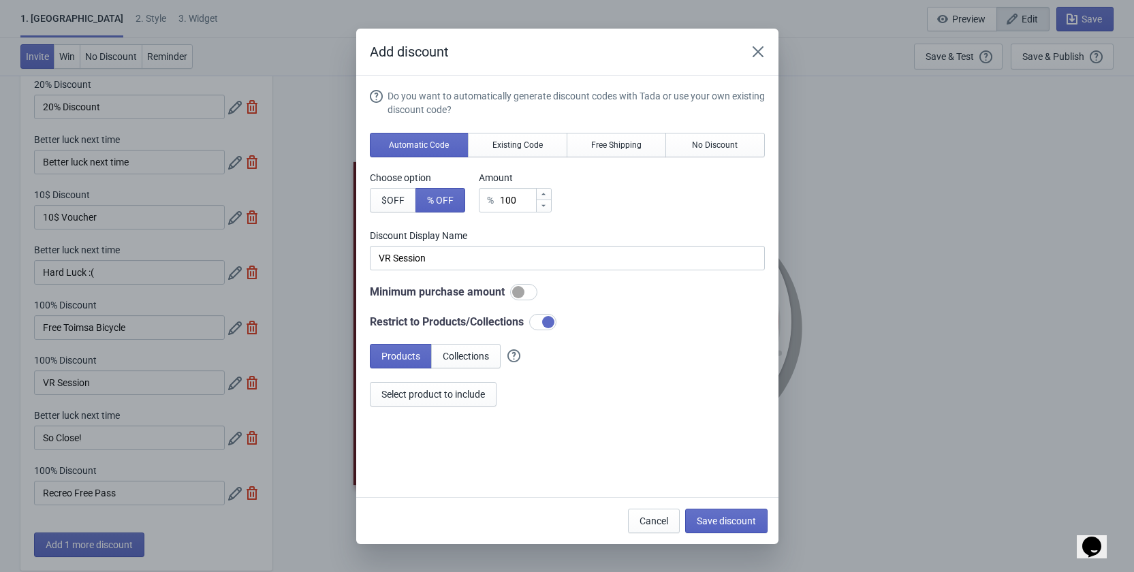
checkbox input "false"
click at [763, 51] on icon "Close" at bounding box center [758, 52] width 14 height 14
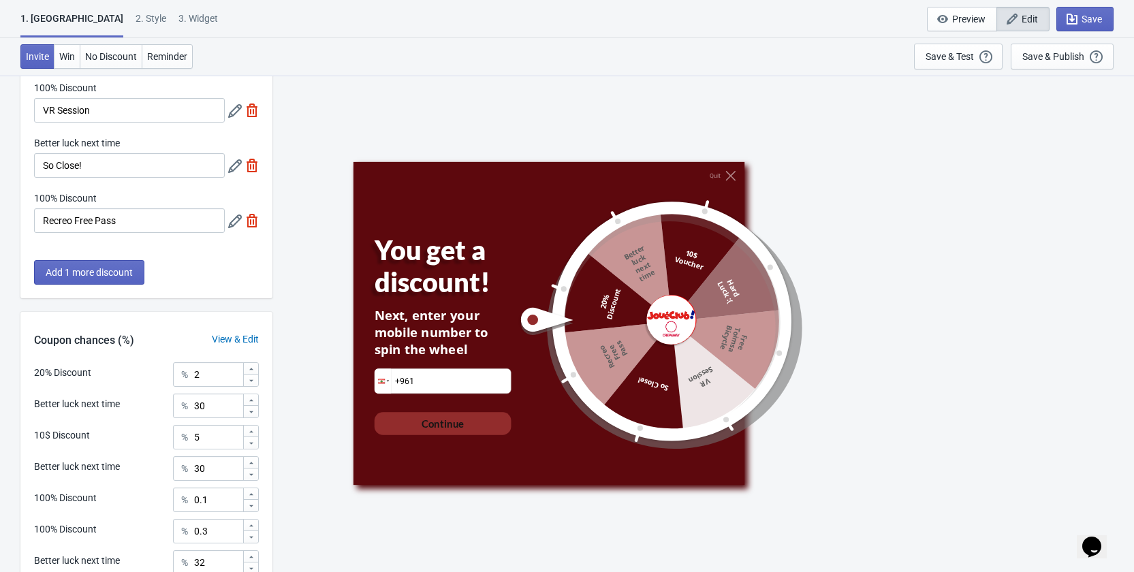
scroll to position [477, 0]
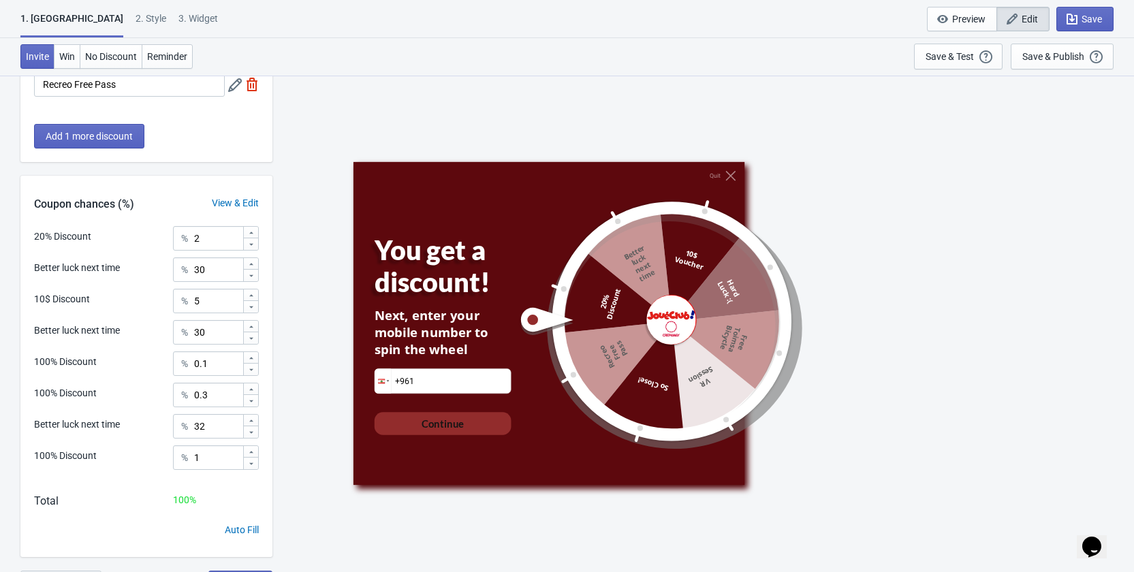
click at [219, 201] on div "View & Edit" at bounding box center [235, 203] width 74 height 14
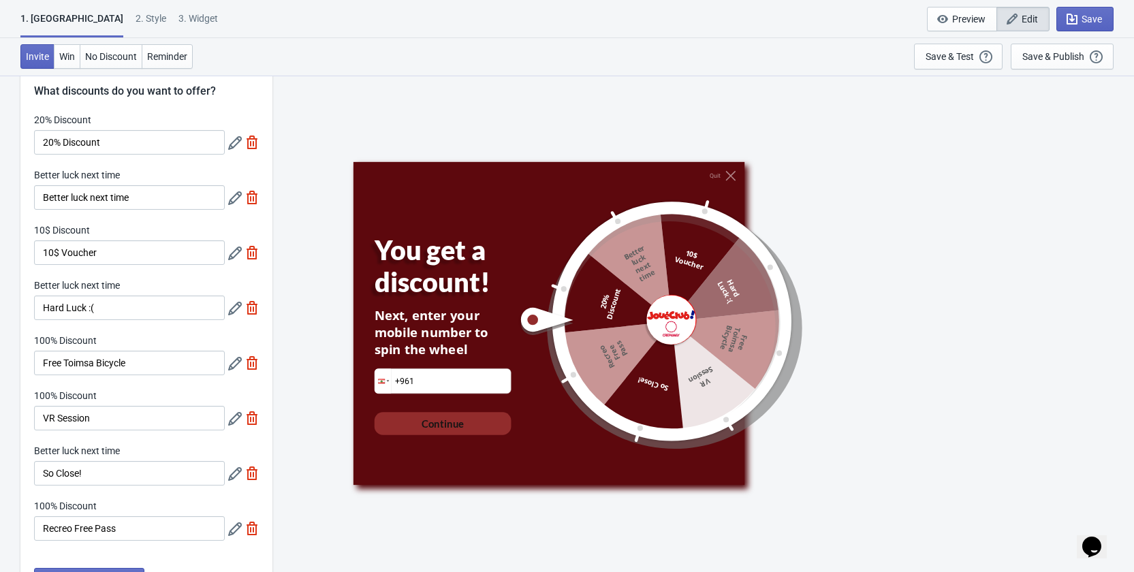
scroll to position [169, 0]
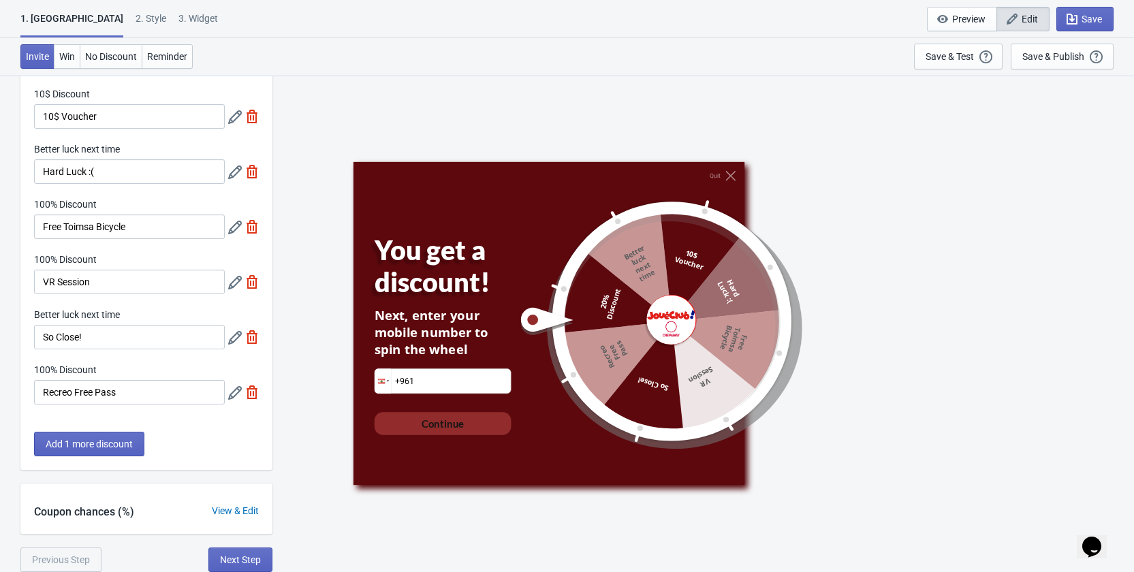
click at [227, 511] on div "View & Edit" at bounding box center [235, 511] width 74 height 14
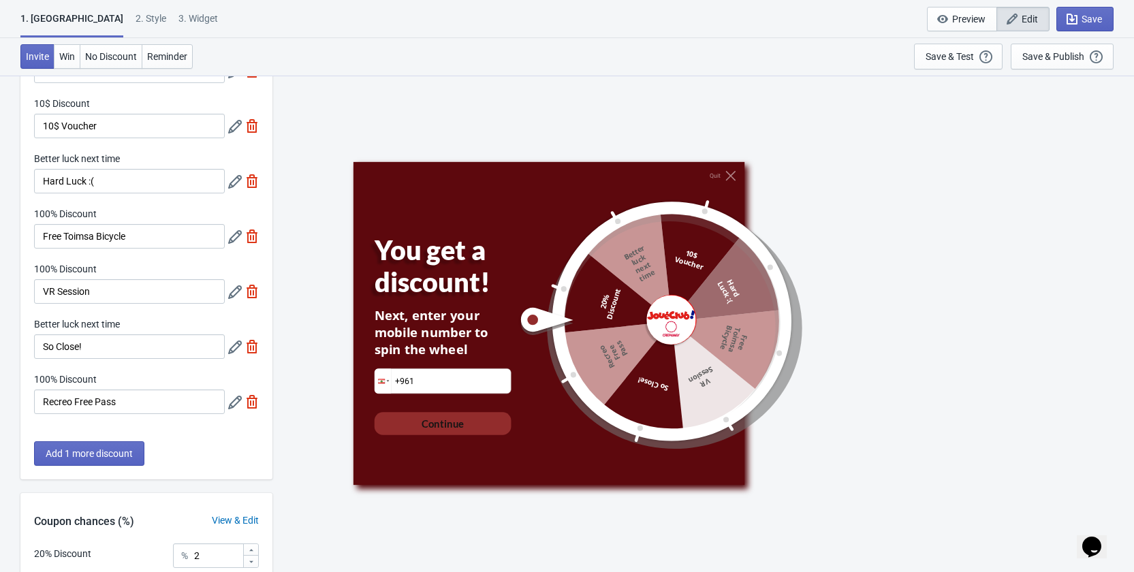
scroll to position [0, 0]
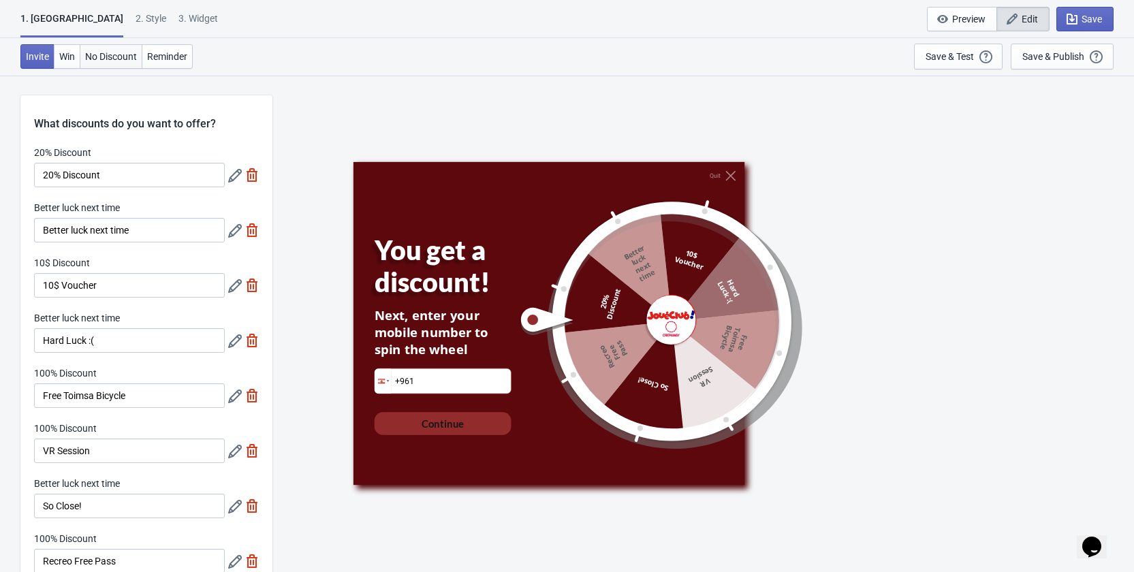
click at [106, 58] on span "No Discount" at bounding box center [111, 56] width 52 height 11
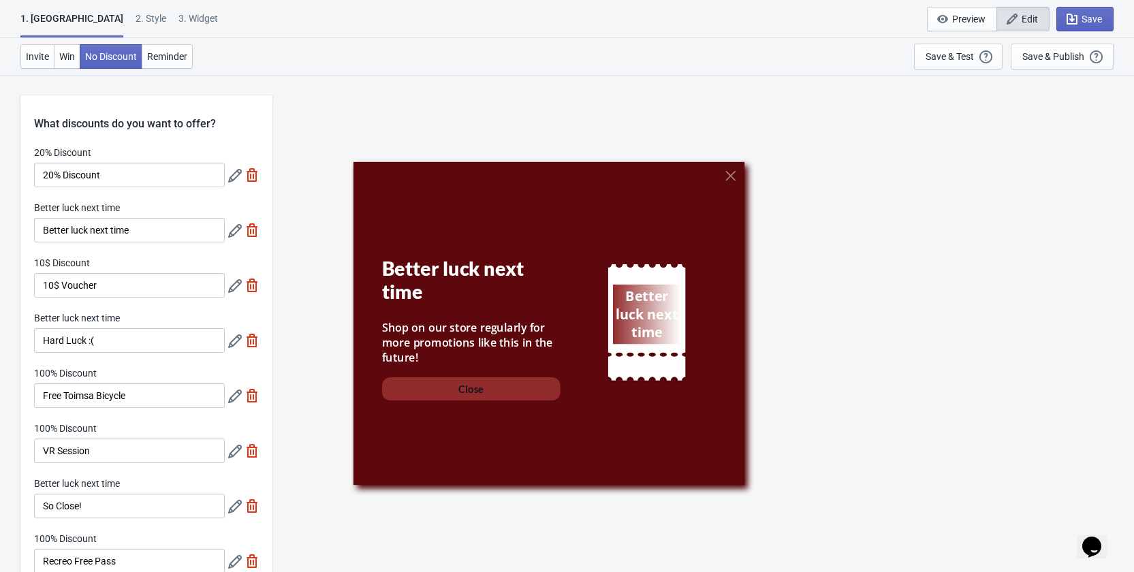
click at [414, 264] on div "Better luck next time" at bounding box center [470, 280] width 178 height 46
click at [135, 25] on div "2 . Style" at bounding box center [150, 24] width 31 height 24
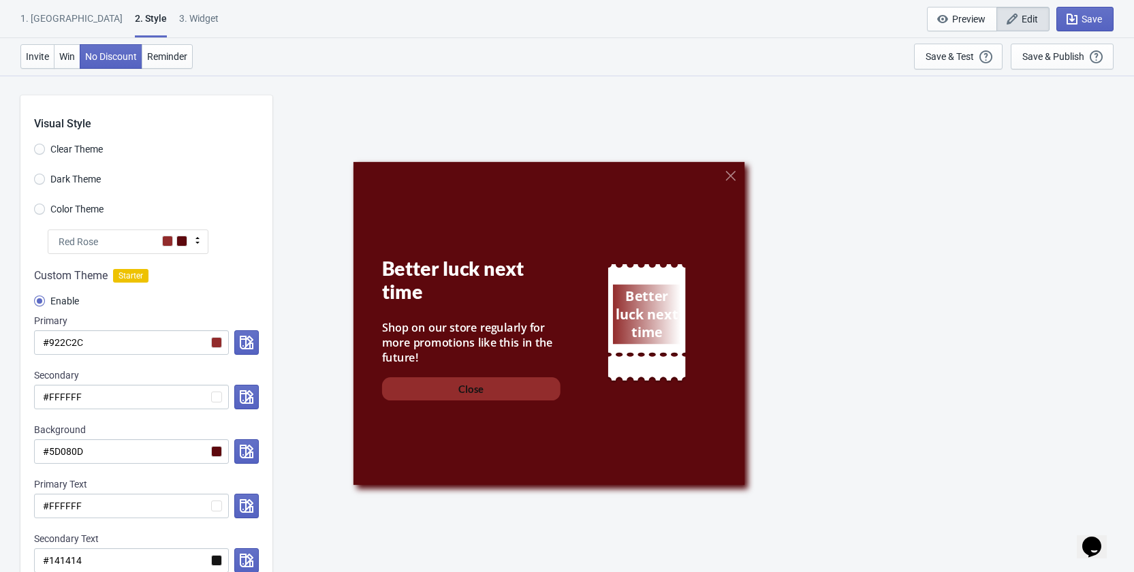
click at [439, 268] on div "Better luck next time" at bounding box center [470, 280] width 178 height 46
click at [1098, 550] on button "Opens Chat This icon Opens the chat window." at bounding box center [1091, 546] width 30 height 23
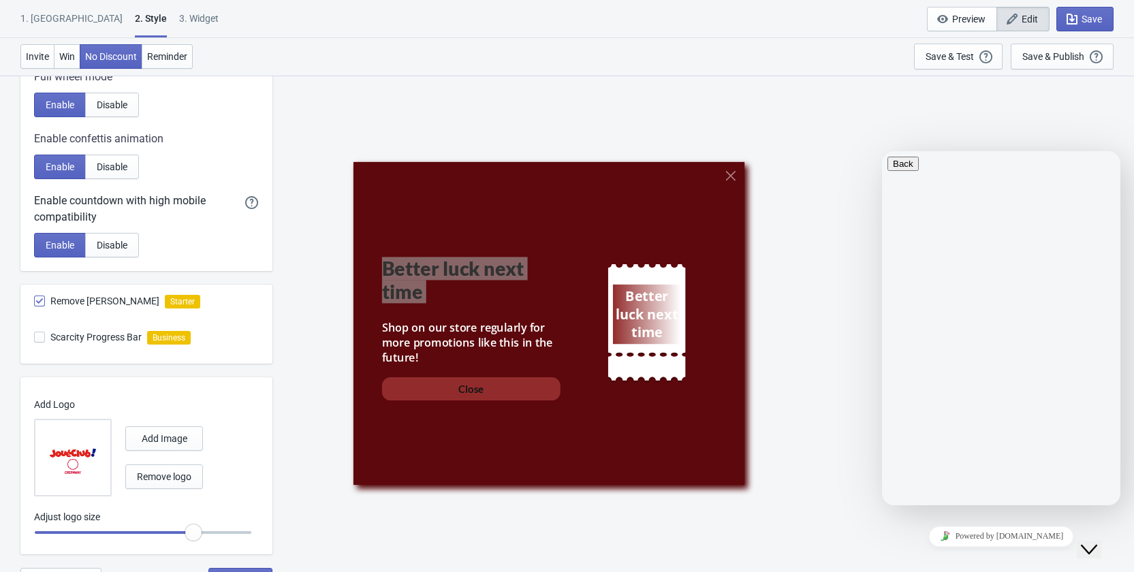
scroll to position [633, 0]
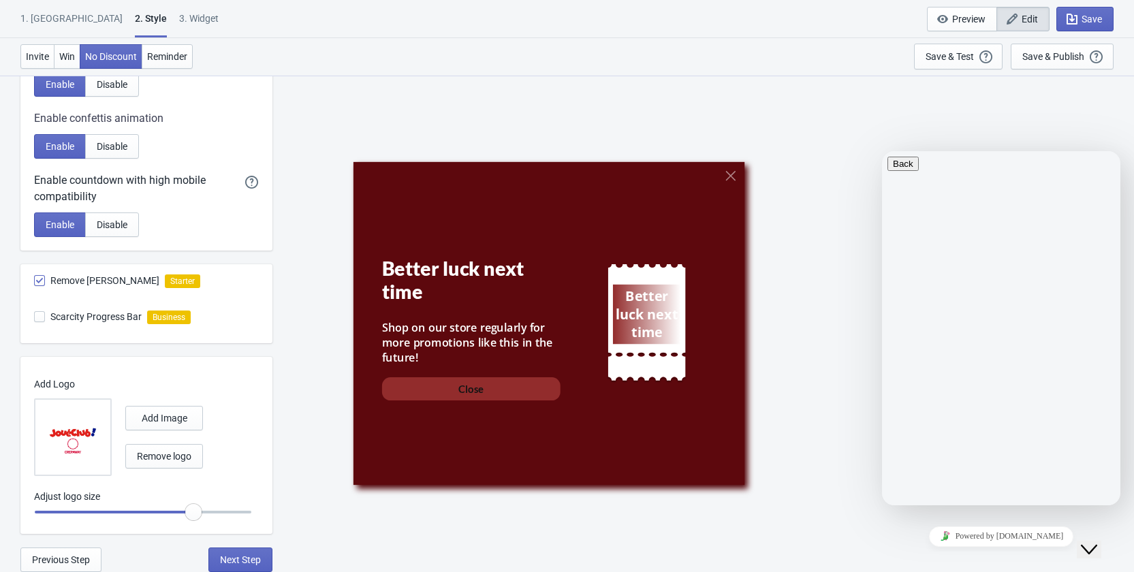
click at [852, 54] on div "Invite Win No Discount Reminder Save & Test Open a Widget Preview of your site …" at bounding box center [567, 56] width 1134 height 37
click at [887, 140] on div "Better luck next time Shop on our store regularly for more promotions like this…" at bounding box center [703, 323] width 848 height 496
click at [1097, 541] on icon "Close Chat This icon closes the chat window." at bounding box center [1089, 549] width 16 height 16
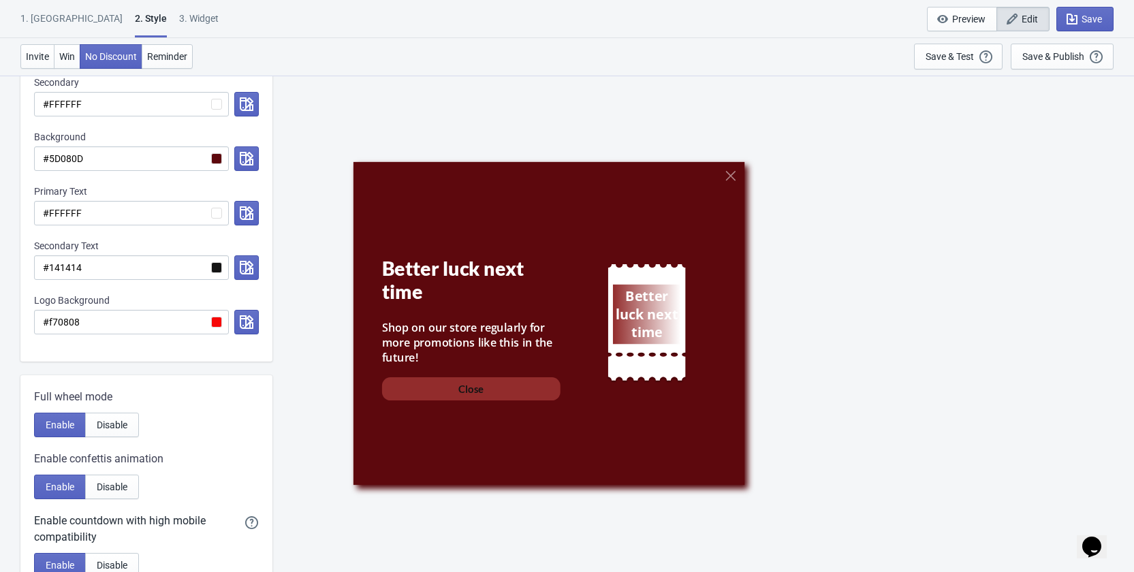
scroll to position [0, 0]
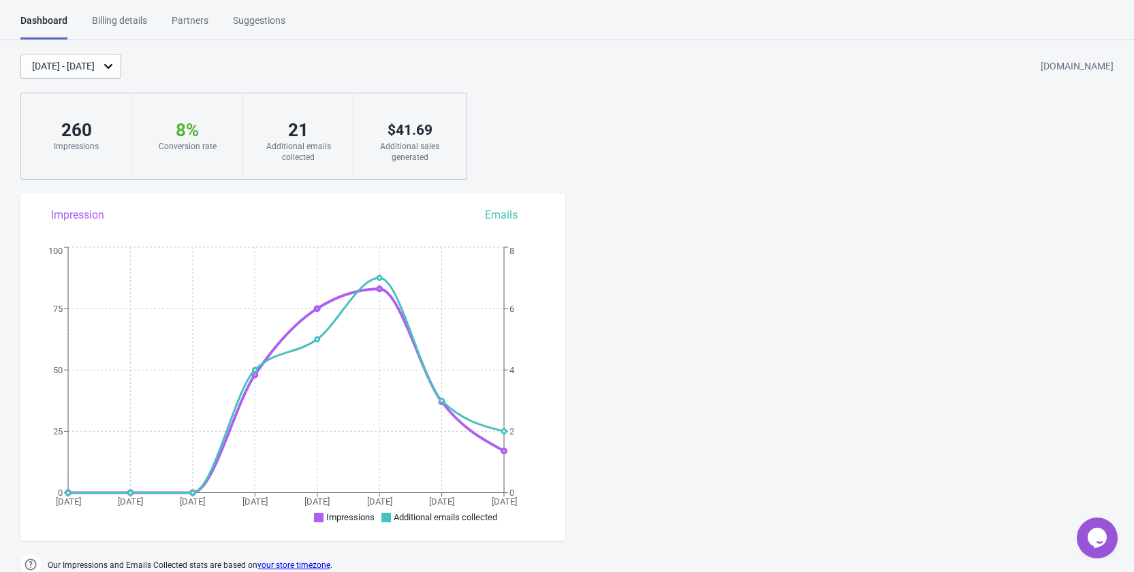
click at [134, 27] on div "Billing details" at bounding box center [119, 26] width 55 height 24
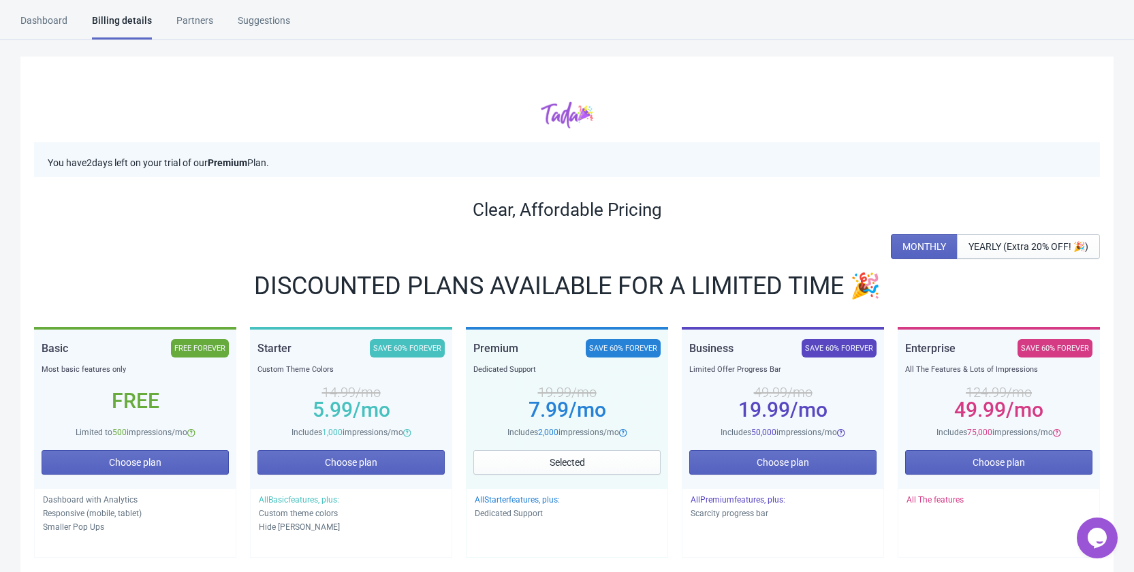
click at [624, 349] on div "SAVE 60% FOREVER" at bounding box center [623, 348] width 75 height 18
click at [591, 462] on button "Selected" at bounding box center [566, 462] width 187 height 25
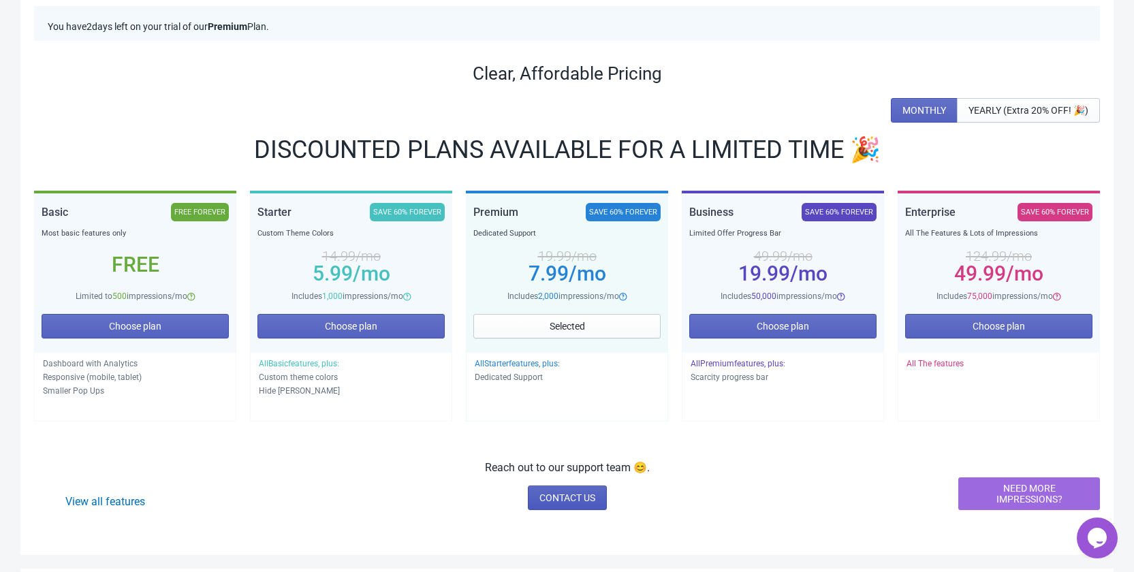
click at [580, 504] on link "CONTACT US" at bounding box center [567, 497] width 79 height 25
click at [566, 321] on span "Selected" at bounding box center [566, 326] width 35 height 11
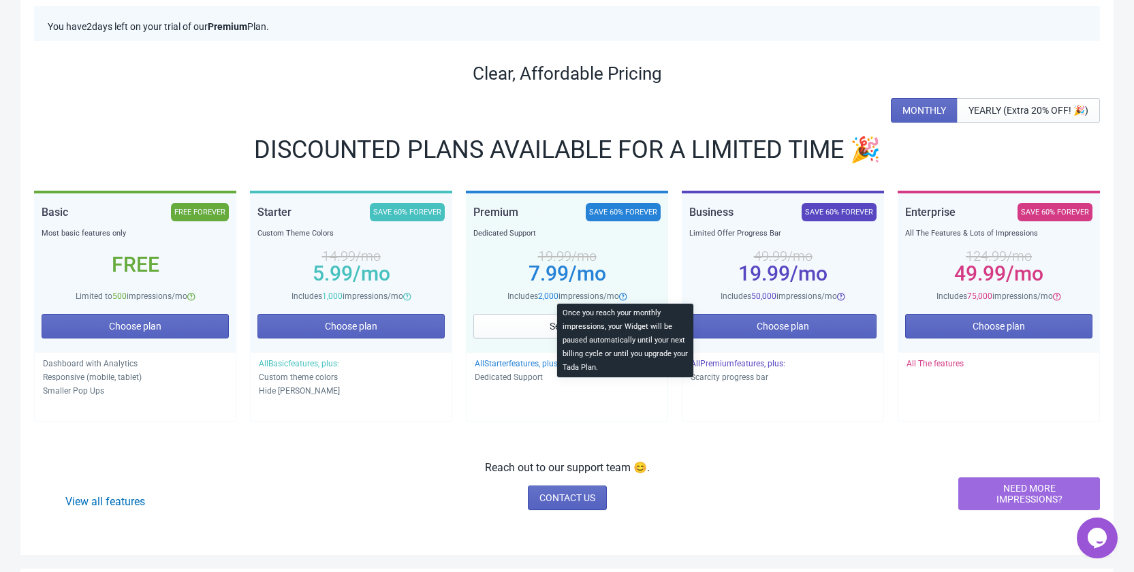
click at [623, 299] on icon at bounding box center [622, 296] width 7 height 7
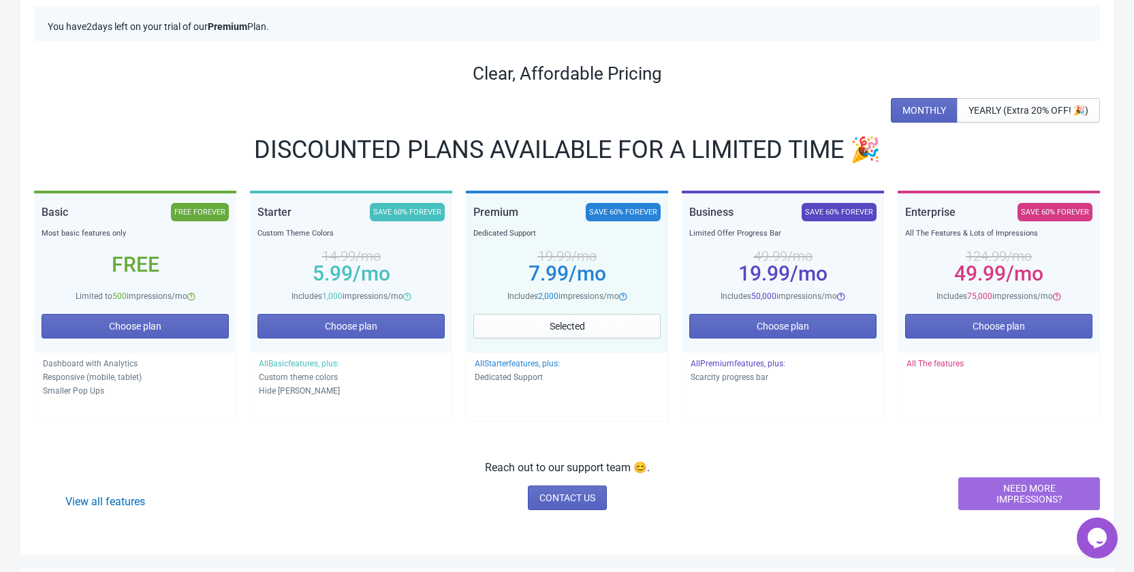
click at [637, 214] on div "SAVE 60% FOREVER" at bounding box center [623, 212] width 75 height 18
click at [515, 214] on div "Premium" at bounding box center [495, 212] width 45 height 18
click at [568, 325] on span "Selected" at bounding box center [566, 326] width 35 height 11
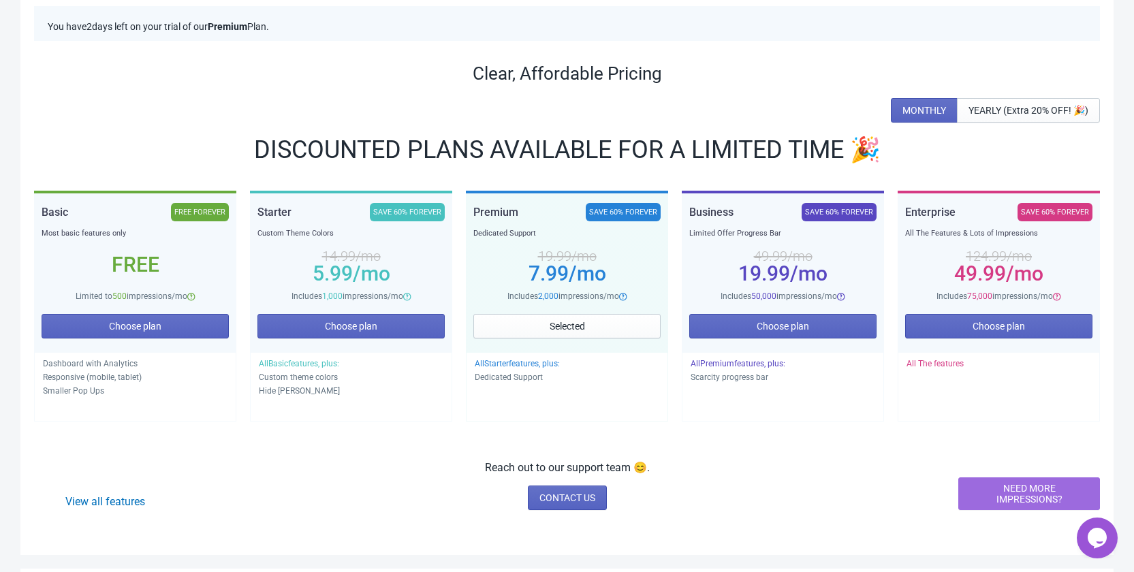
click at [523, 364] on span "All Starter features, plus:" at bounding box center [517, 364] width 85 height 10
click at [986, 108] on span "YEARLY (Extra 20% OFF! 🎉)" at bounding box center [1028, 110] width 120 height 11
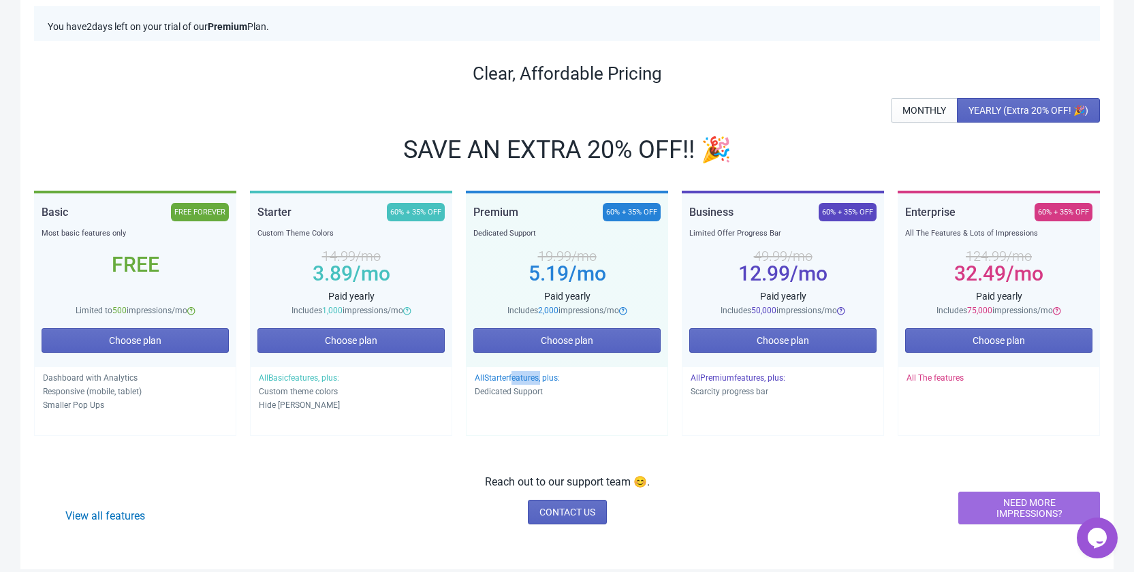
scroll to position [0, 0]
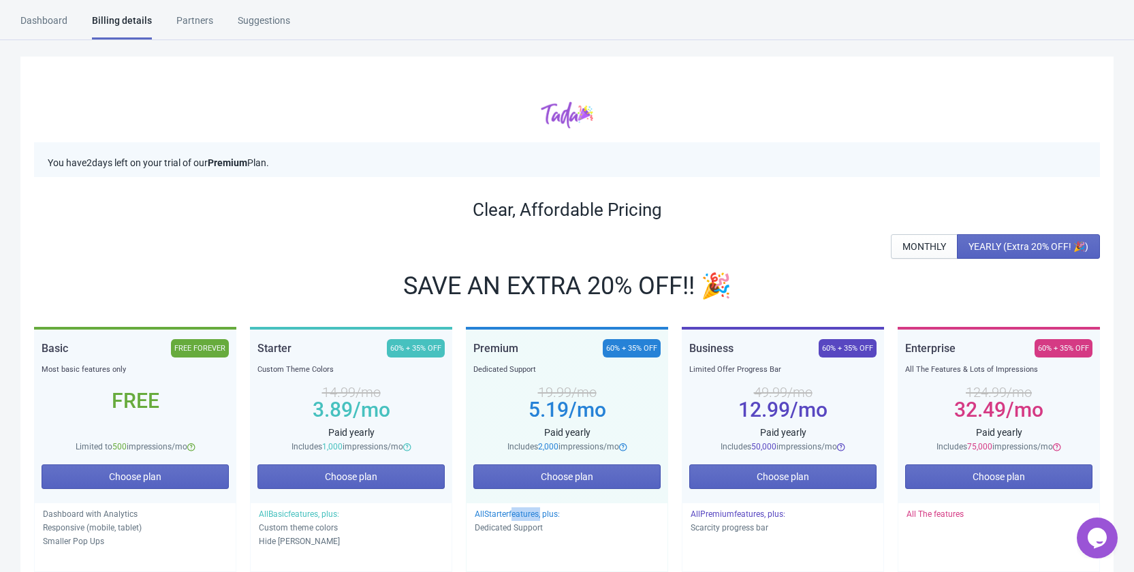
click at [182, 169] on p "You have 2 days left on your trial of our Premium Plan." at bounding box center [567, 163] width 1038 height 14
click at [183, 165] on p "You have 2 days left on your trial of our Premium Plan." at bounding box center [567, 163] width 1038 height 14
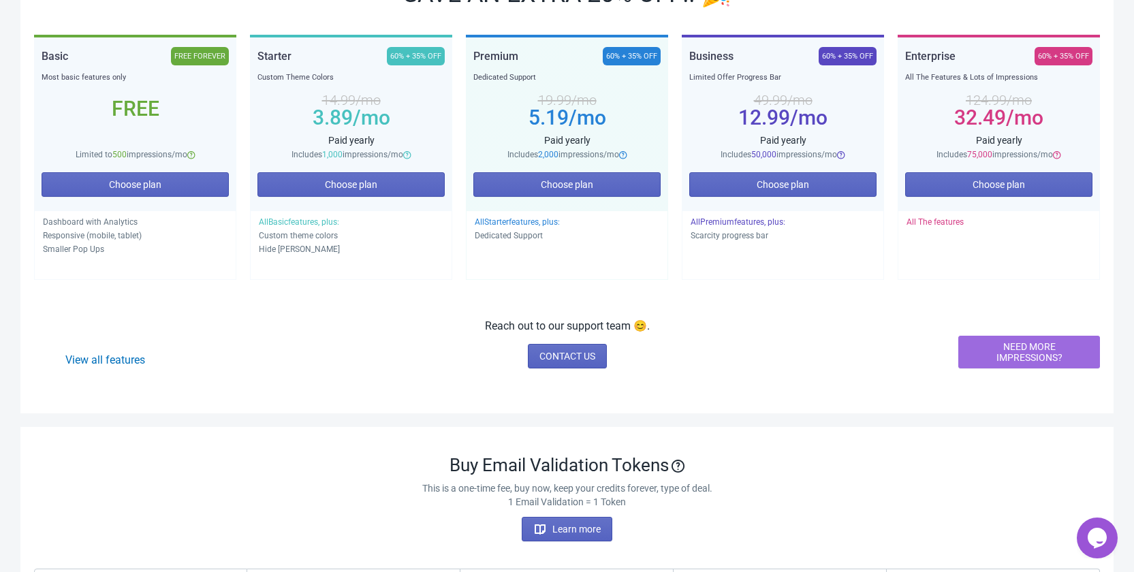
scroll to position [224, 0]
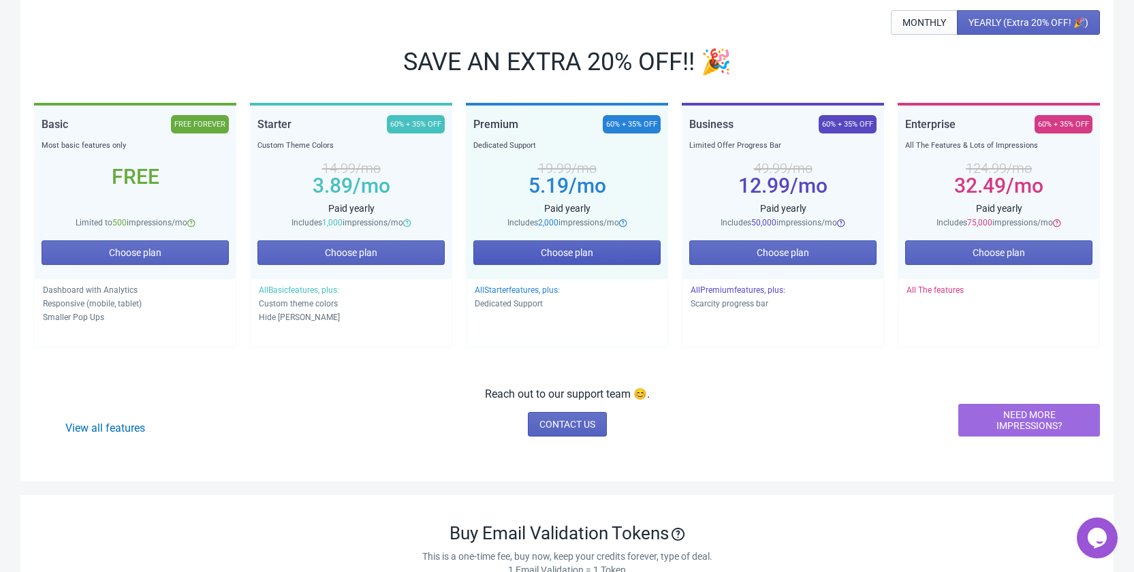
click at [585, 255] on span "Choose plan" at bounding box center [567, 252] width 52 height 11
